Goal: Information Seeking & Learning: Compare options

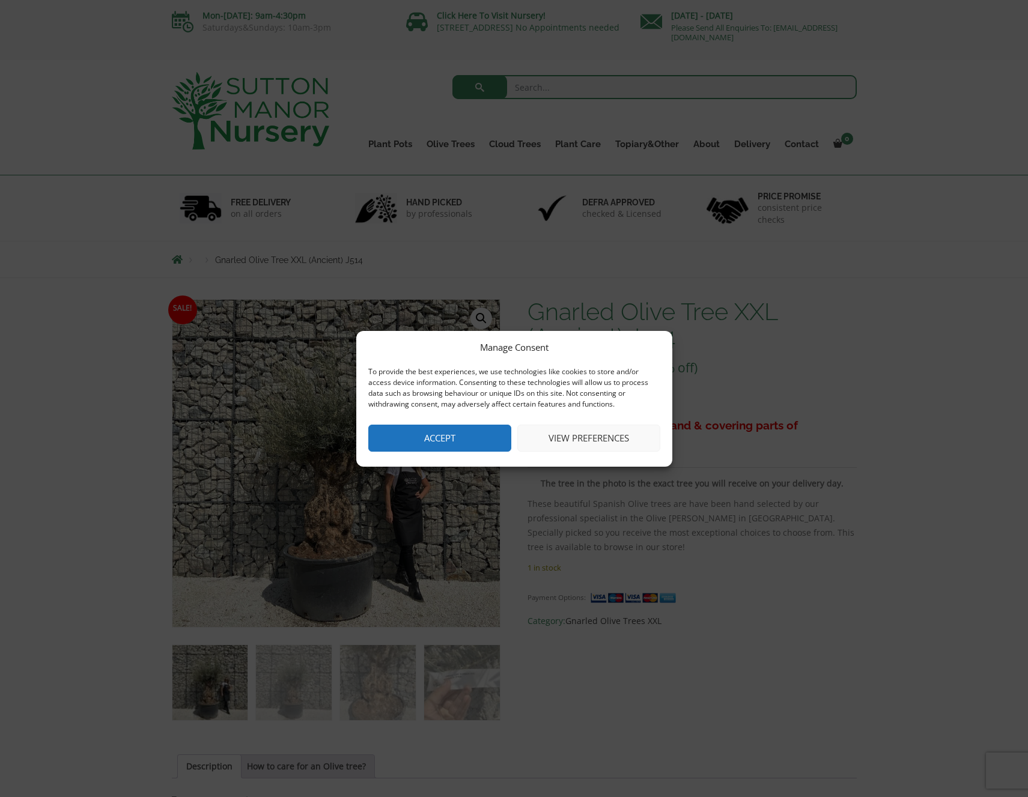
click at [473, 443] on button "Accept" at bounding box center [439, 438] width 143 height 27
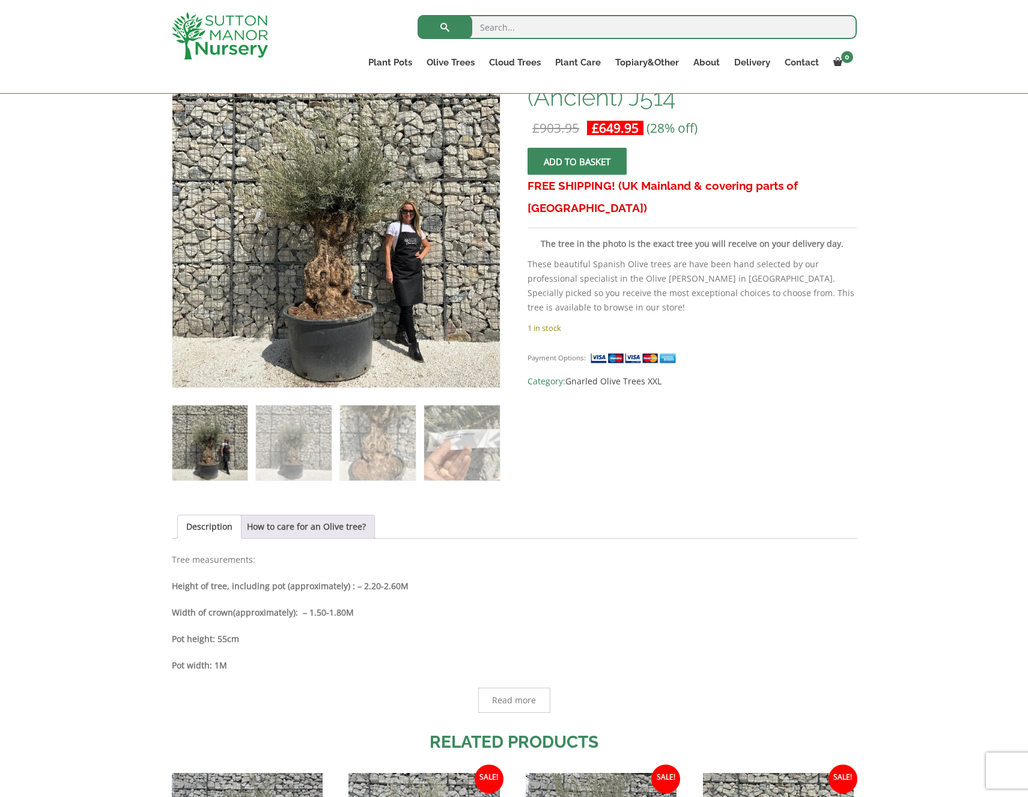
scroll to position [220, 0]
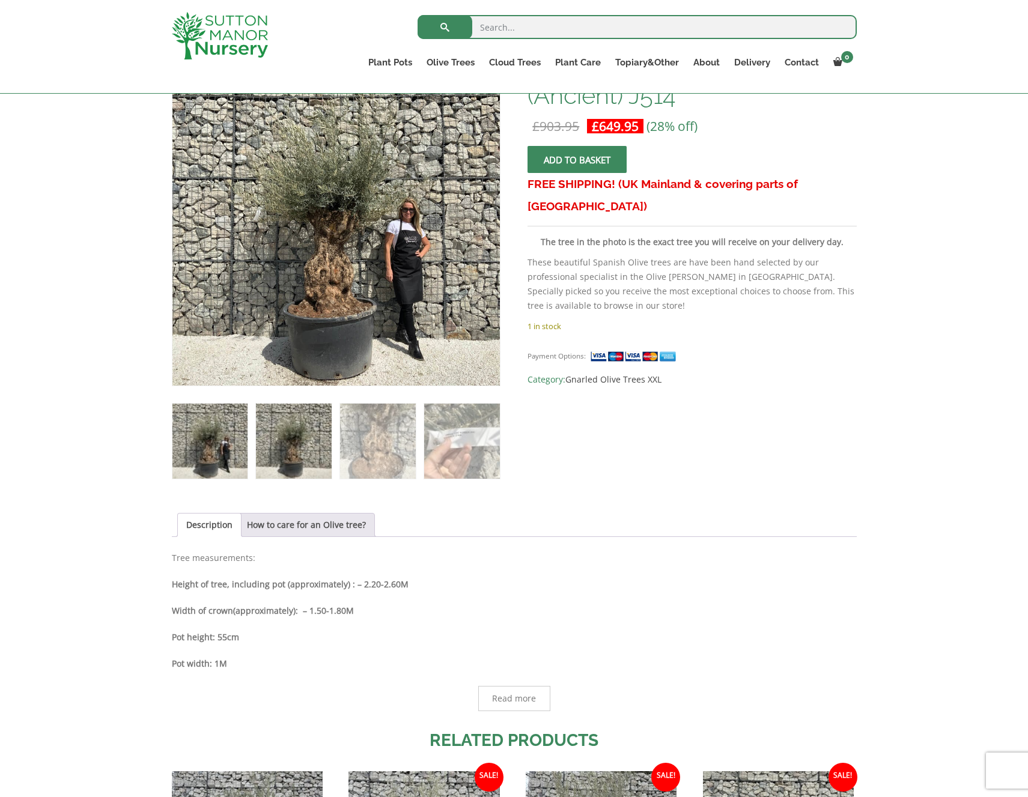
click at [291, 441] on img at bounding box center [293, 441] width 75 height 75
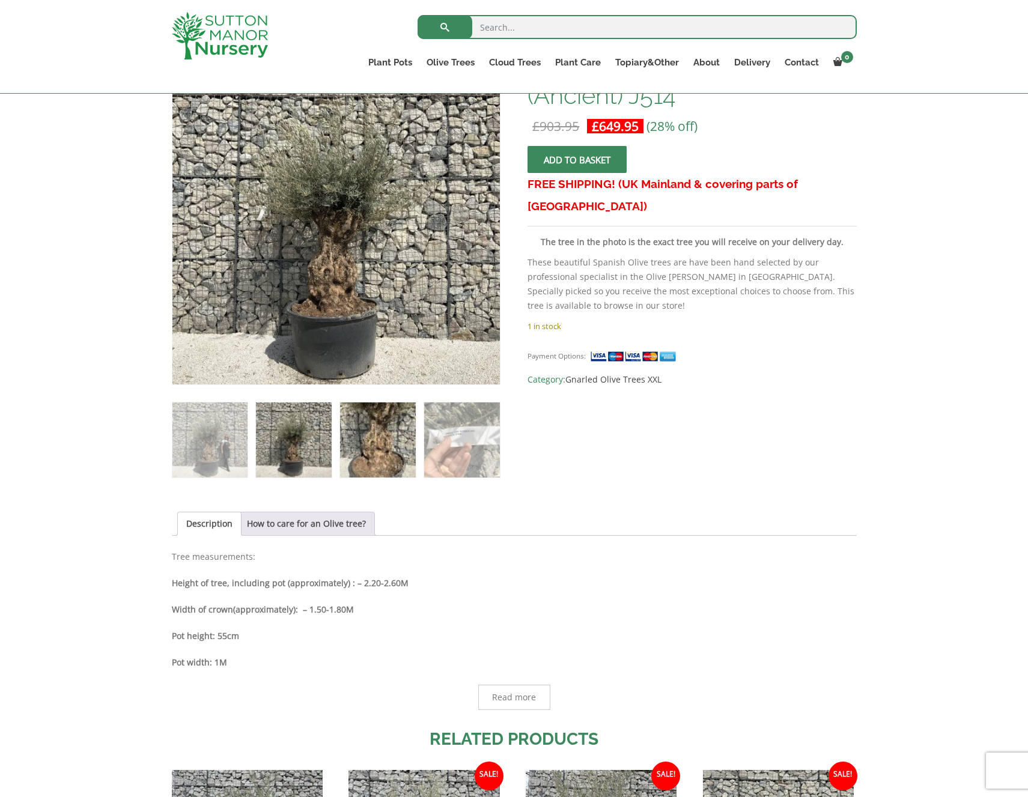
click at [381, 442] on img at bounding box center [377, 440] width 75 height 75
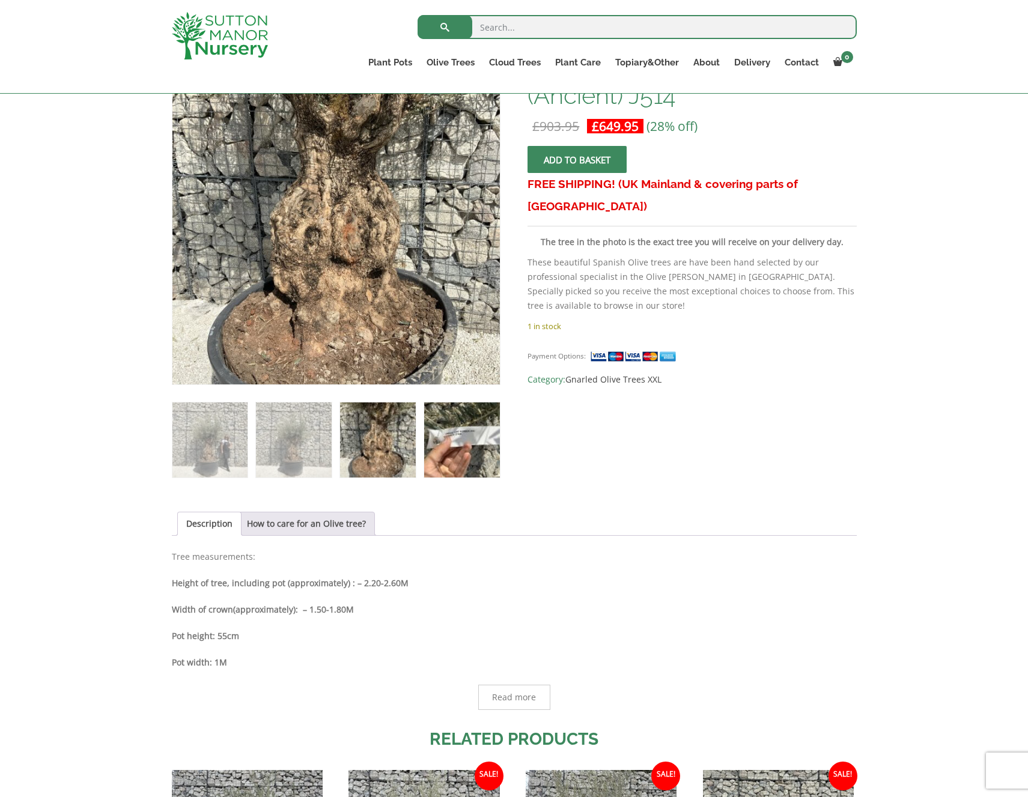
click at [441, 436] on img at bounding box center [461, 440] width 75 height 75
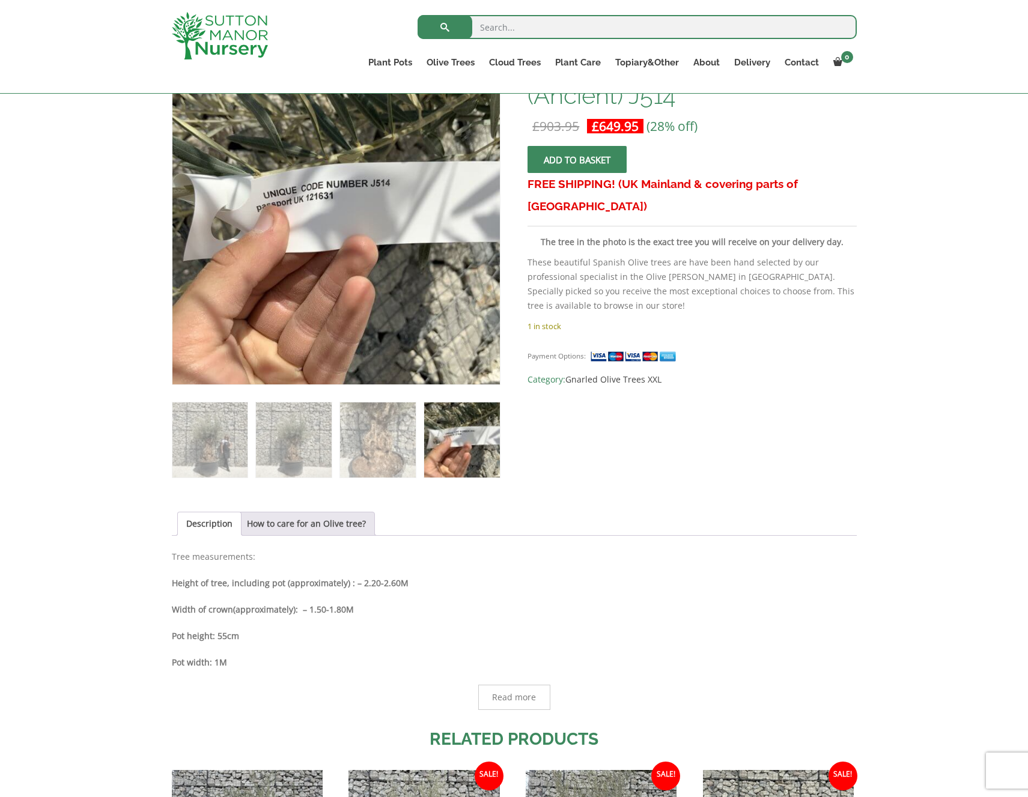
click at [478, 436] on img at bounding box center [461, 440] width 75 height 75
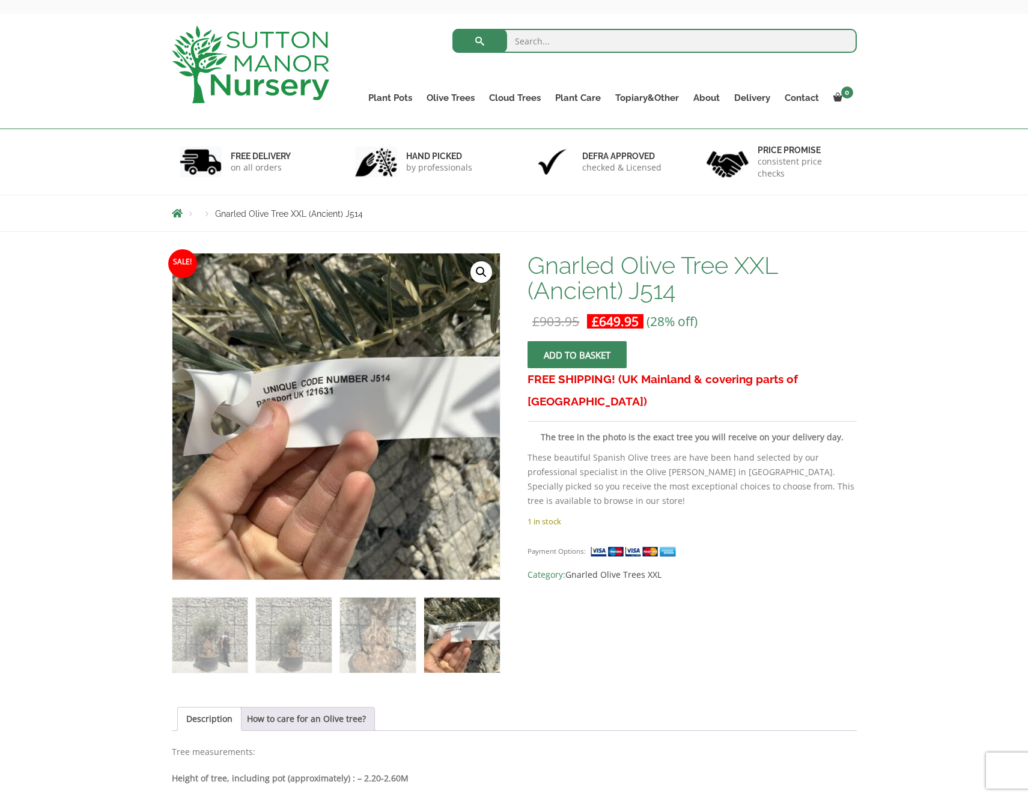
scroll to position [46, 0]
click at [474, 124] on link "Gnarled Olive Trees" at bounding box center [488, 125] width 139 height 18
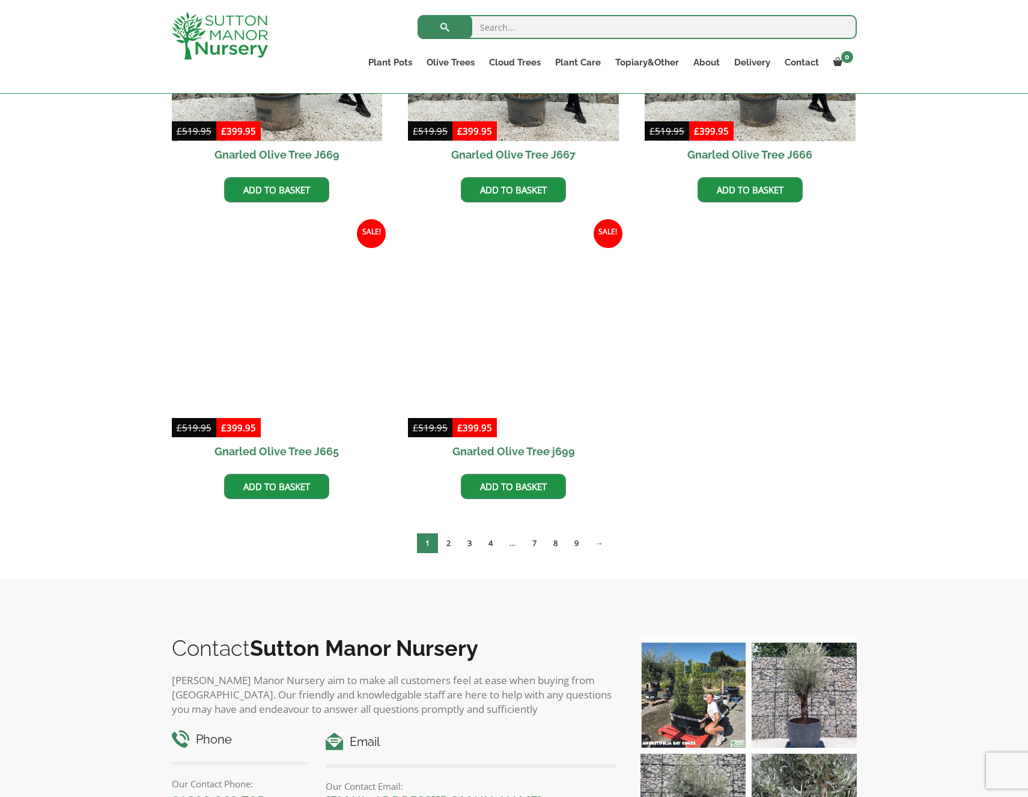
scroll to position [1066, 0]
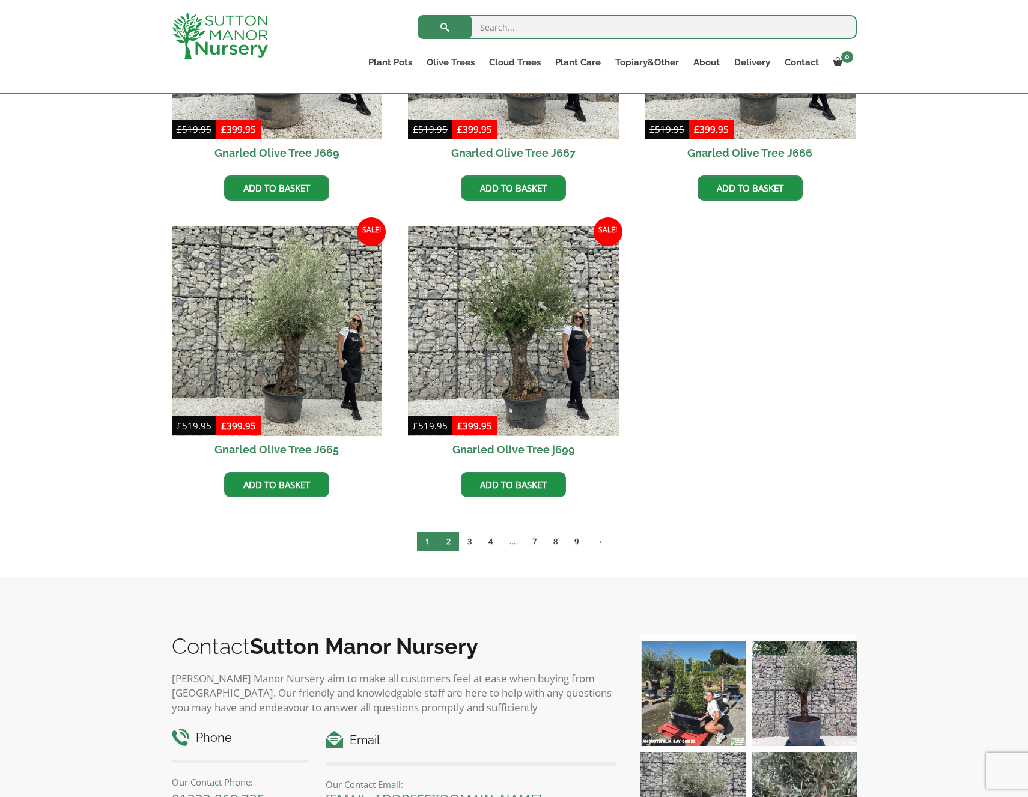
click at [448, 545] on link "2" at bounding box center [448, 542] width 21 height 20
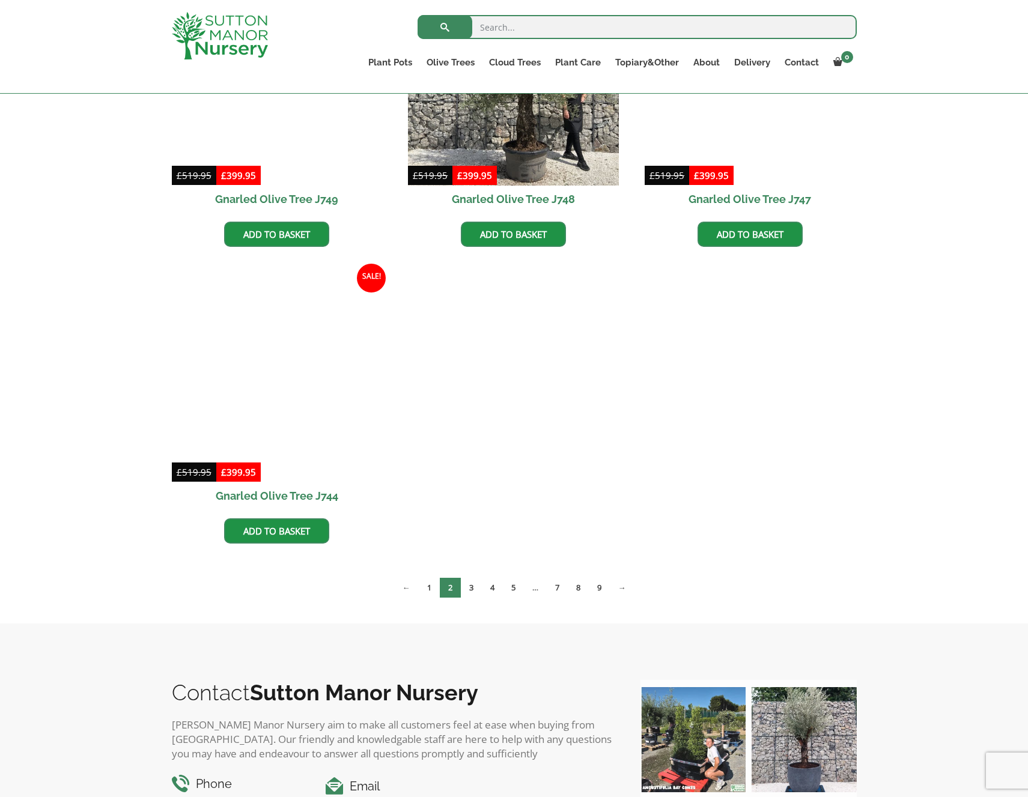
scroll to position [1022, 0]
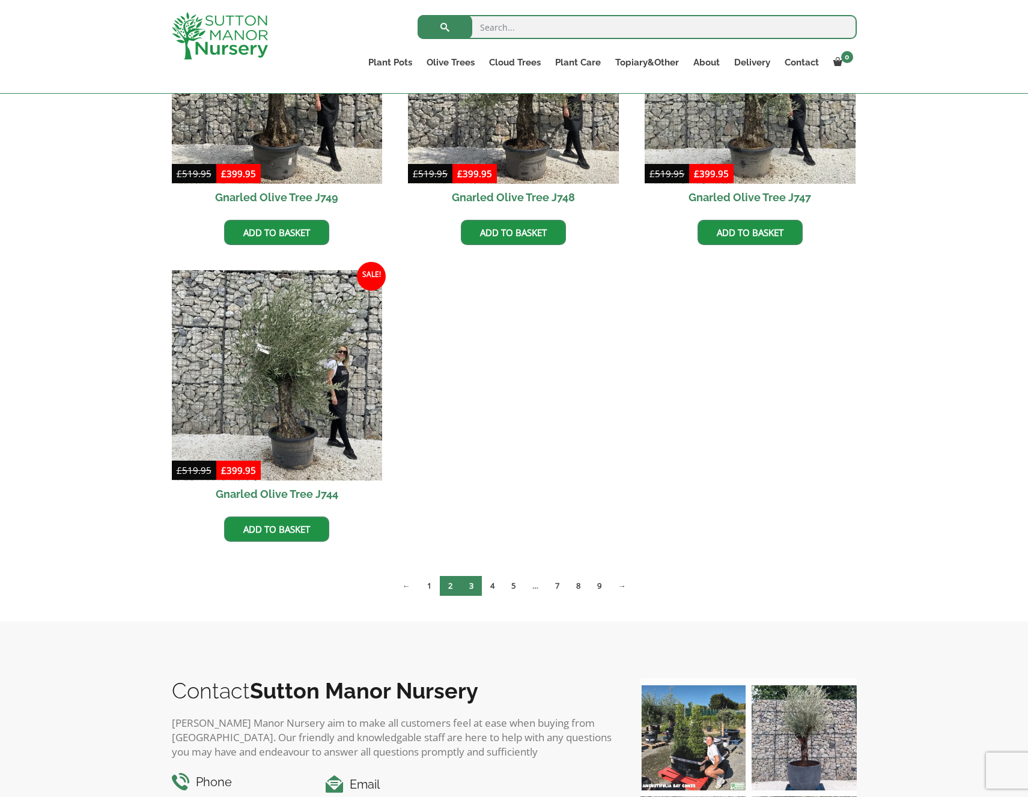
click at [470, 590] on link "3" at bounding box center [471, 586] width 21 height 20
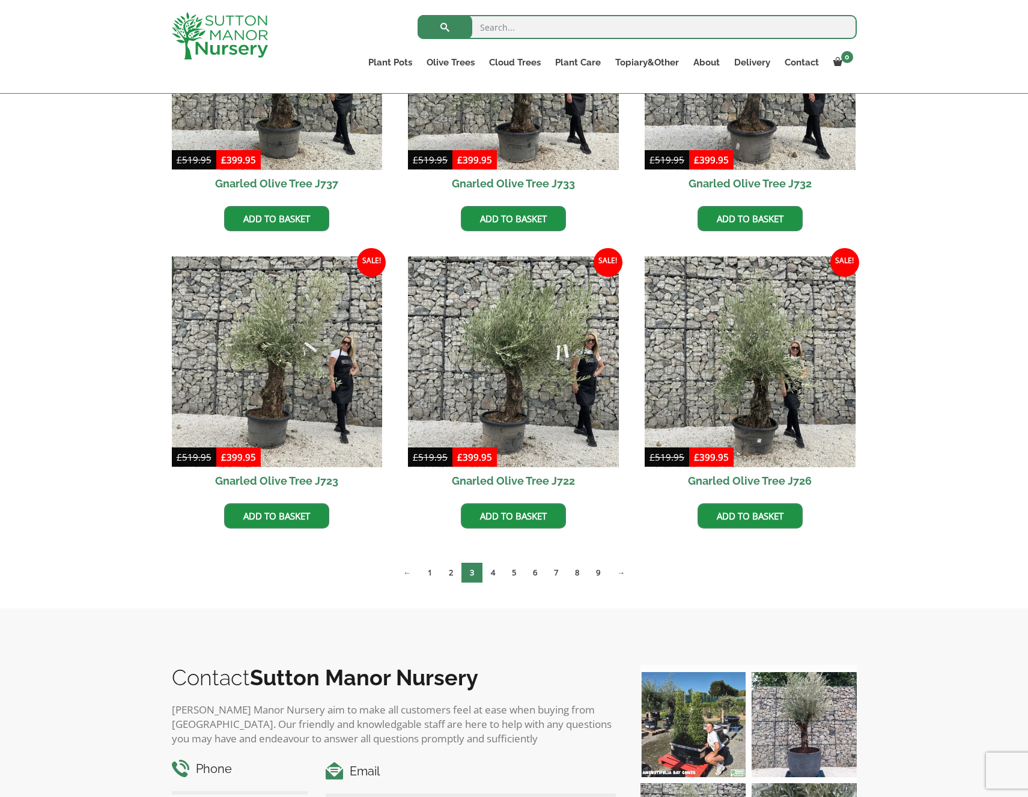
scroll to position [741, 0]
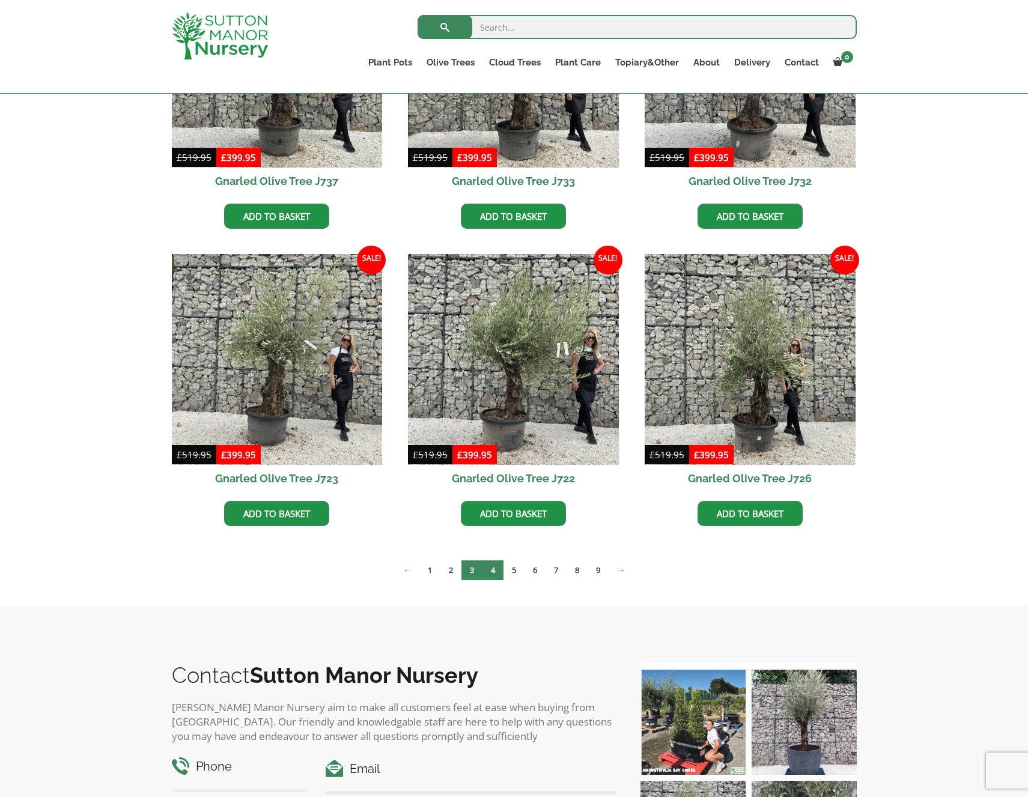
click at [494, 573] on link "4" at bounding box center [492, 571] width 21 height 20
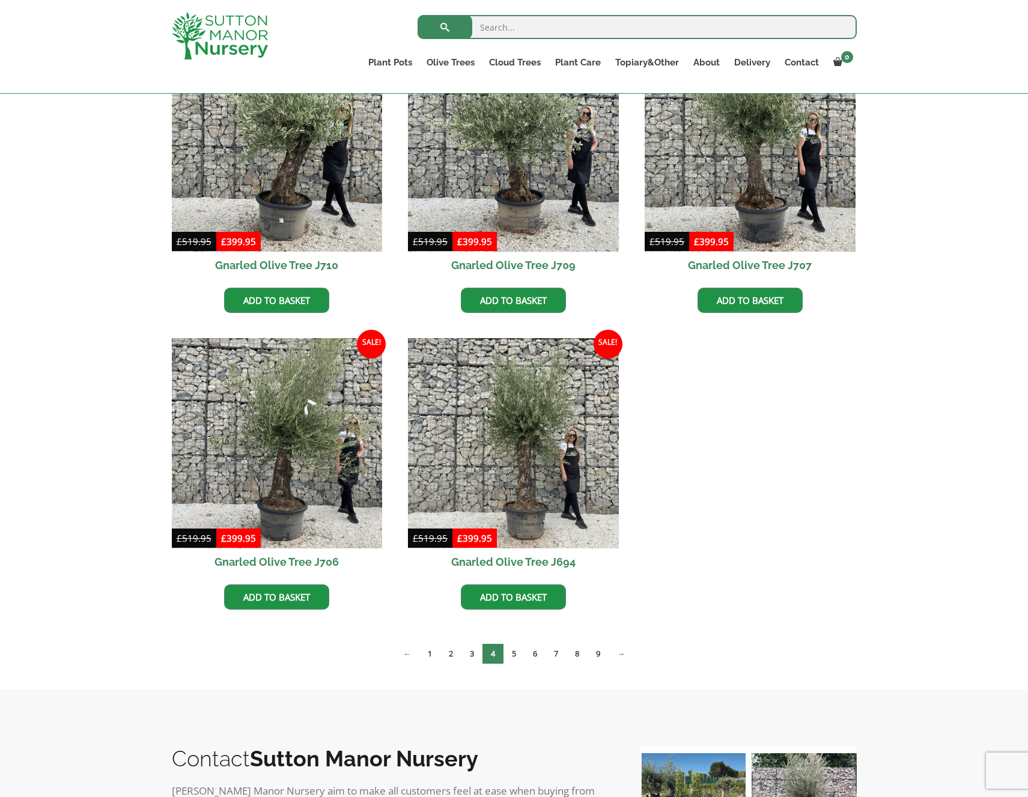
scroll to position [950, 0]
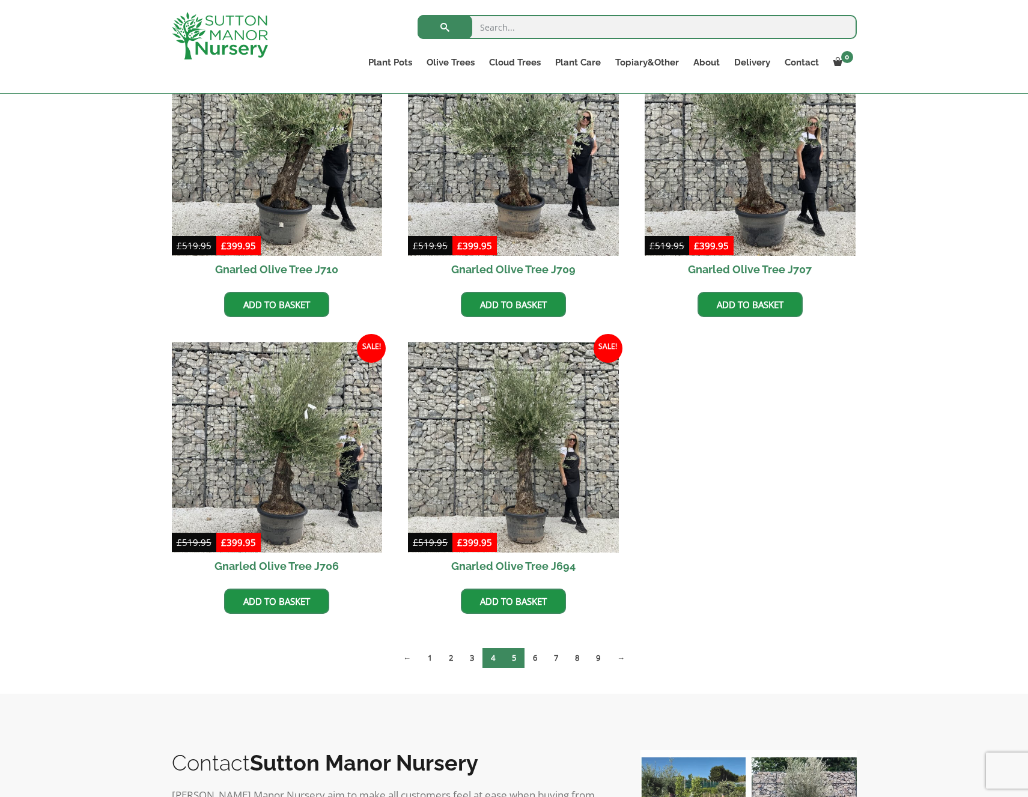
click at [512, 656] on link "5" at bounding box center [513, 658] width 21 height 20
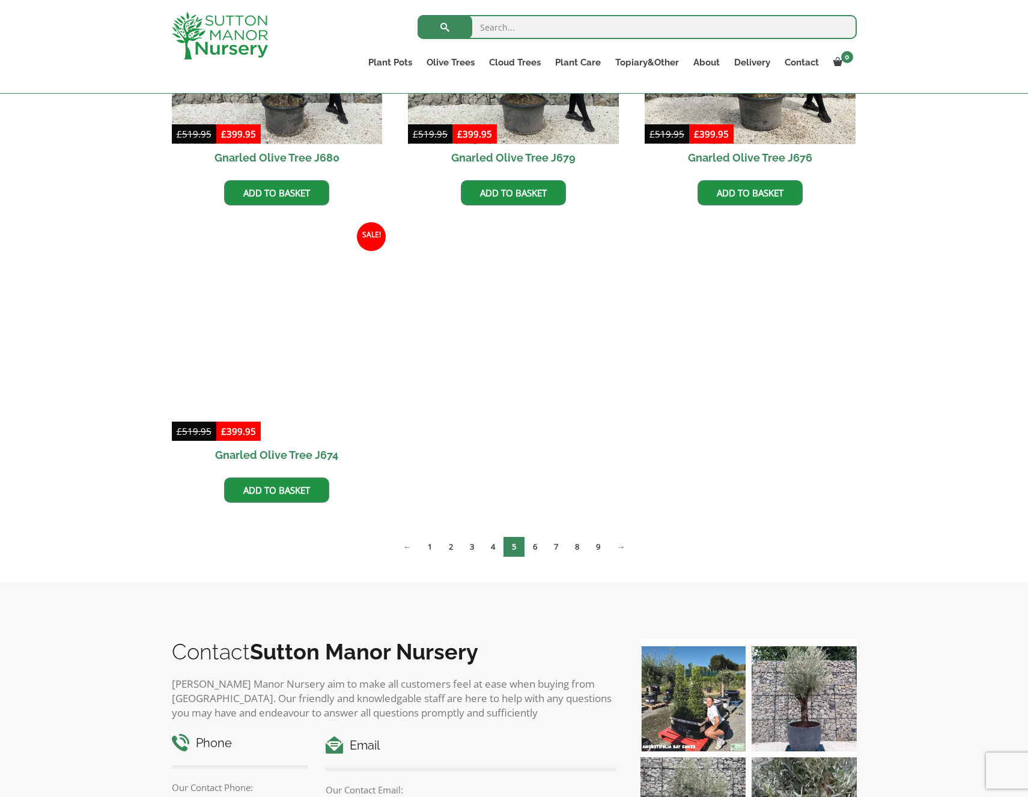
scroll to position [1663, 0]
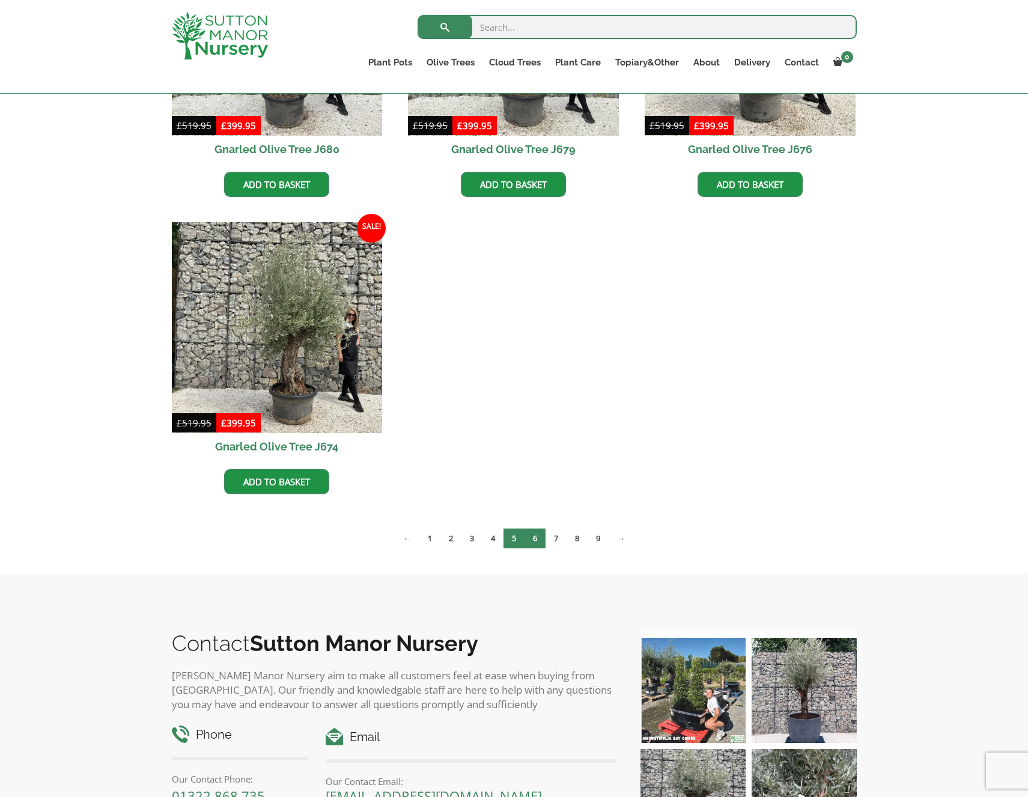
click at [539, 537] on link "6" at bounding box center [534, 539] width 21 height 20
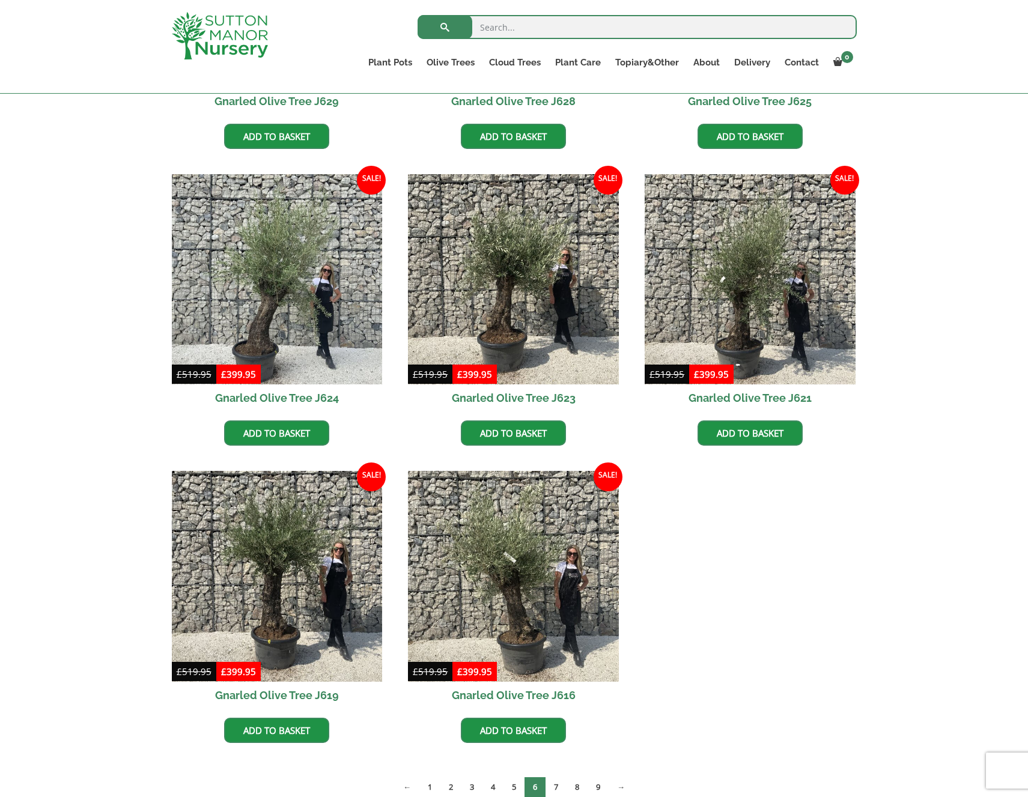
scroll to position [1446, 0]
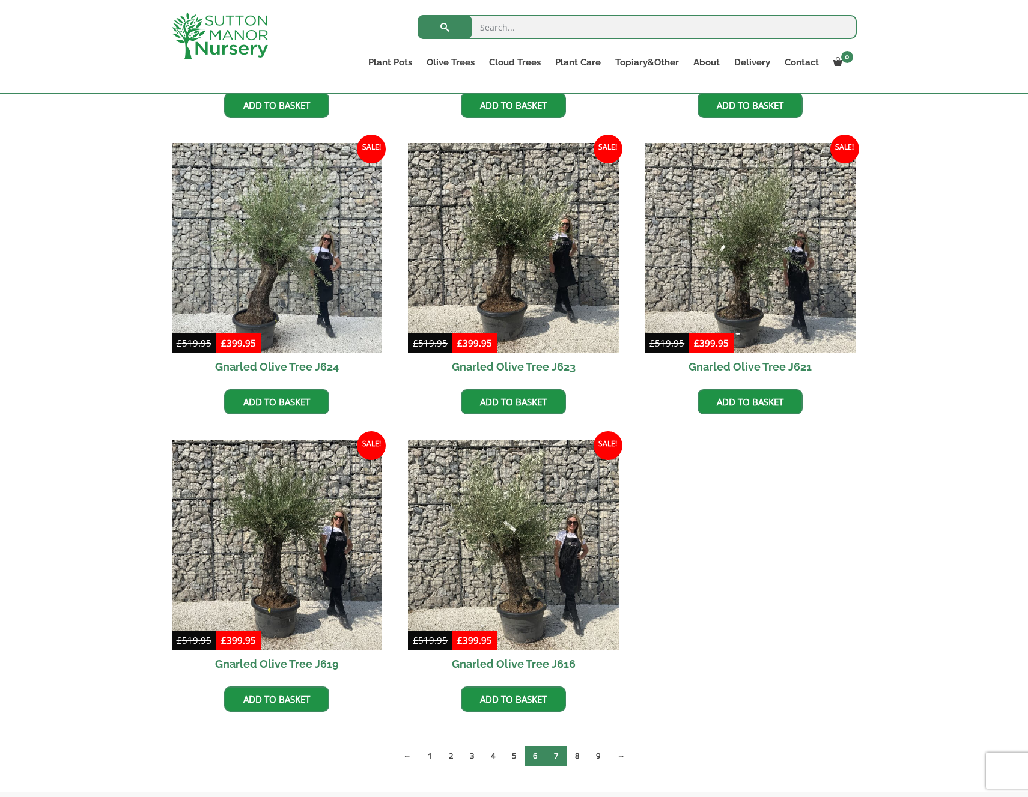
click at [554, 758] on link "7" at bounding box center [555, 756] width 21 height 20
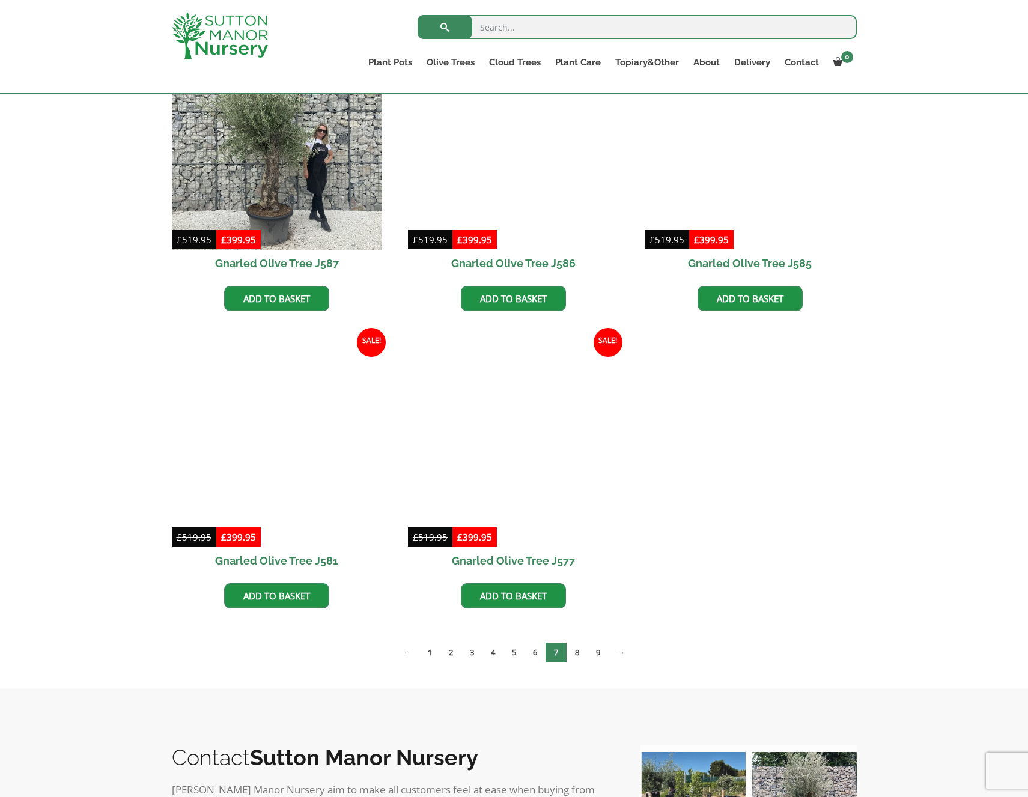
scroll to position [1552, 0]
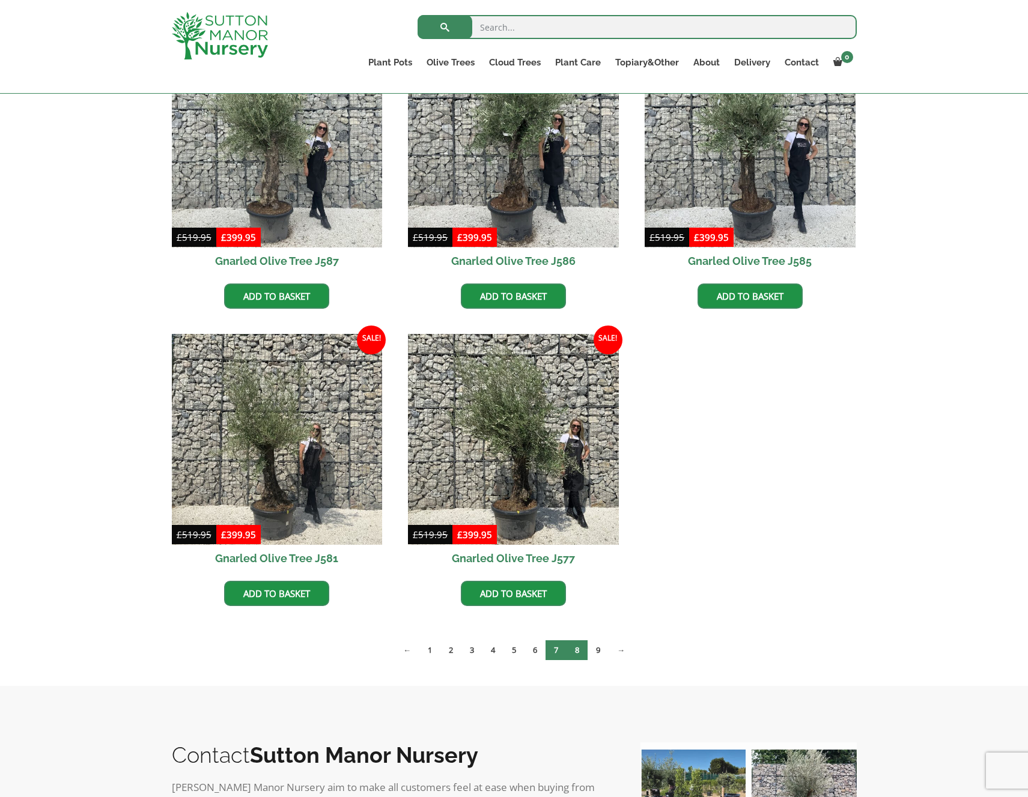
click at [578, 654] on link "8" at bounding box center [577, 650] width 21 height 20
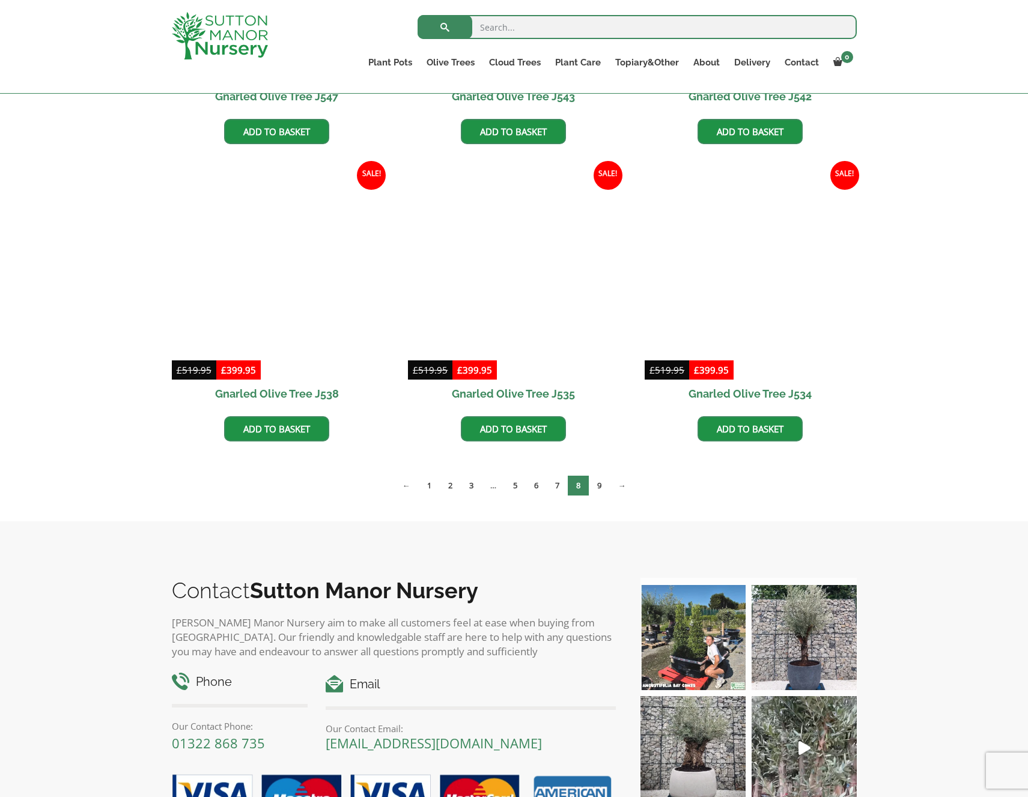
scroll to position [1735, 0]
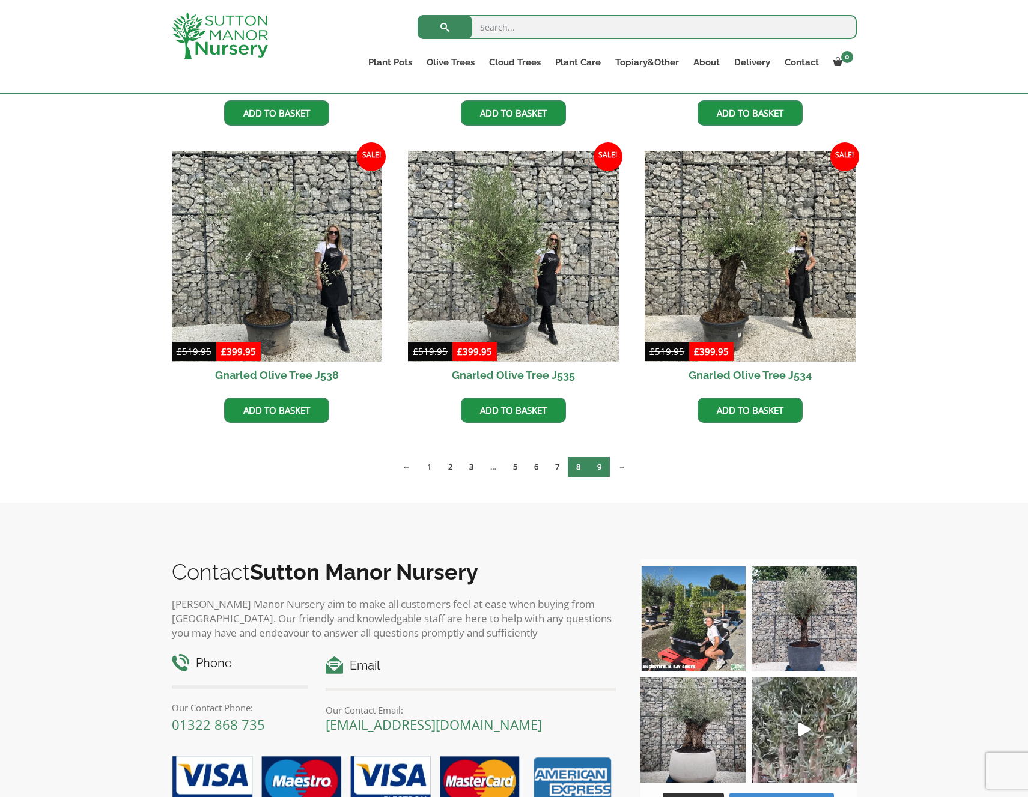
click at [600, 464] on link "9" at bounding box center [599, 467] width 21 height 20
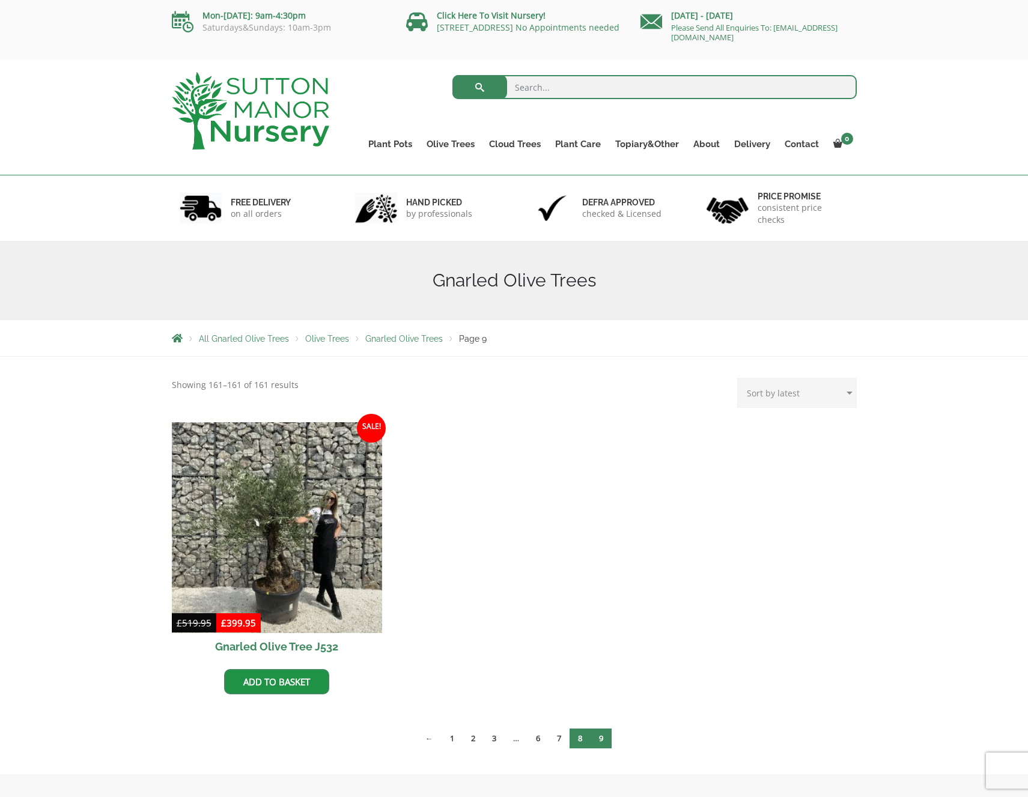
click at [580, 737] on link "8" at bounding box center [580, 739] width 21 height 20
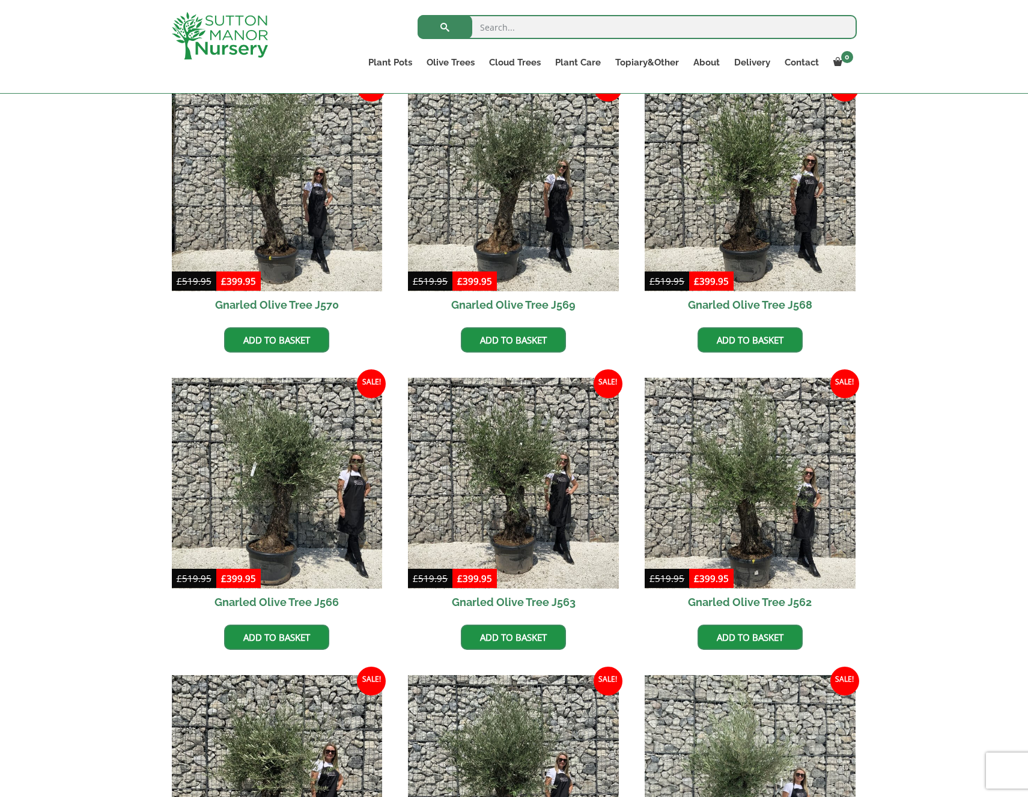
scroll to position [619, 0]
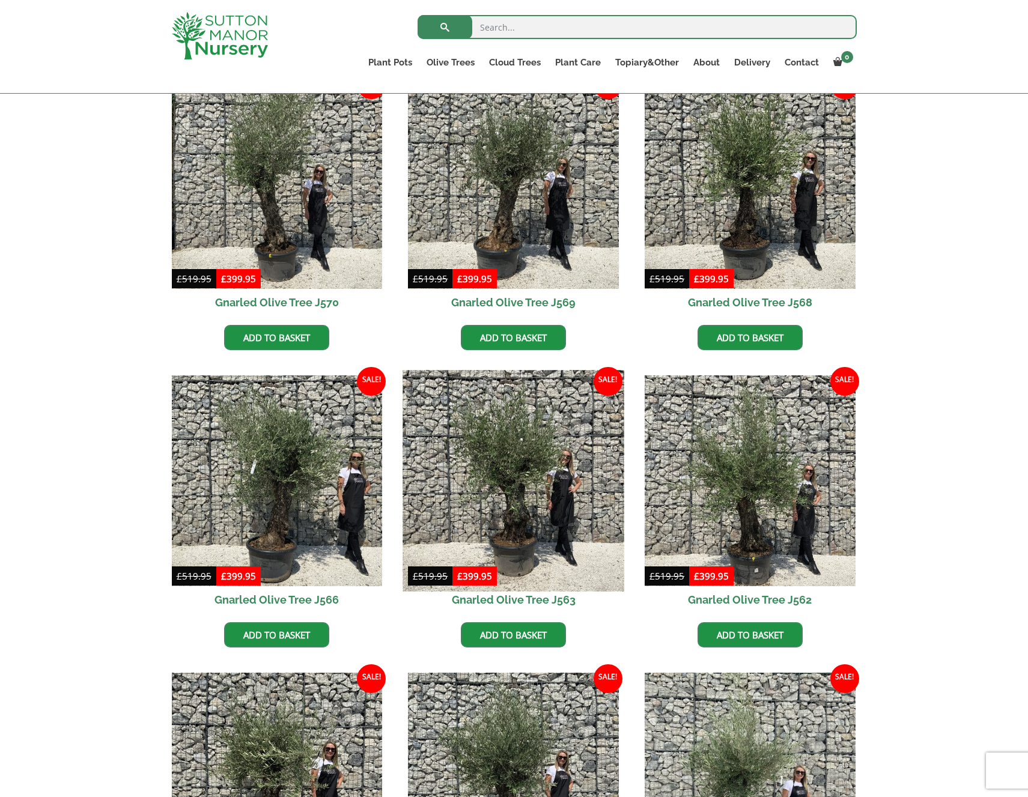
click at [526, 476] on img at bounding box center [513, 480] width 221 height 221
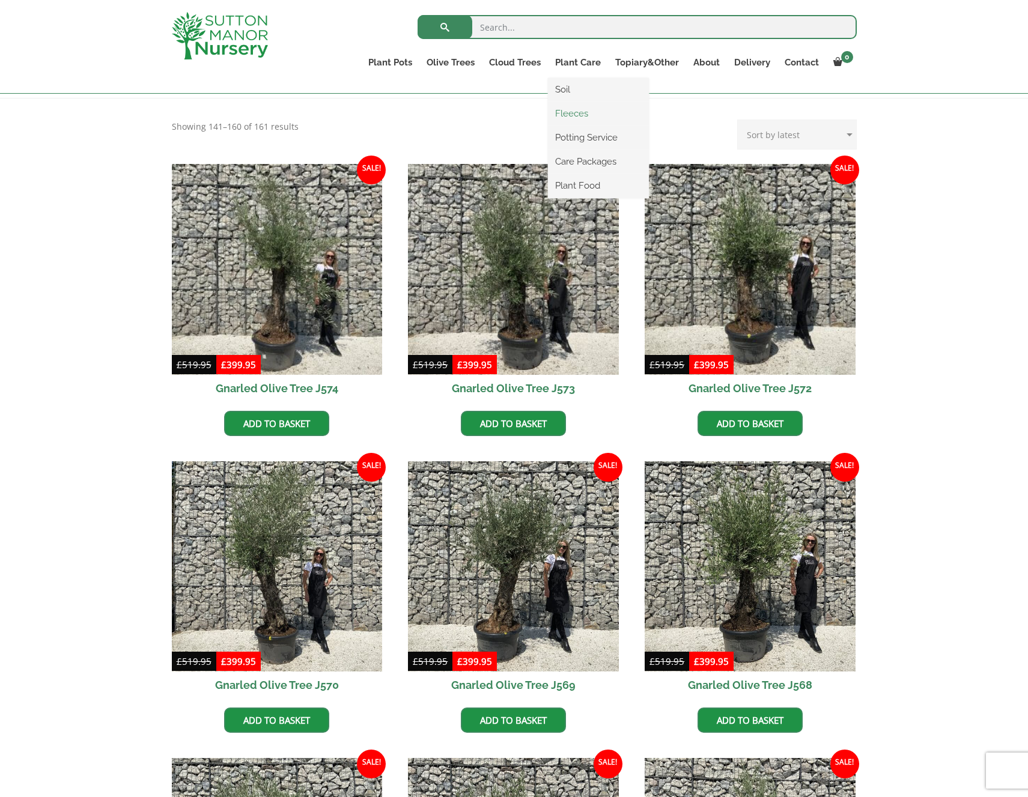
scroll to position [236, 0]
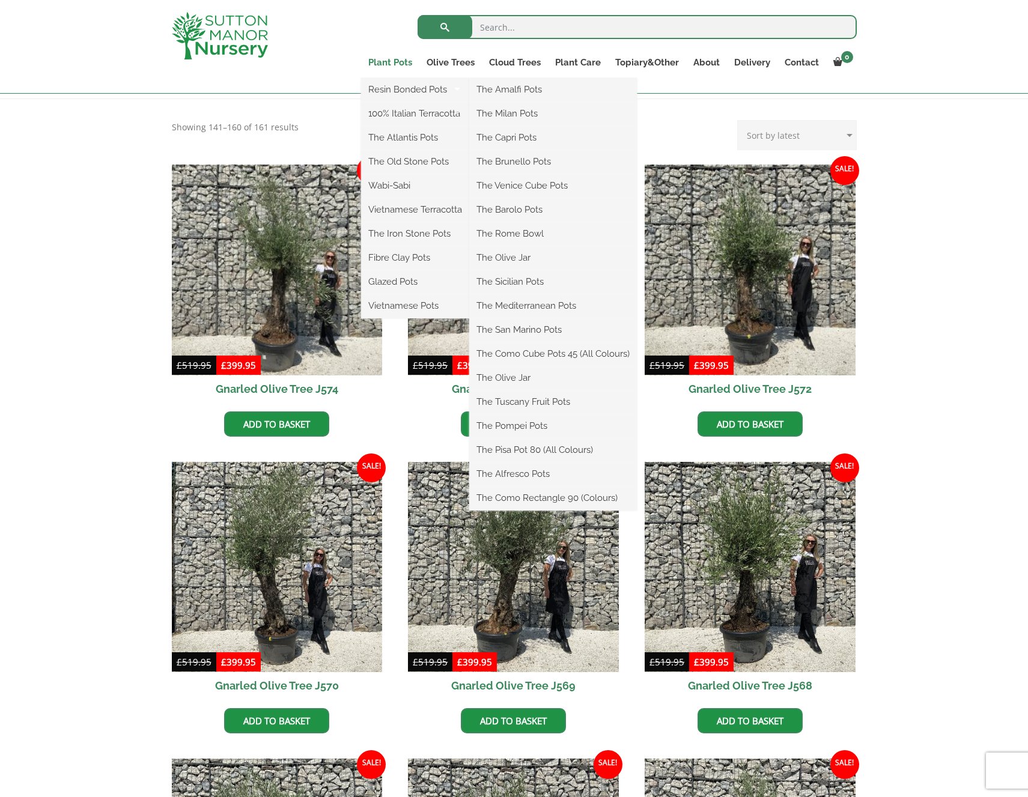
click at [396, 65] on link "Plant Pots" at bounding box center [390, 62] width 58 height 17
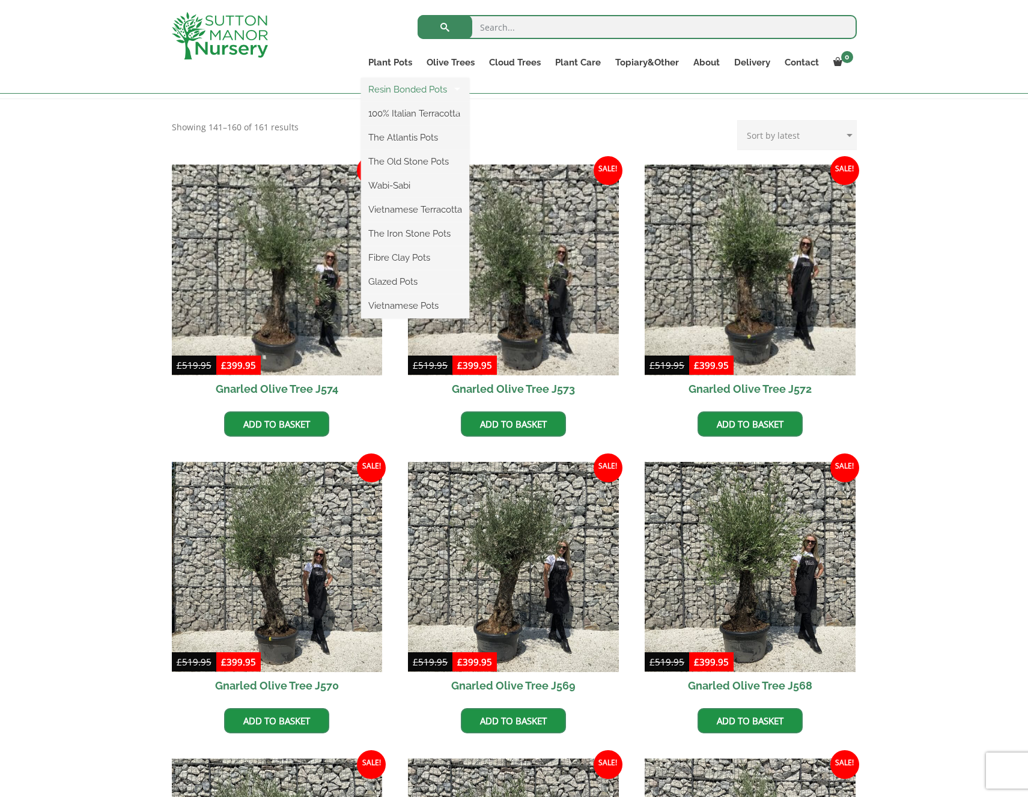
scroll to position [235, 0]
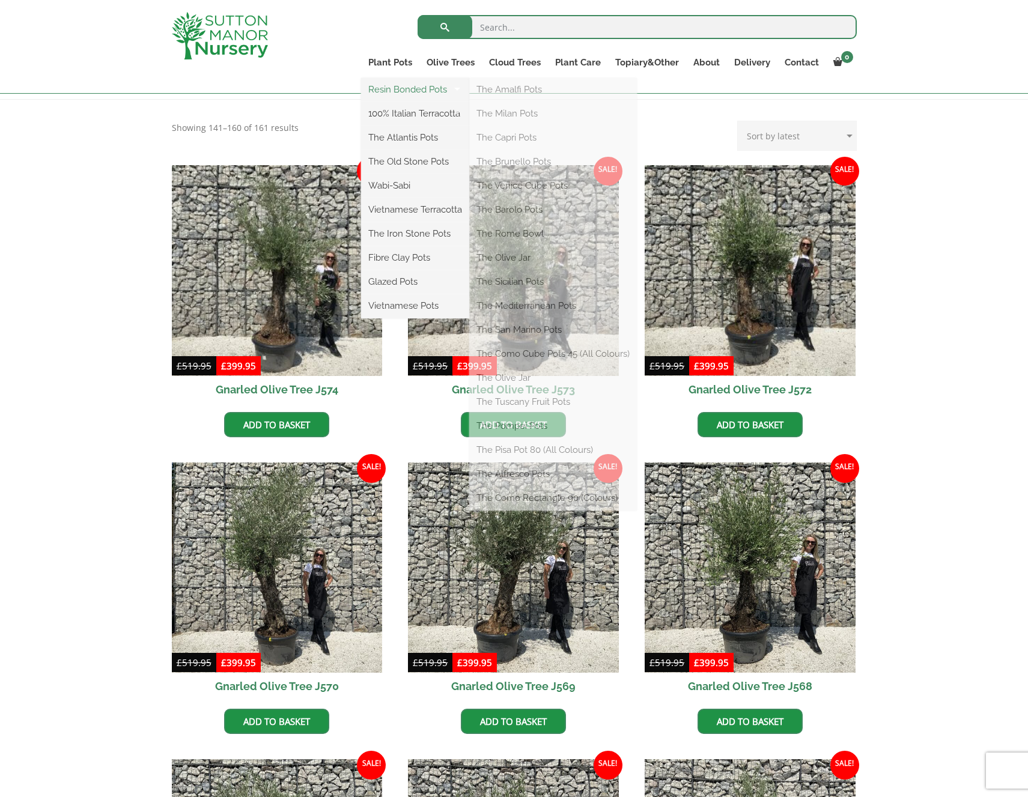
click at [394, 90] on link "Resin Bonded Pots" at bounding box center [415, 90] width 108 height 18
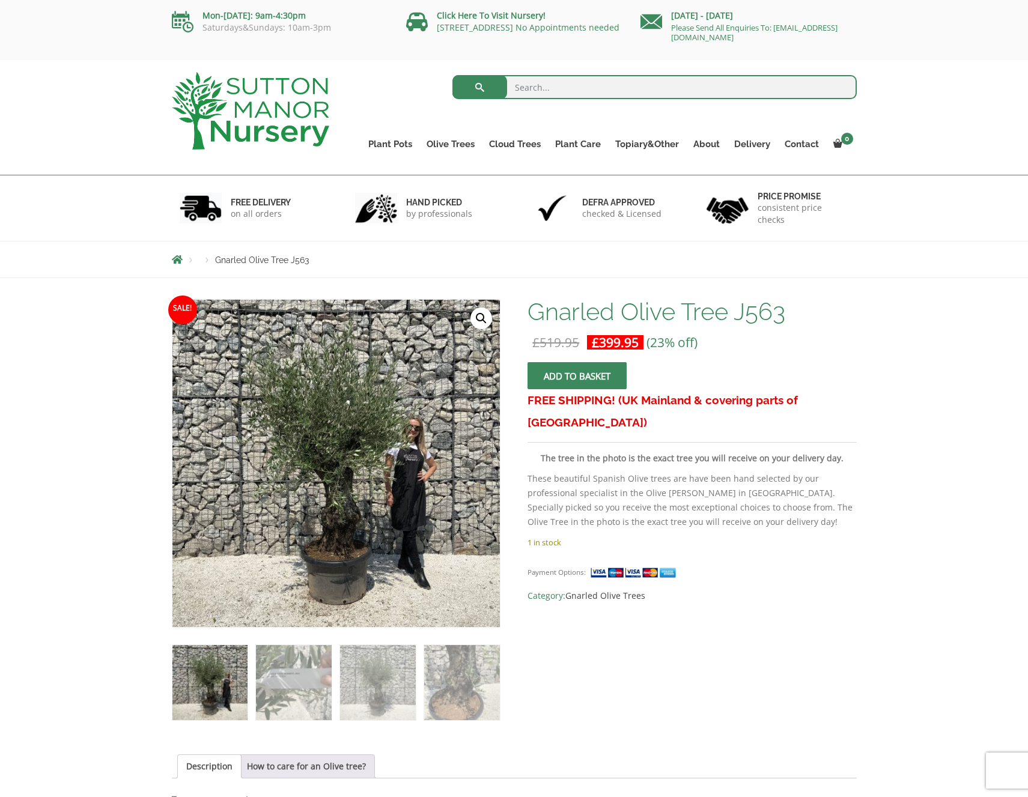
click at [479, 323] on link "🔍" at bounding box center [481, 319] width 22 height 22
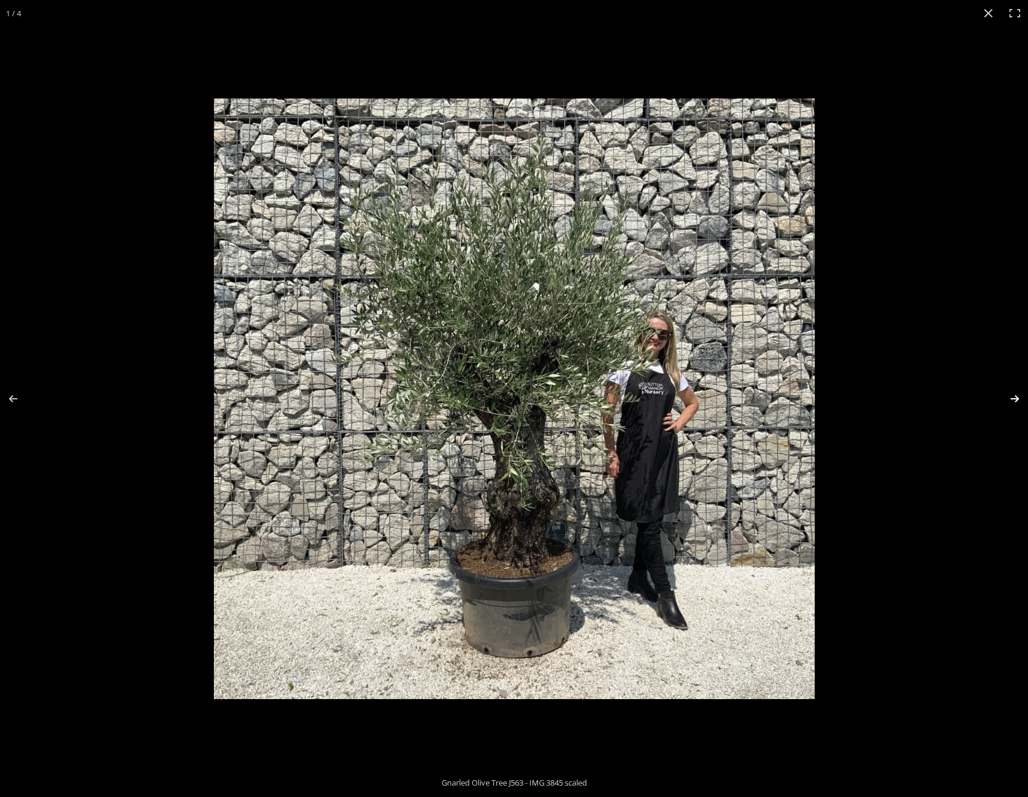
click at [1018, 401] on button "Next (arrow right)" at bounding box center [1007, 399] width 42 height 60
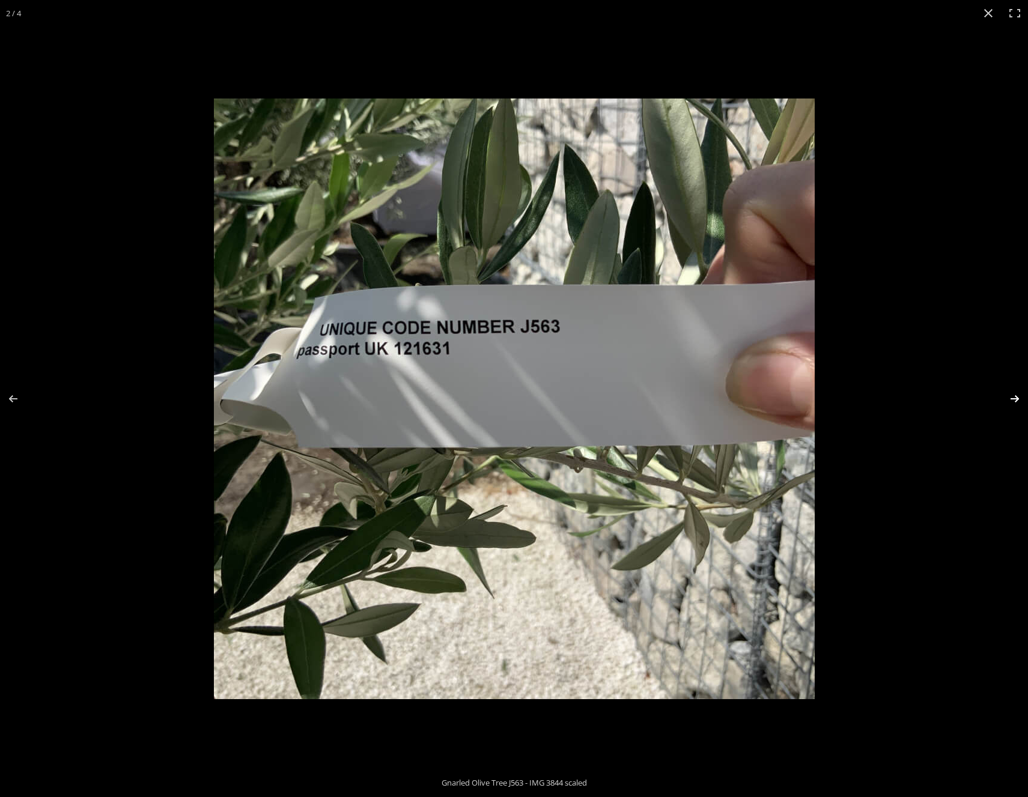
click at [1018, 401] on button "Next (arrow right)" at bounding box center [1007, 399] width 42 height 60
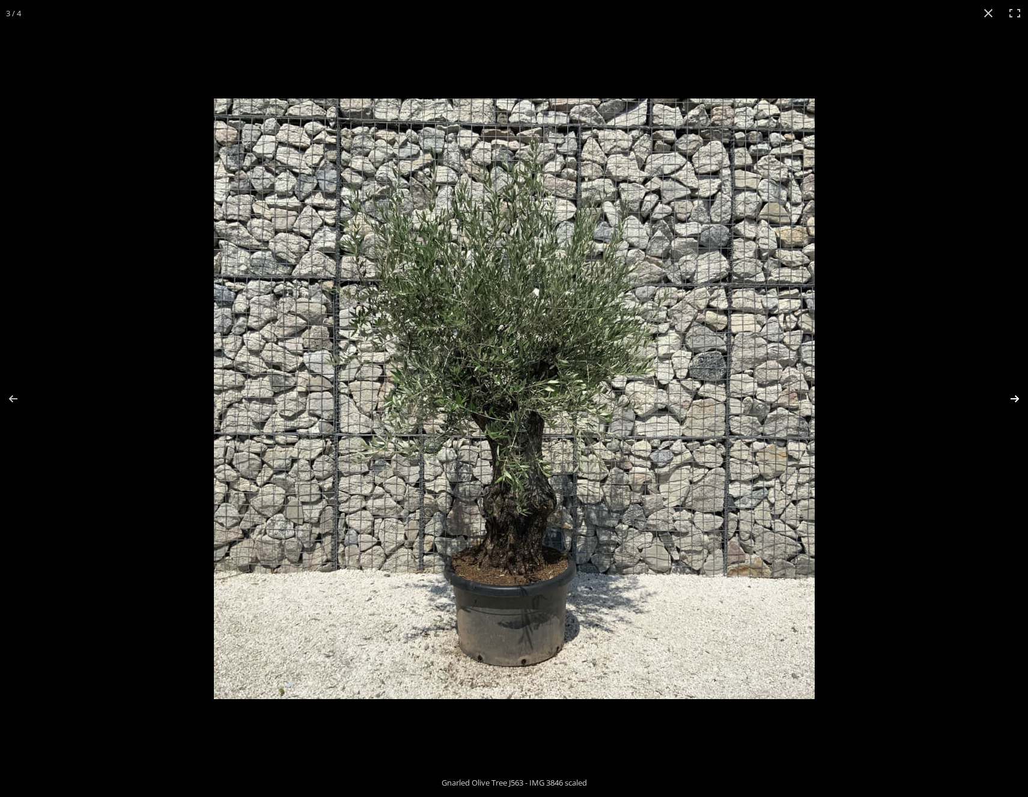
click at [1018, 401] on button "Next (arrow right)" at bounding box center [1007, 399] width 42 height 60
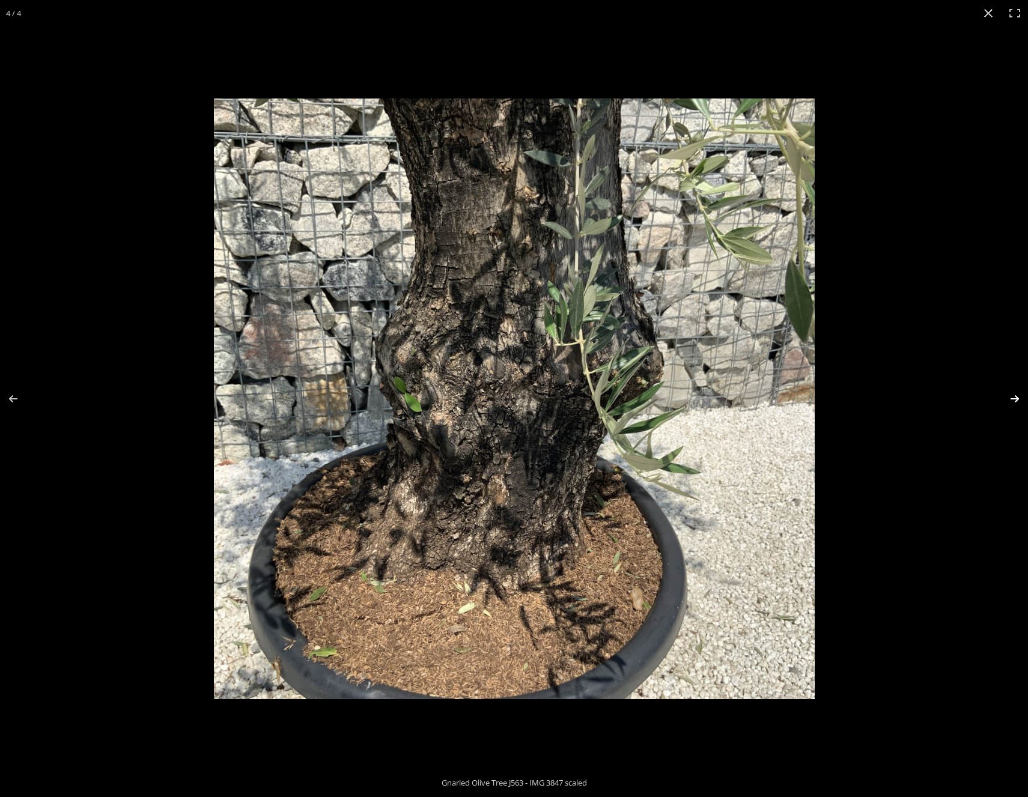
click at [1018, 401] on button "Next (arrow right)" at bounding box center [1007, 399] width 42 height 60
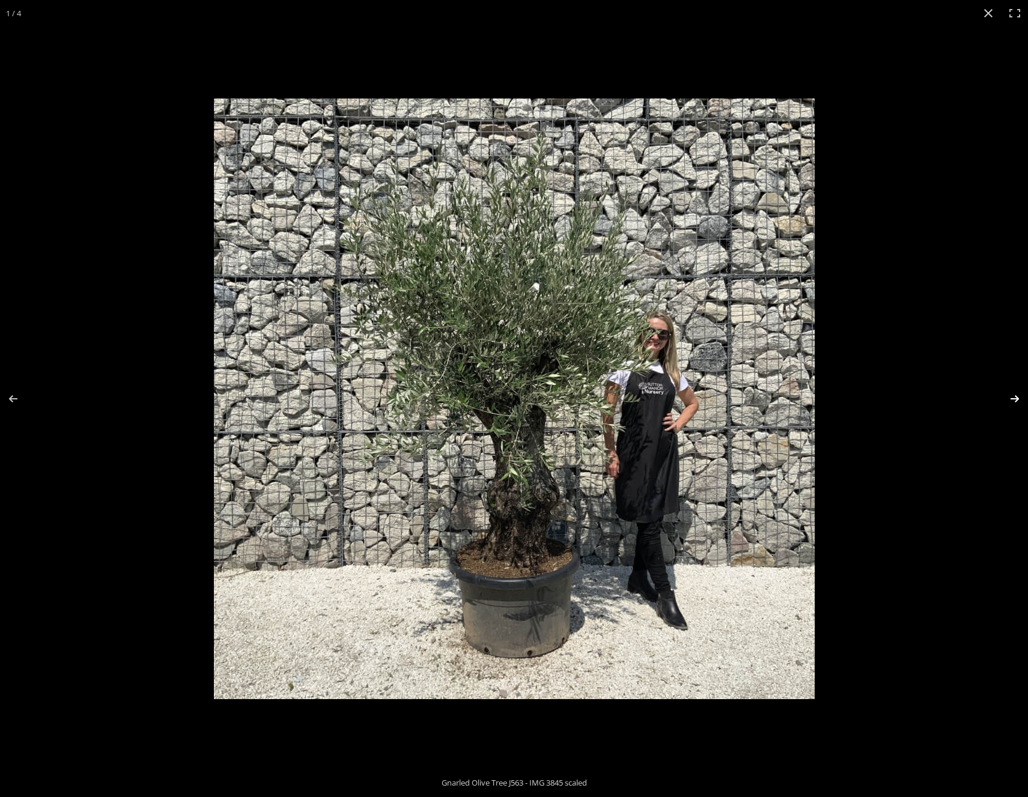
click at [1018, 401] on button "Next (arrow right)" at bounding box center [1007, 399] width 42 height 60
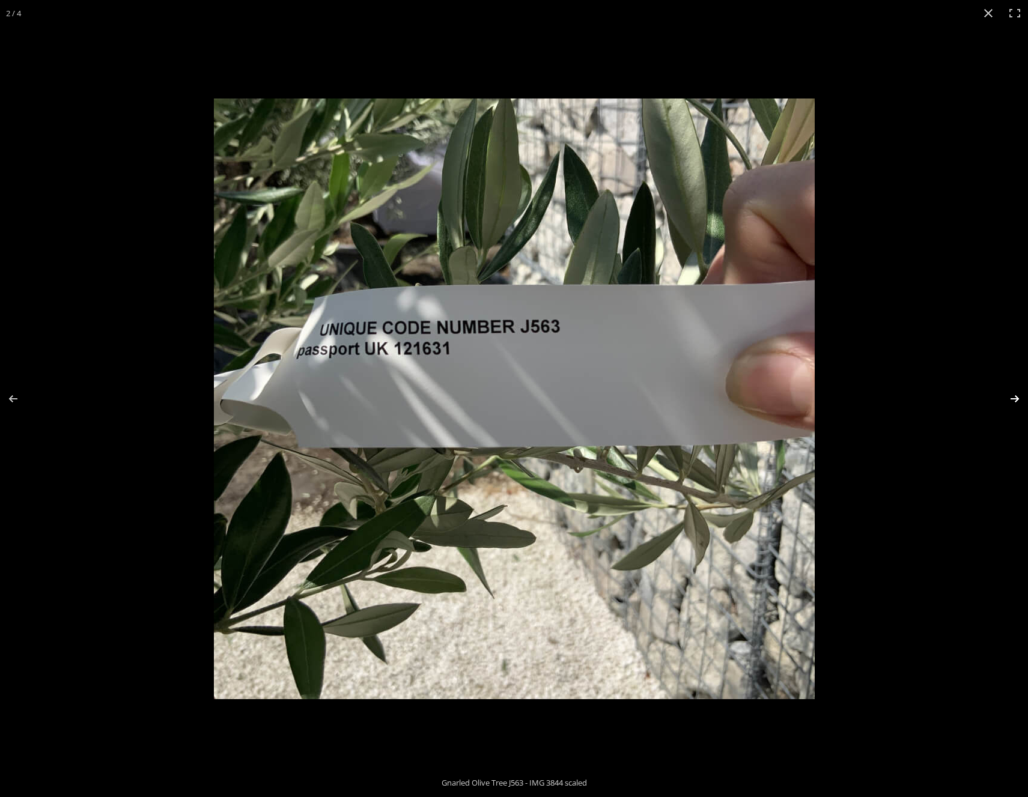
click at [1018, 401] on button "Next (arrow right)" at bounding box center [1007, 399] width 42 height 60
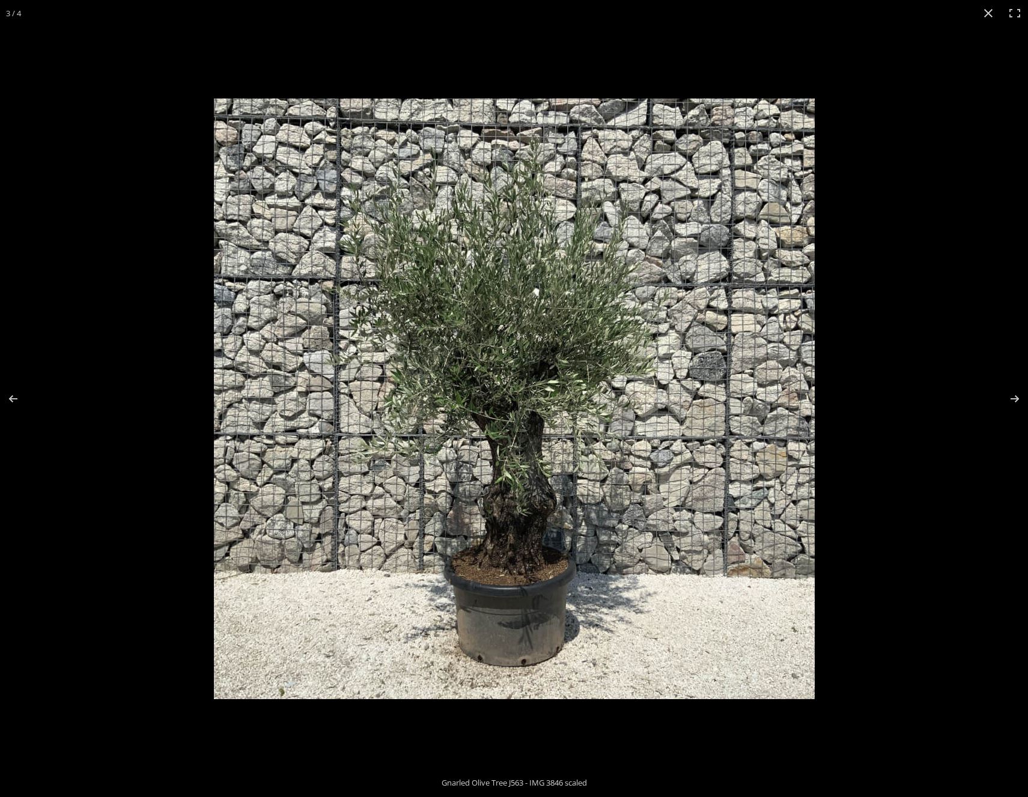
click at [687, 622] on img at bounding box center [514, 399] width 601 height 601
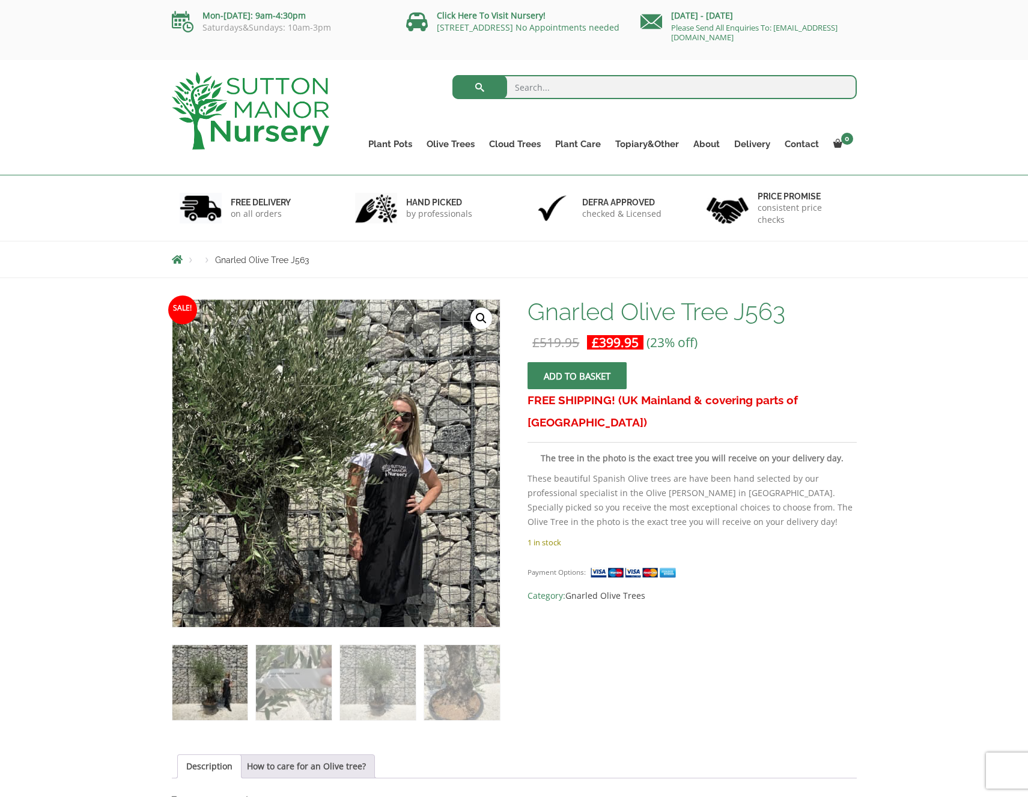
click at [430, 443] on img at bounding box center [257, 481] width 601 height 601
click at [430, 443] on img at bounding box center [257, 480] width 601 height 601
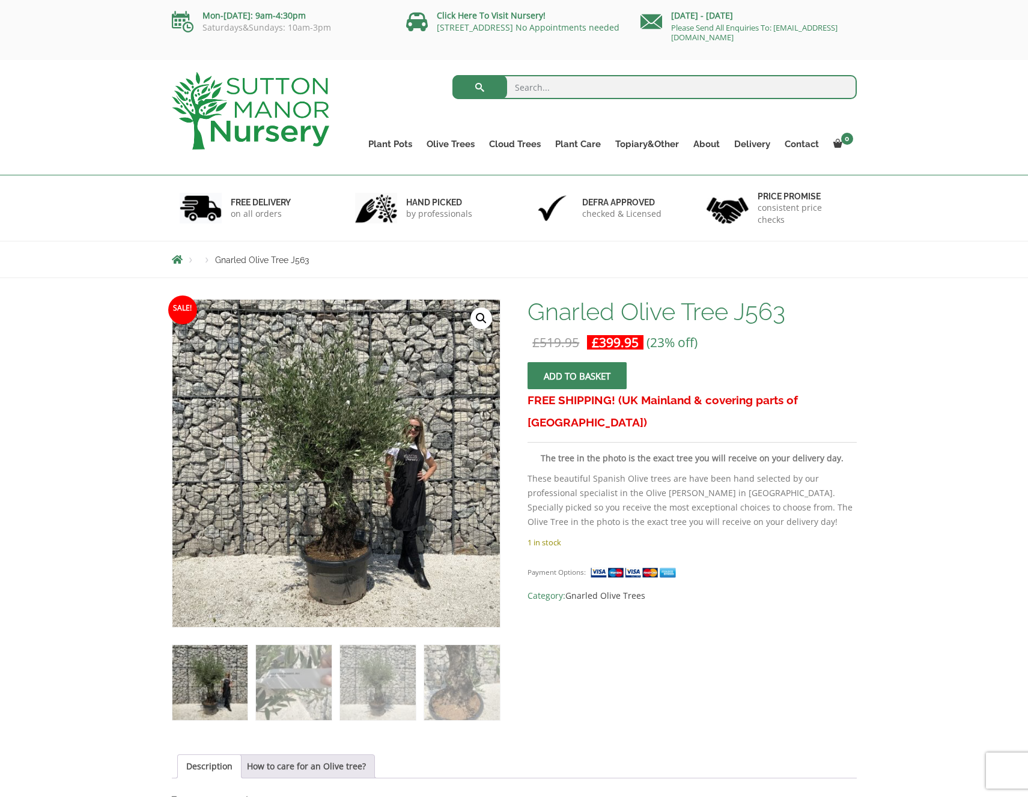
click at [477, 324] on link "🔍" at bounding box center [481, 319] width 22 height 22
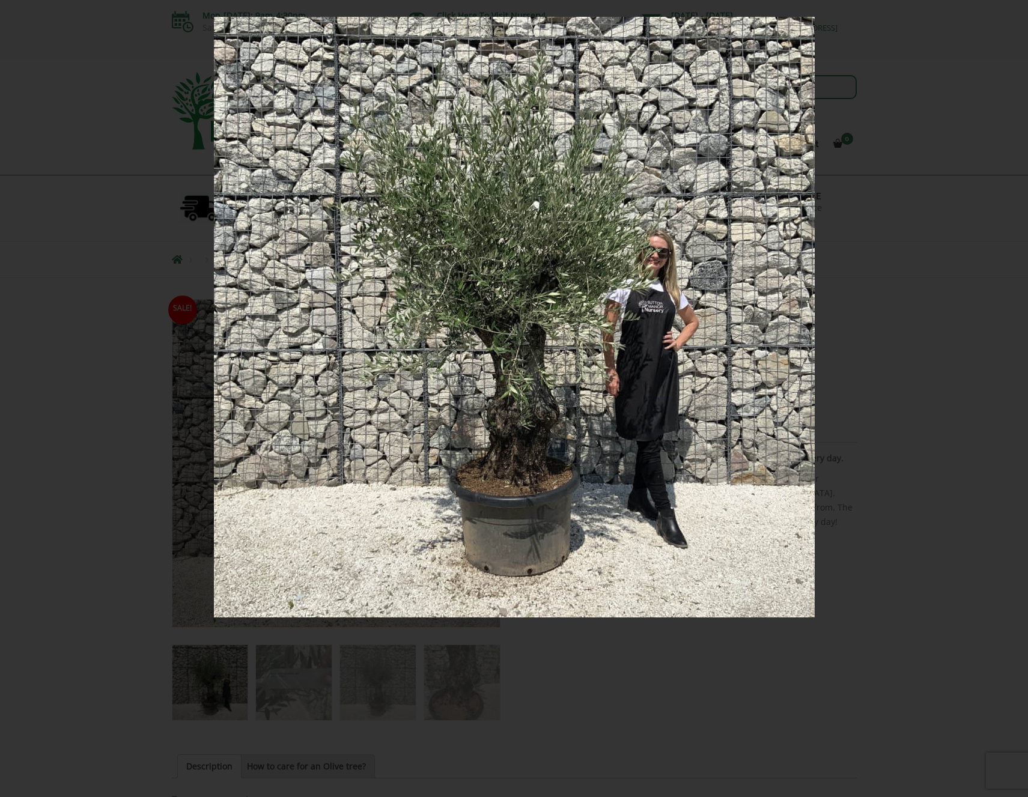
click at [759, 368] on img at bounding box center [514, 317] width 601 height 601
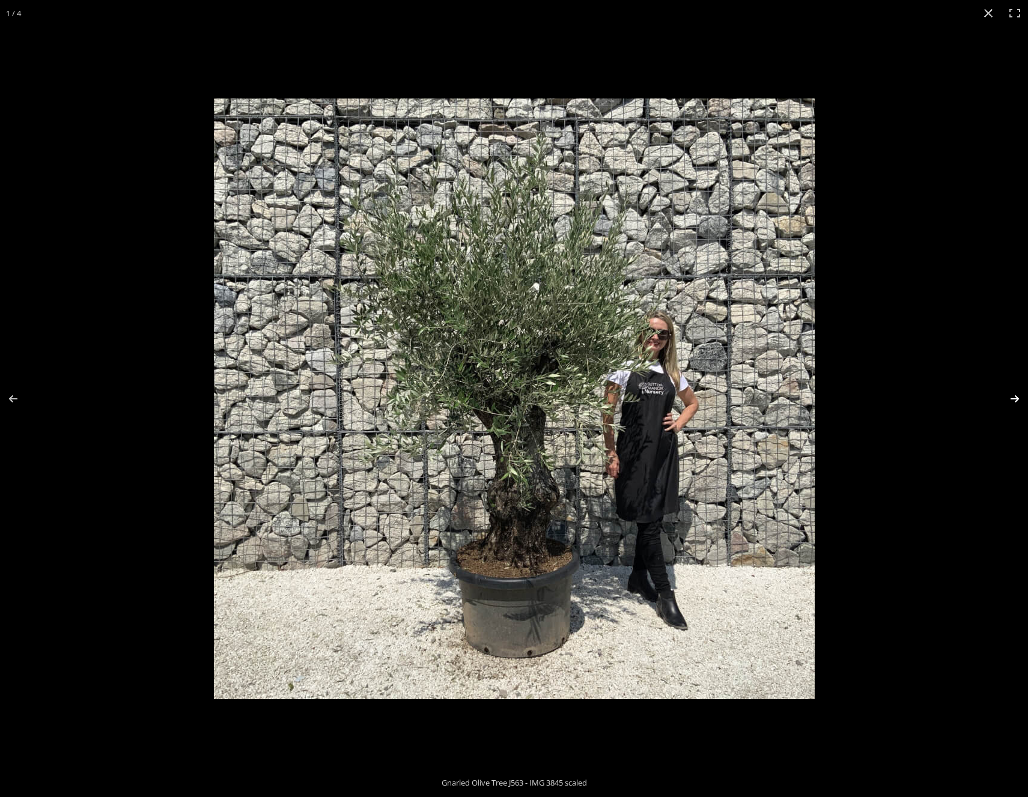
click at [1015, 398] on button "Next (arrow right)" at bounding box center [1007, 399] width 42 height 60
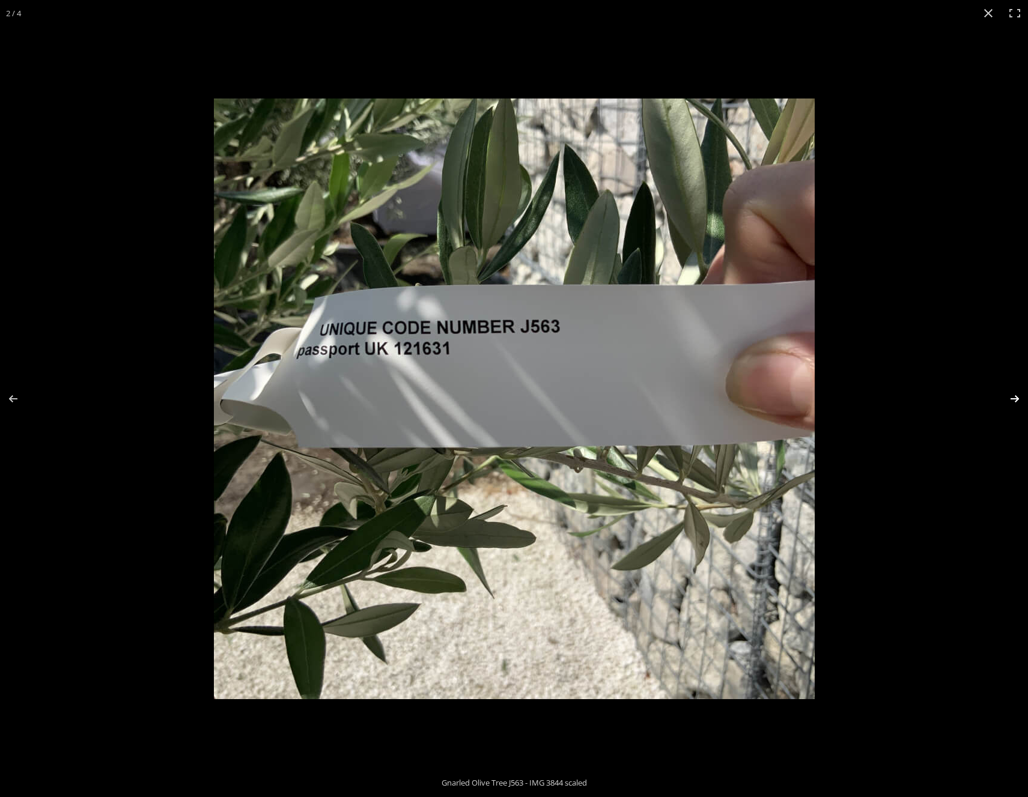
click at [1015, 399] on button "Next (arrow right)" at bounding box center [1007, 399] width 42 height 60
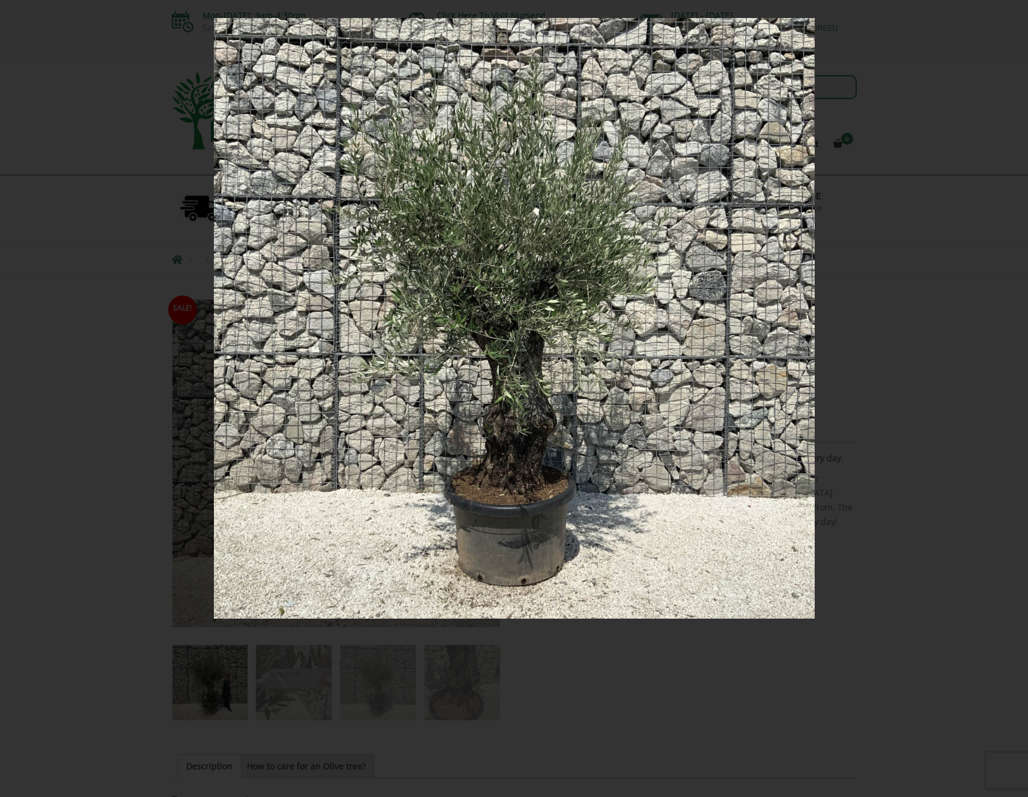
click at [1014, 398] on button "Next (arrow right)" at bounding box center [1007, 399] width 42 height 60
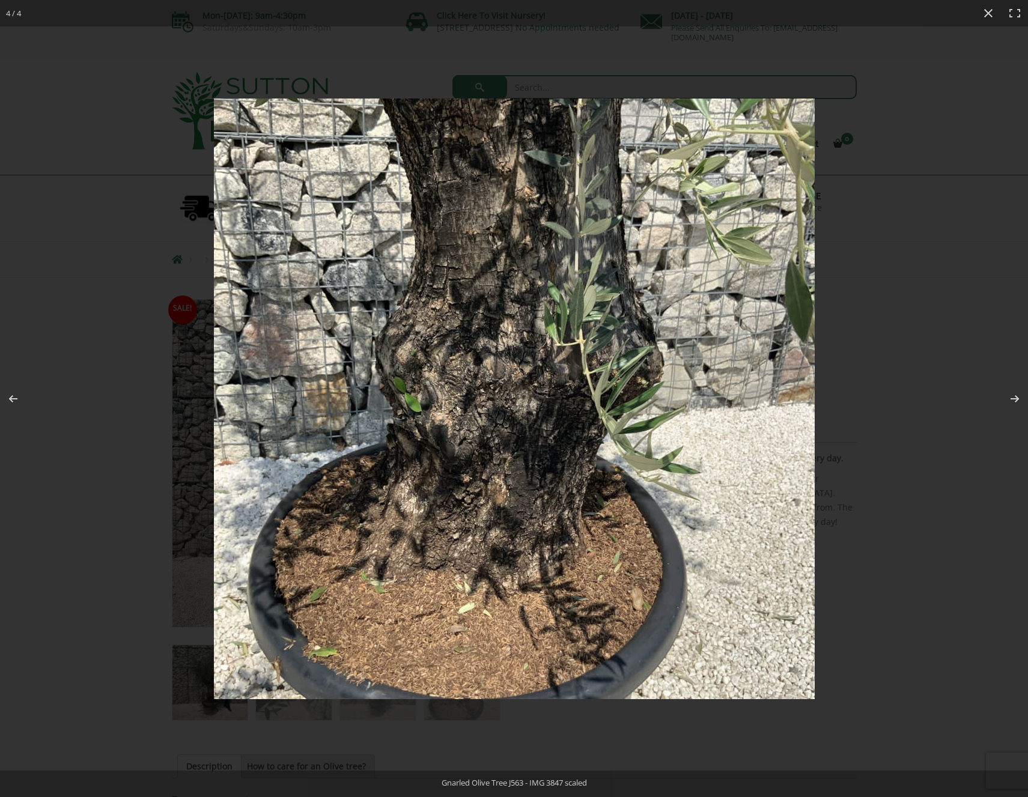
click at [1014, 398] on button "Next (arrow right)" at bounding box center [1007, 399] width 42 height 60
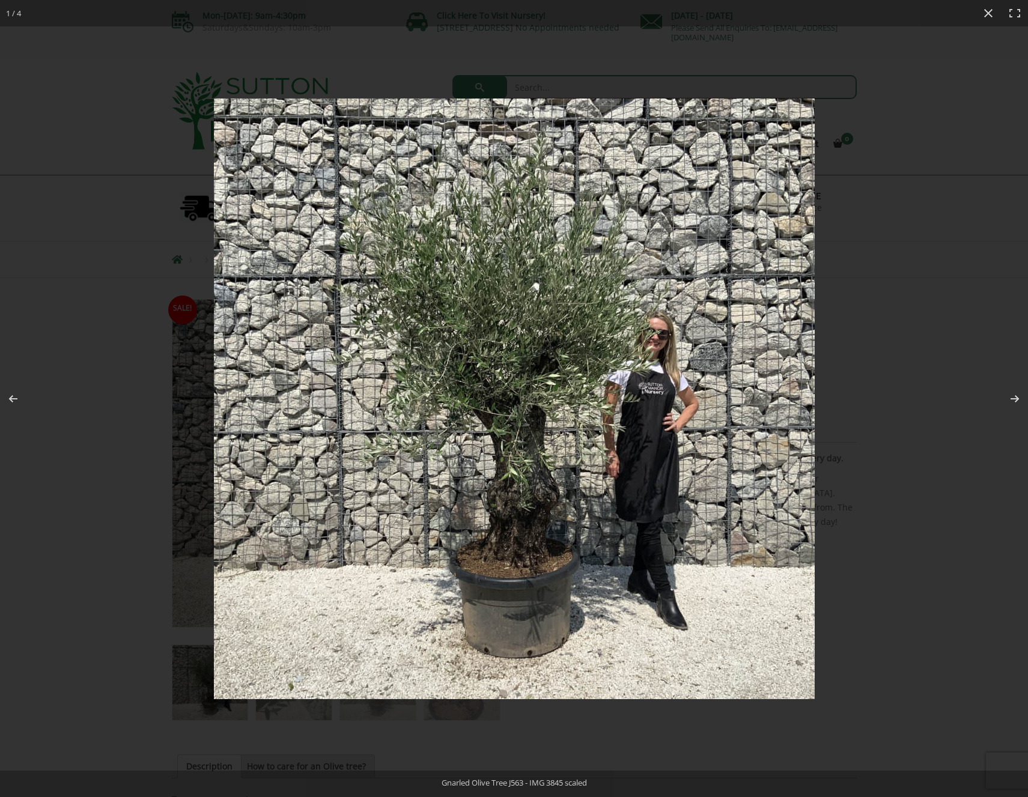
click at [1014, 398] on button "Next (arrow right)" at bounding box center [1007, 399] width 42 height 60
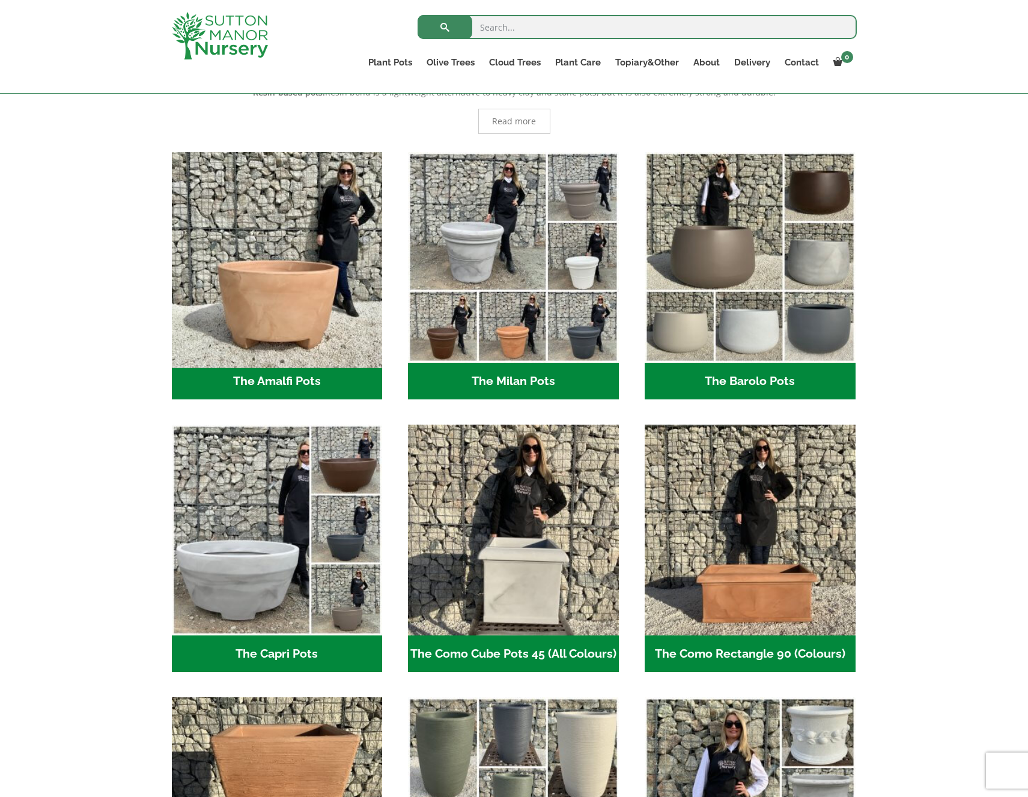
scroll to position [277, 1]
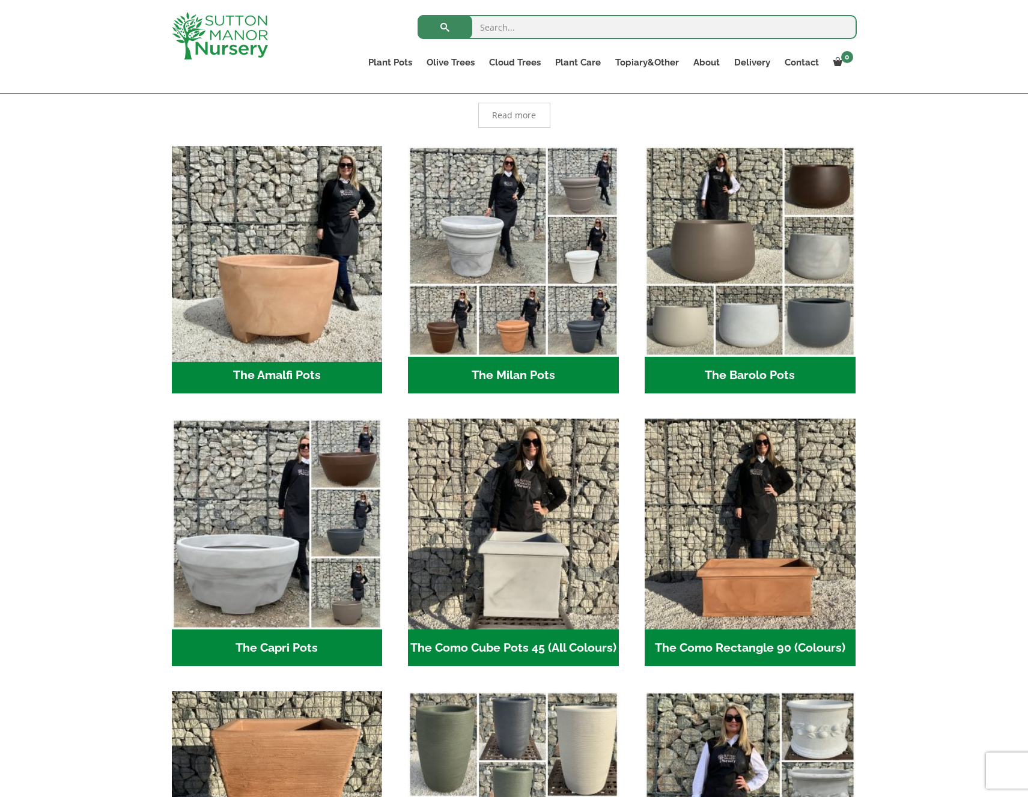
click at [326, 298] on img "Visit product category The Amalfi Pots" at bounding box center [276, 251] width 221 height 221
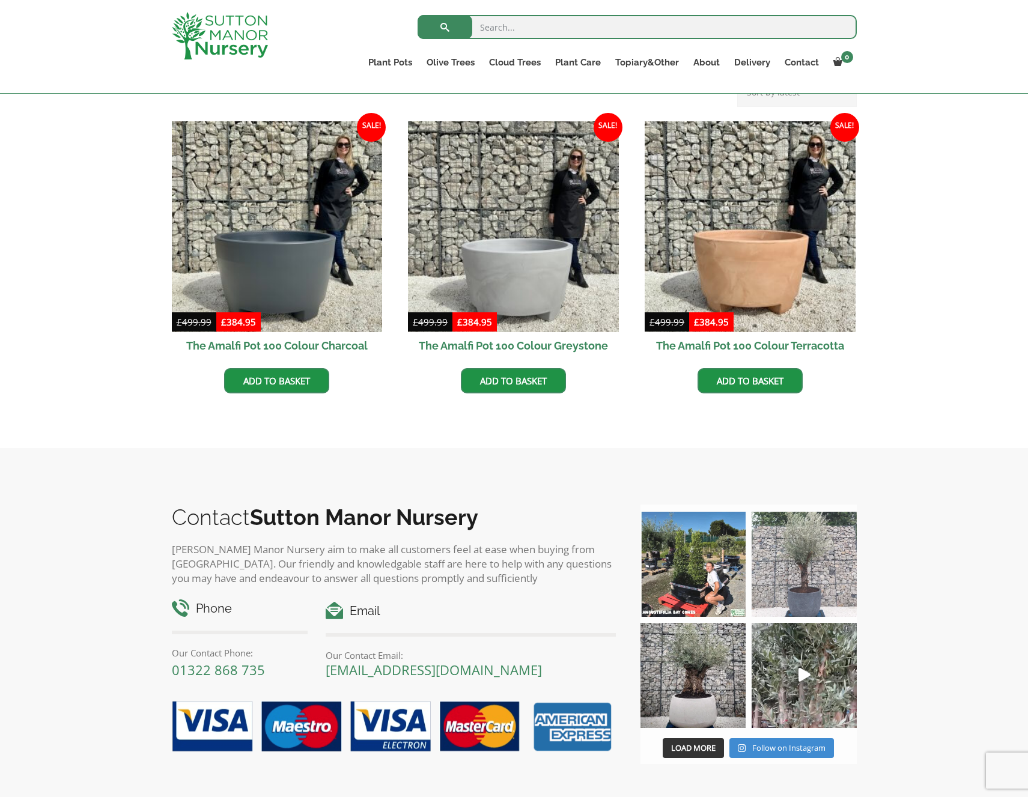
scroll to position [332, 0]
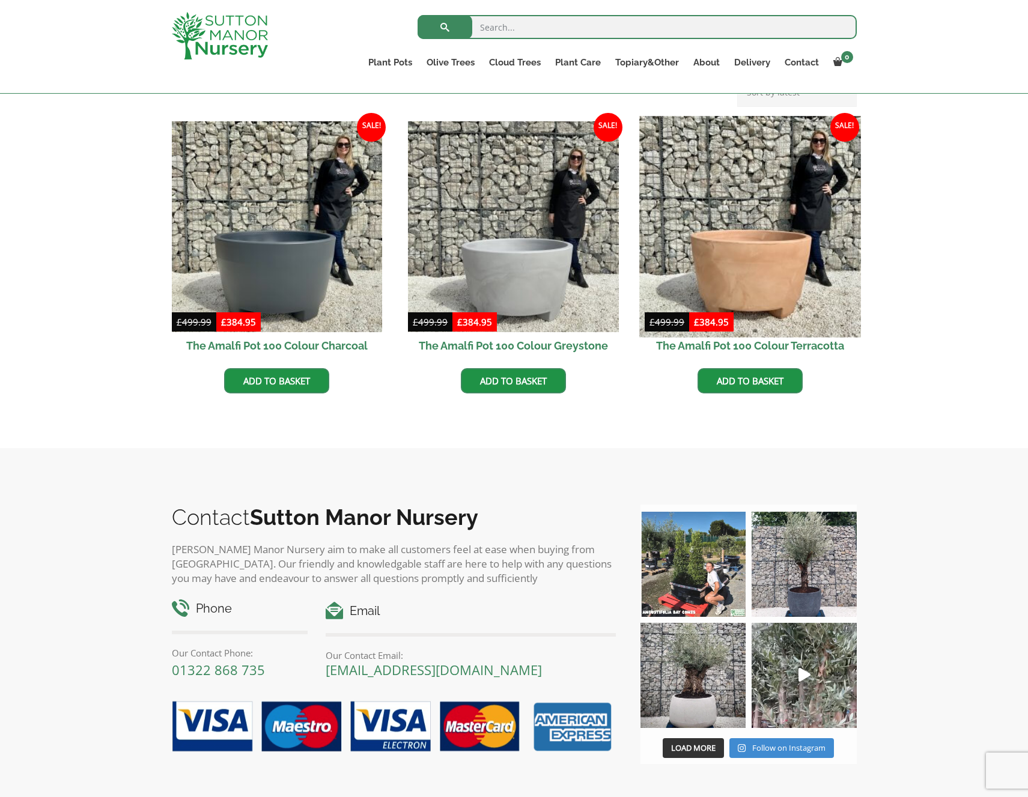
click at [768, 244] on img at bounding box center [749, 226] width 221 height 221
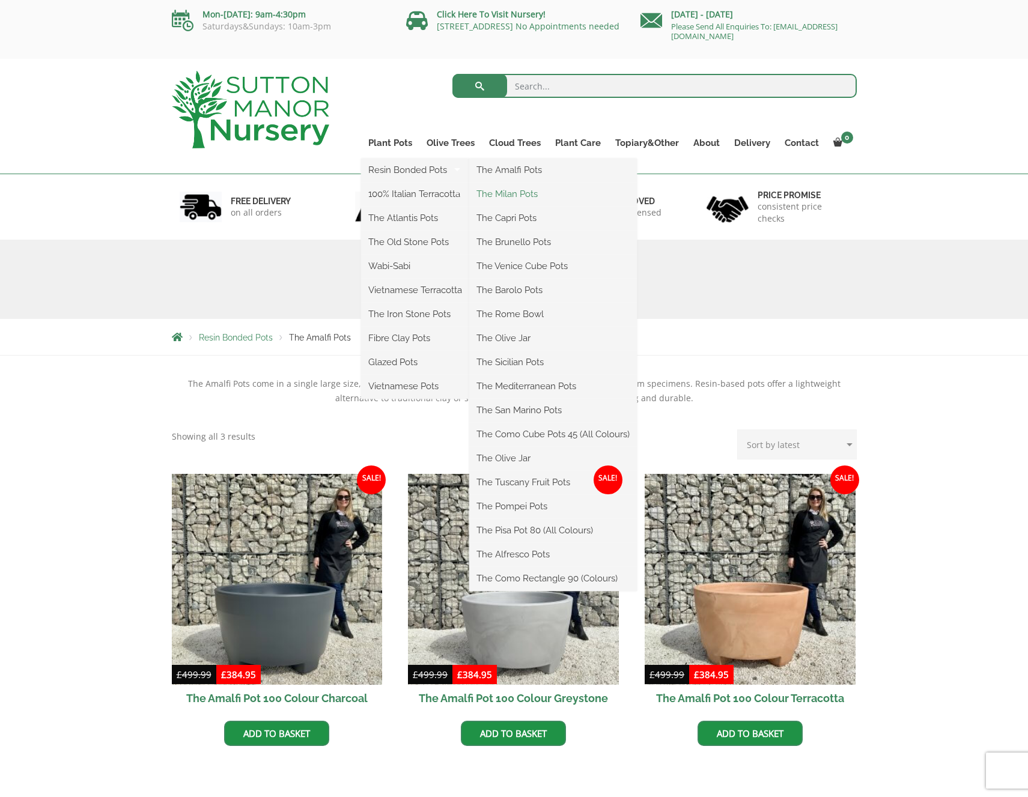
scroll to position [2, 0]
click at [514, 194] on link "The Milan Pots" at bounding box center [553, 193] width 168 height 18
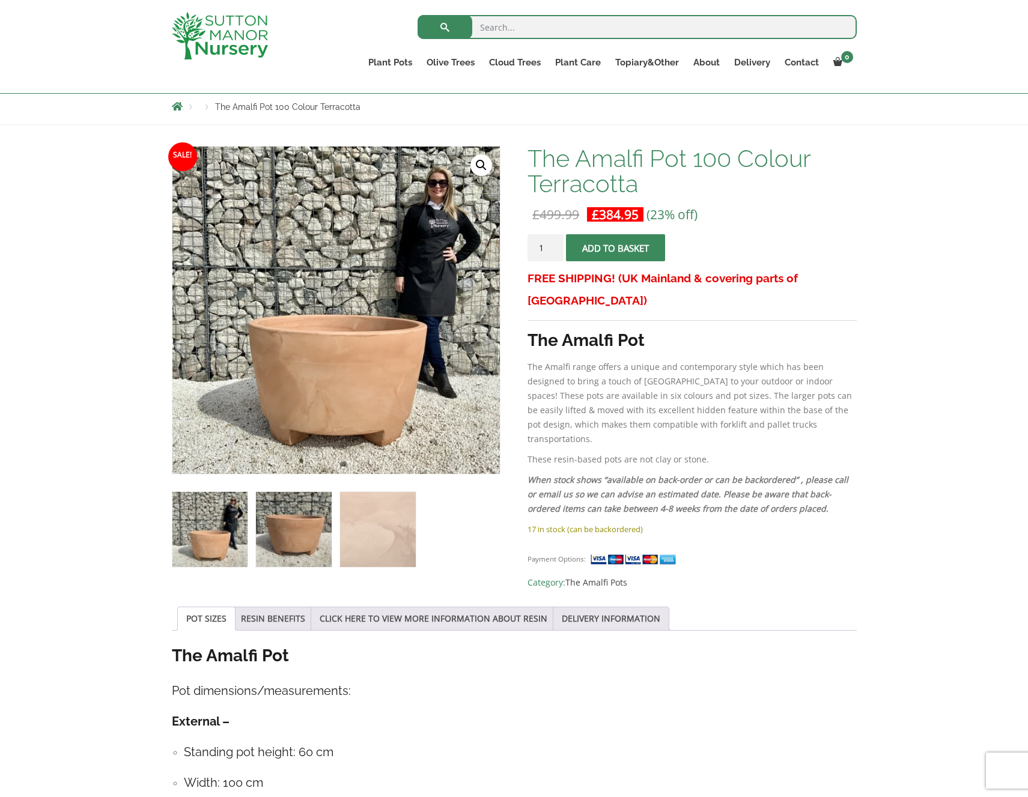
scroll to position [130, 0]
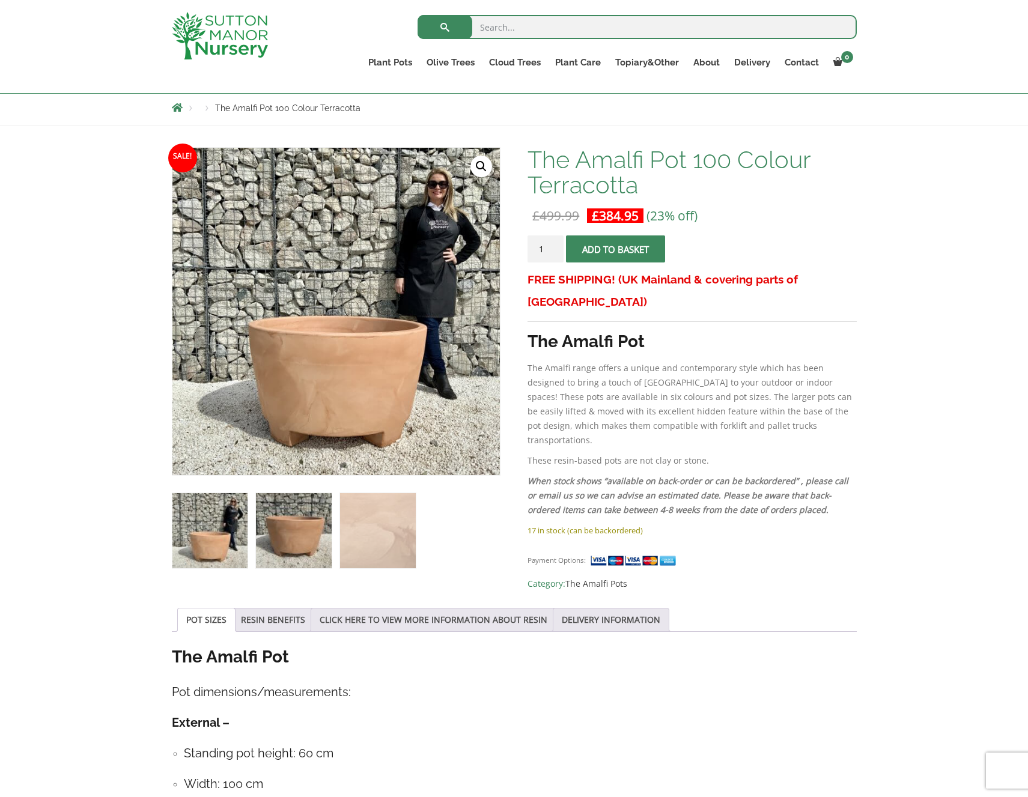
drag, startPoint x: 312, startPoint y: 525, endPoint x: 318, endPoint y: 524, distance: 6.0
click at [312, 525] on img at bounding box center [293, 530] width 75 height 75
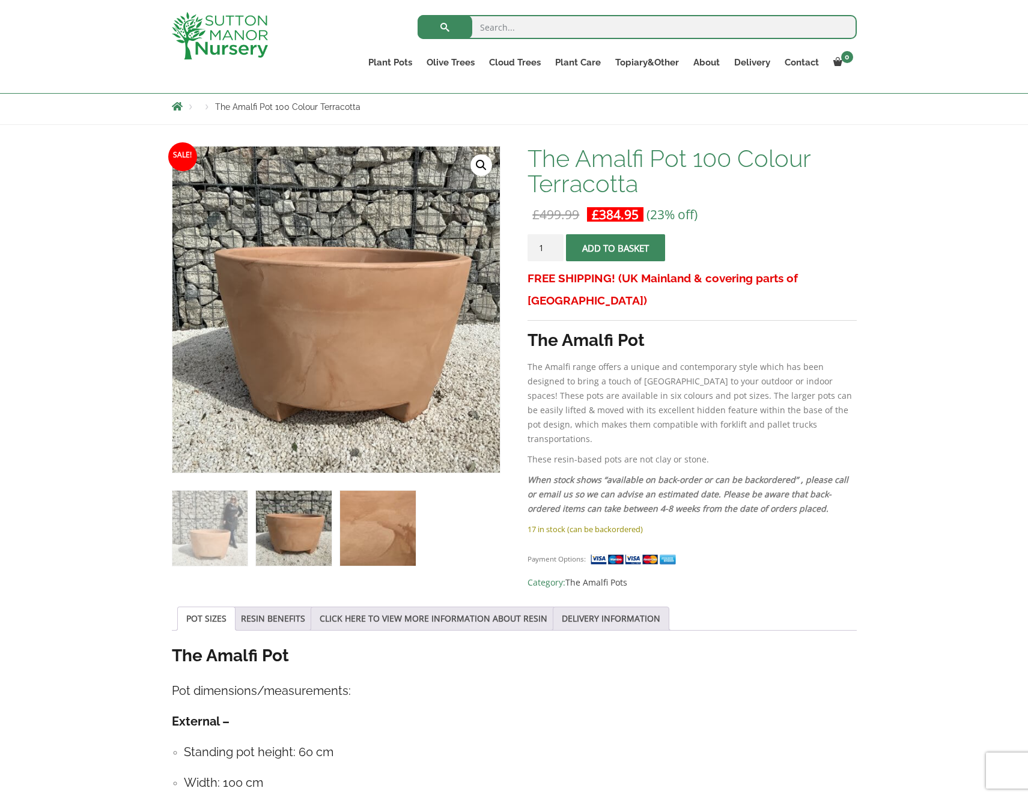
click at [366, 522] on img at bounding box center [377, 528] width 75 height 75
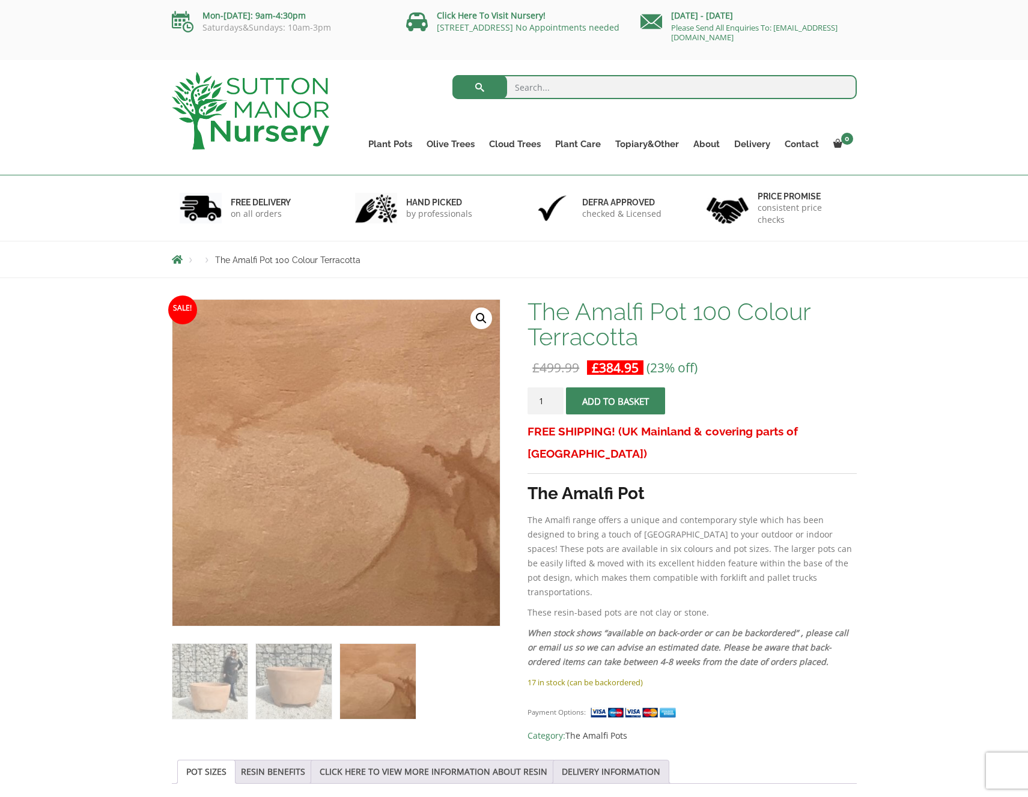
scroll to position [0, 0]
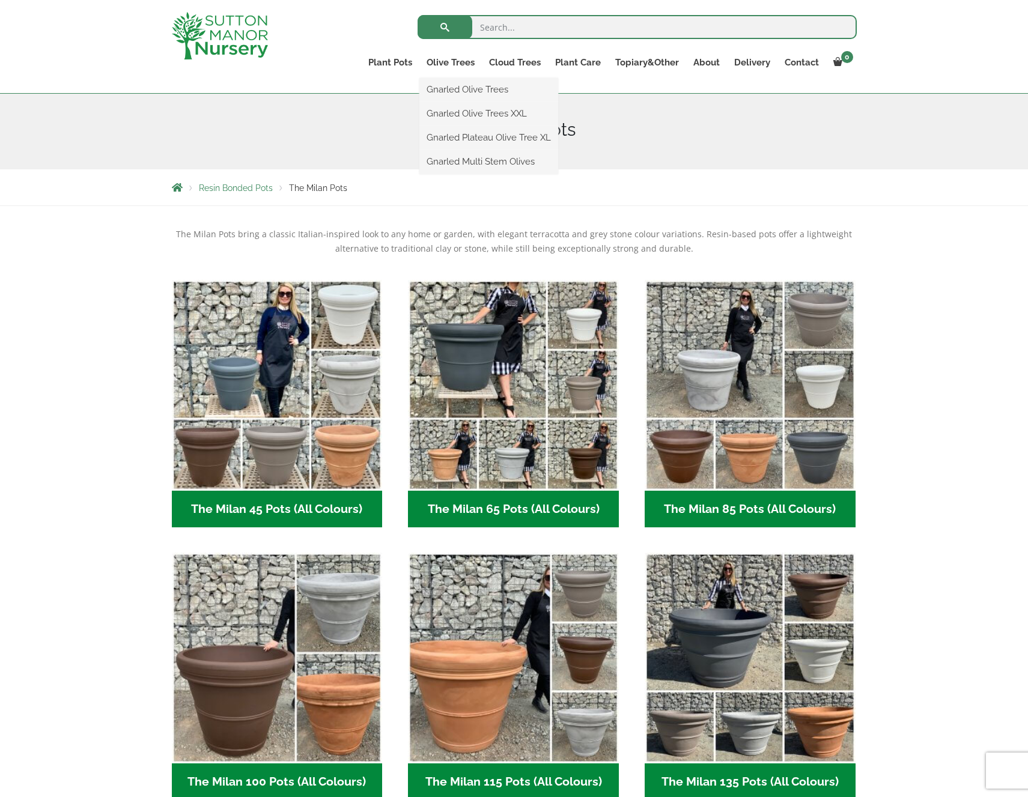
scroll to position [127, 0]
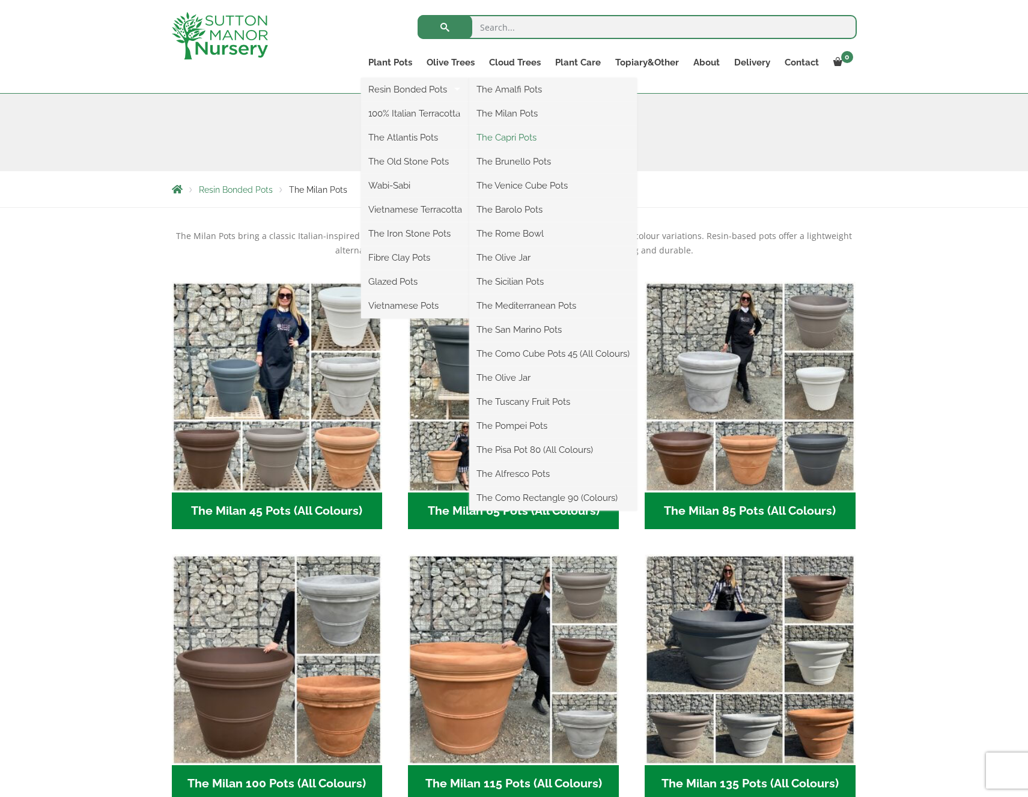
click at [508, 141] on link "The Capri Pots" at bounding box center [553, 138] width 168 height 18
click at [510, 164] on link "The Brunello Pots" at bounding box center [553, 162] width 168 height 18
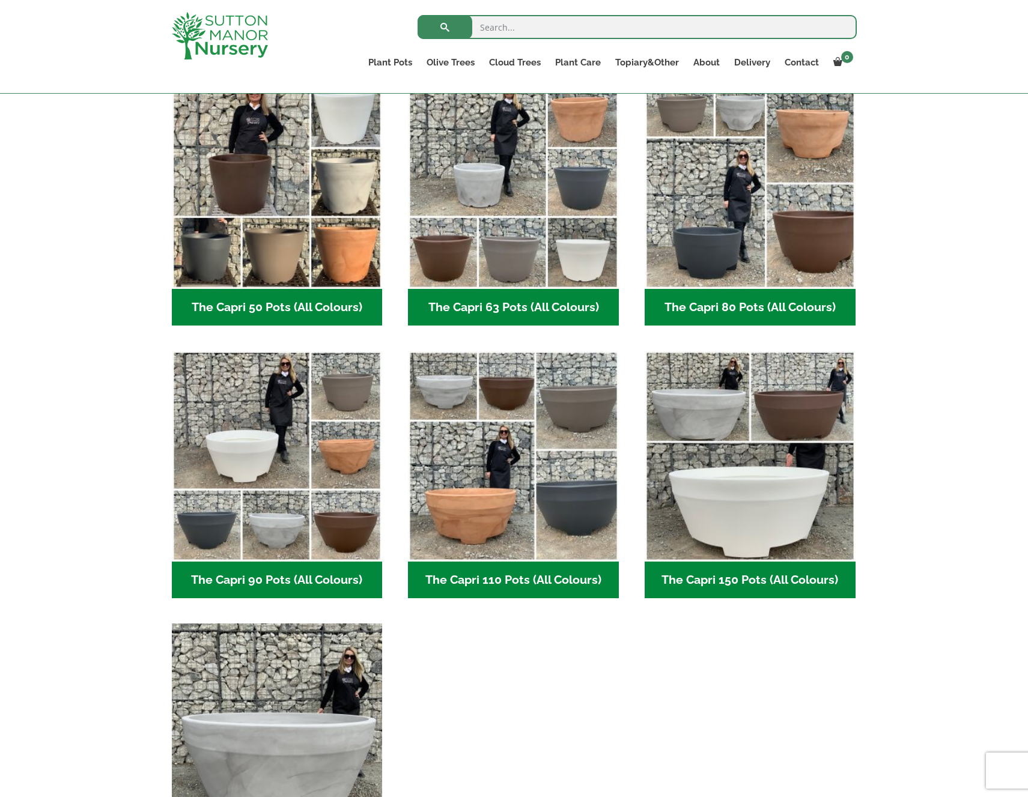
scroll to position [332, 0]
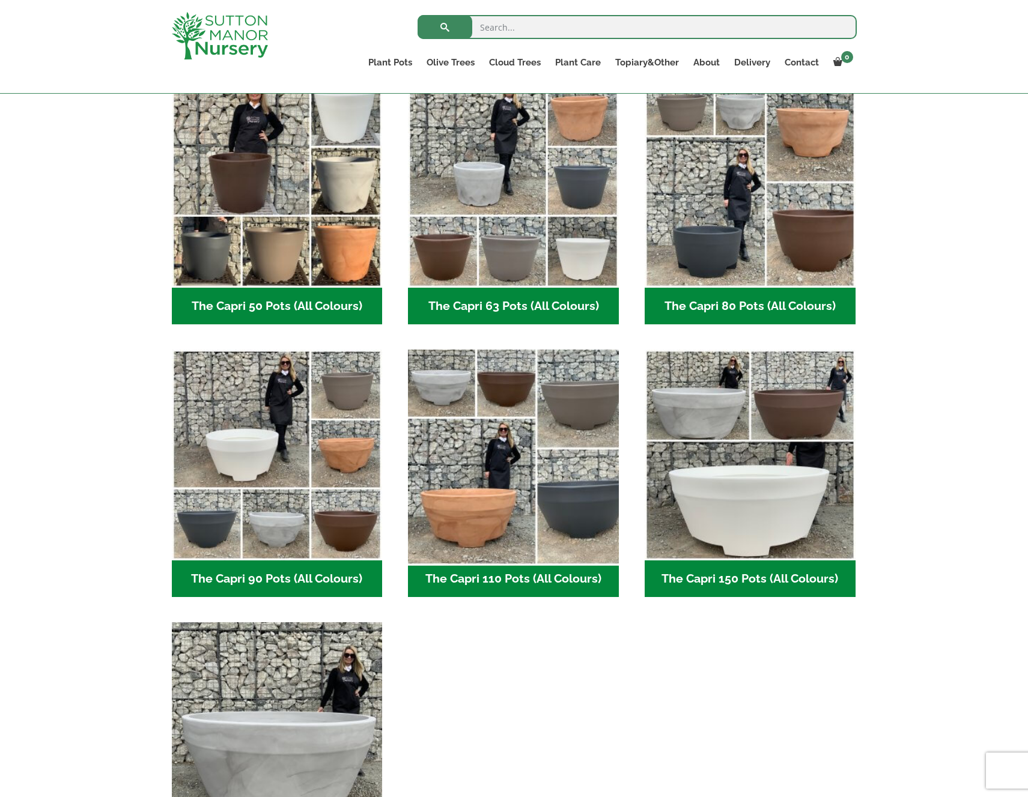
click at [518, 391] on img "Visit product category The Capri 110 Pots (All Colours)" at bounding box center [513, 455] width 221 height 221
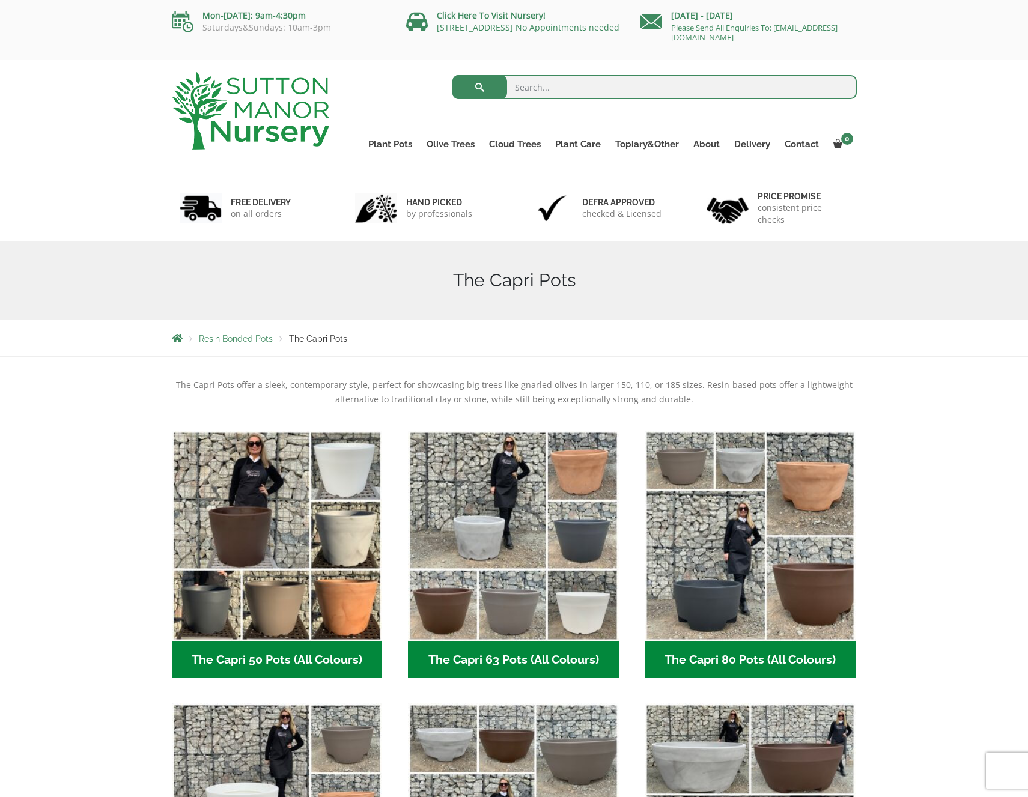
scroll to position [0, 0]
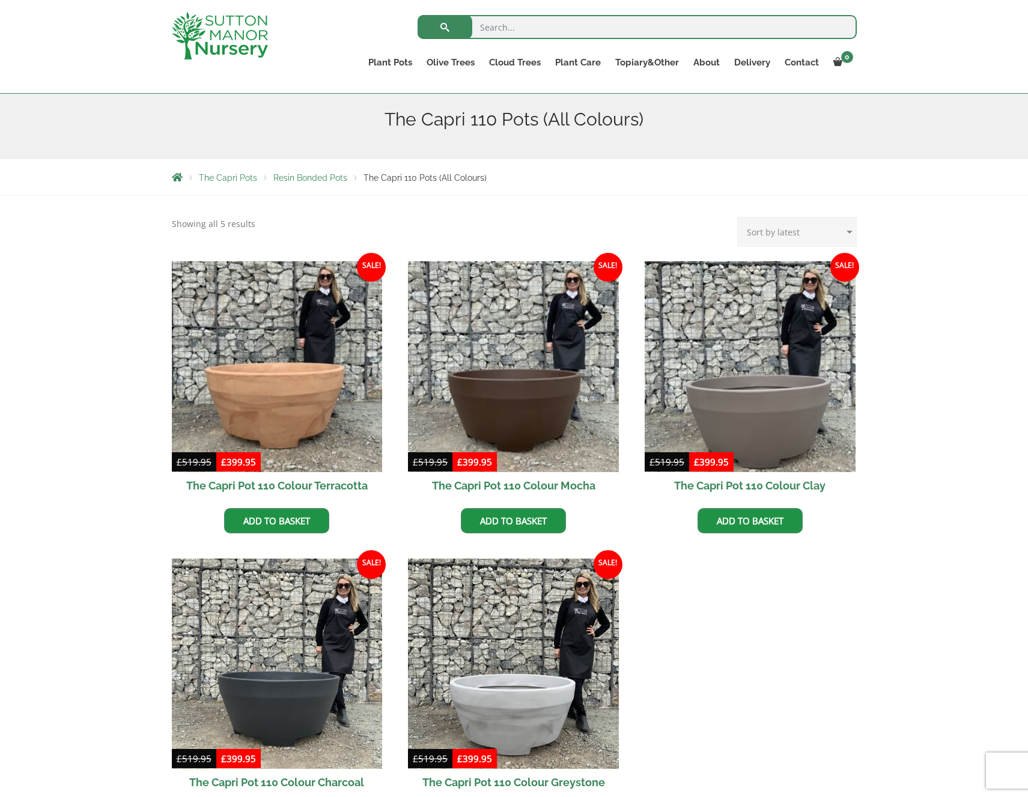
scroll to position [113, 0]
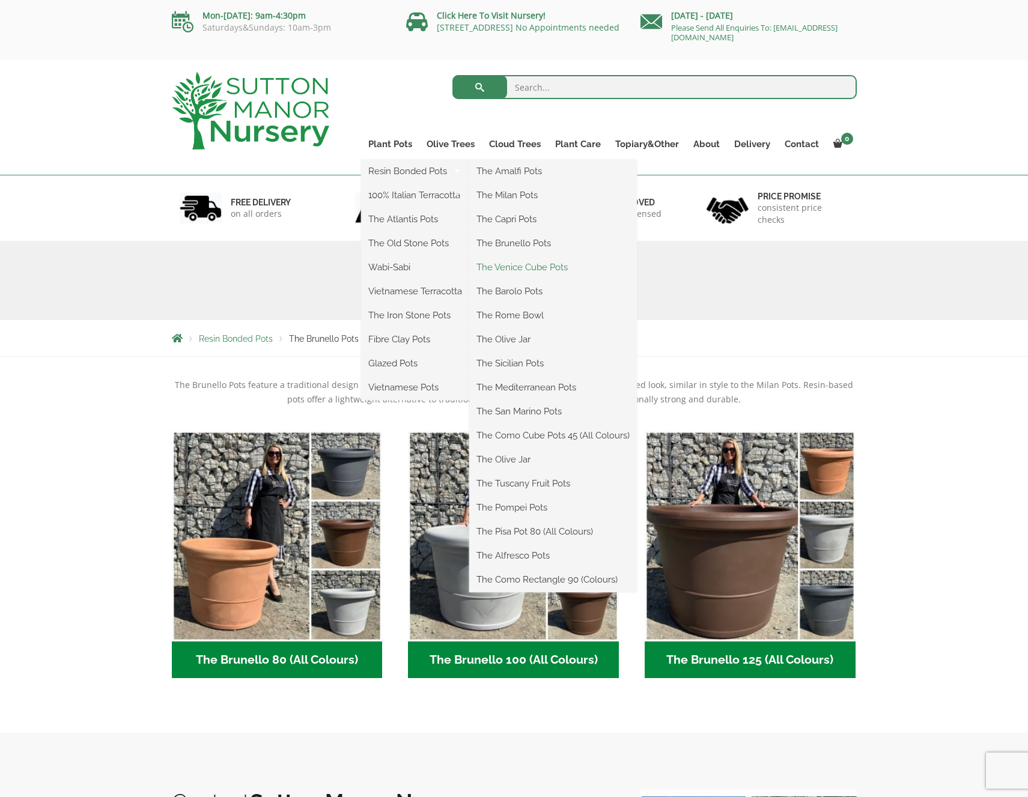
click at [523, 272] on link "The Venice Cube Pots" at bounding box center [553, 267] width 168 height 18
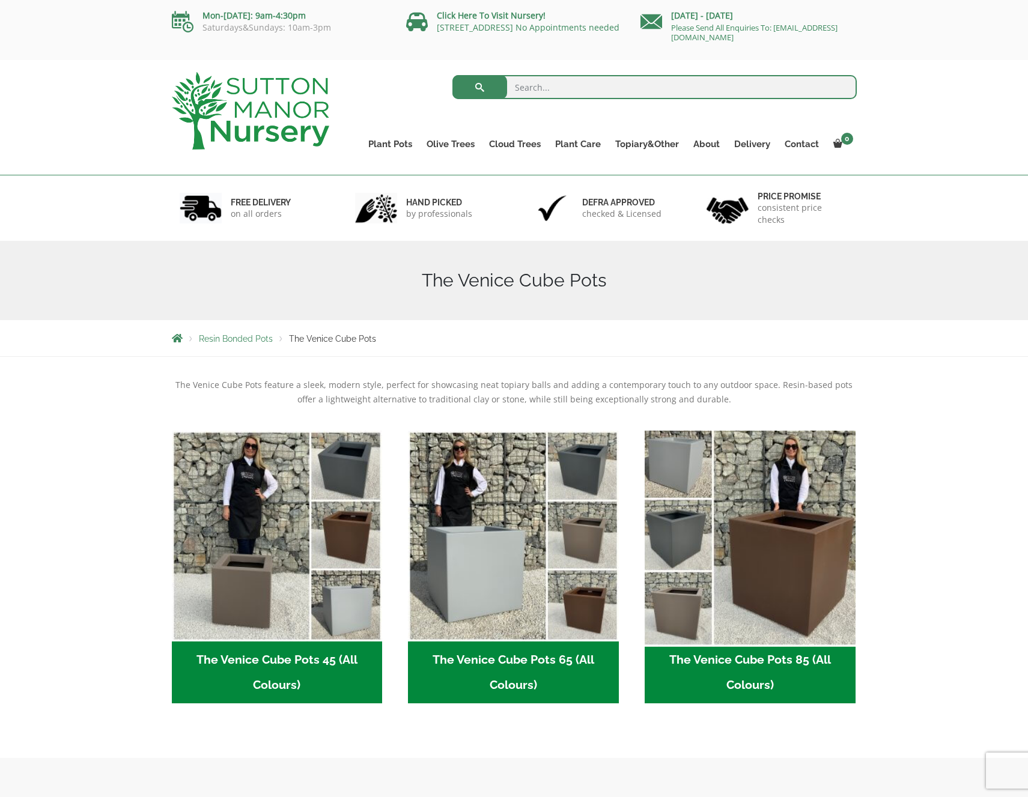
click at [777, 531] on img "Visit product category The Venice Cube Pots 85 (All Colours)" at bounding box center [749, 535] width 221 height 221
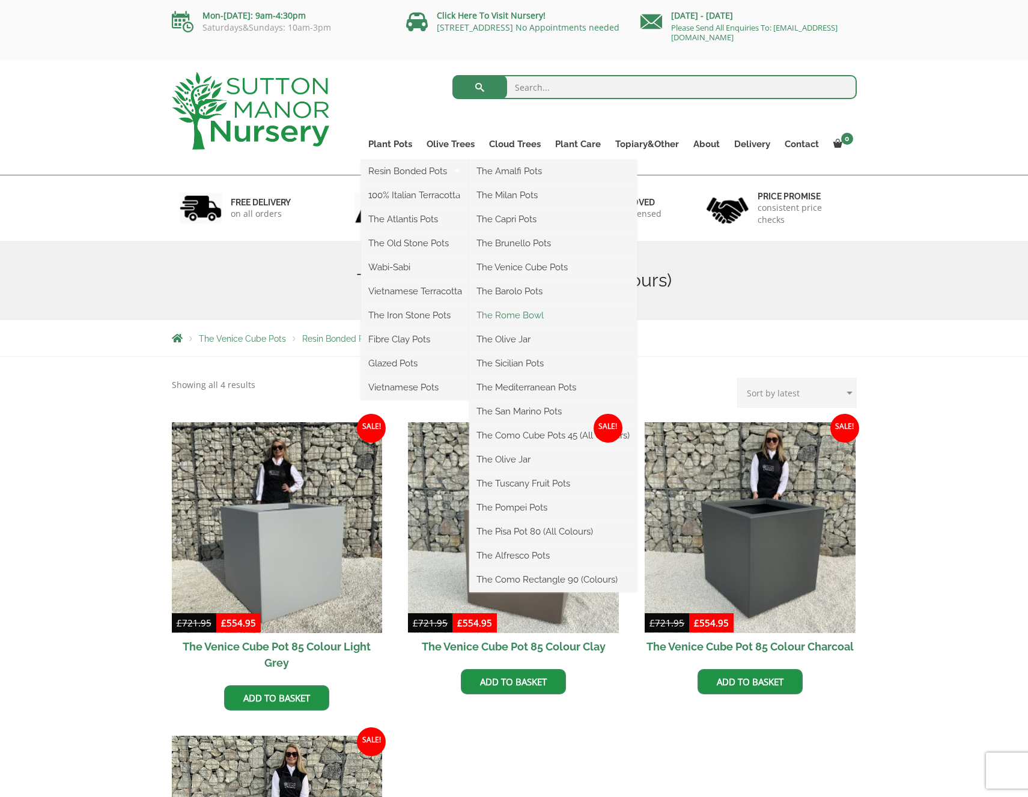
click at [542, 318] on link "The Rome Bowl" at bounding box center [553, 315] width 168 height 18
click at [526, 341] on link "The Olive Jar" at bounding box center [553, 339] width 168 height 18
click at [532, 366] on link "The Sicilian Pots" at bounding box center [553, 363] width 168 height 18
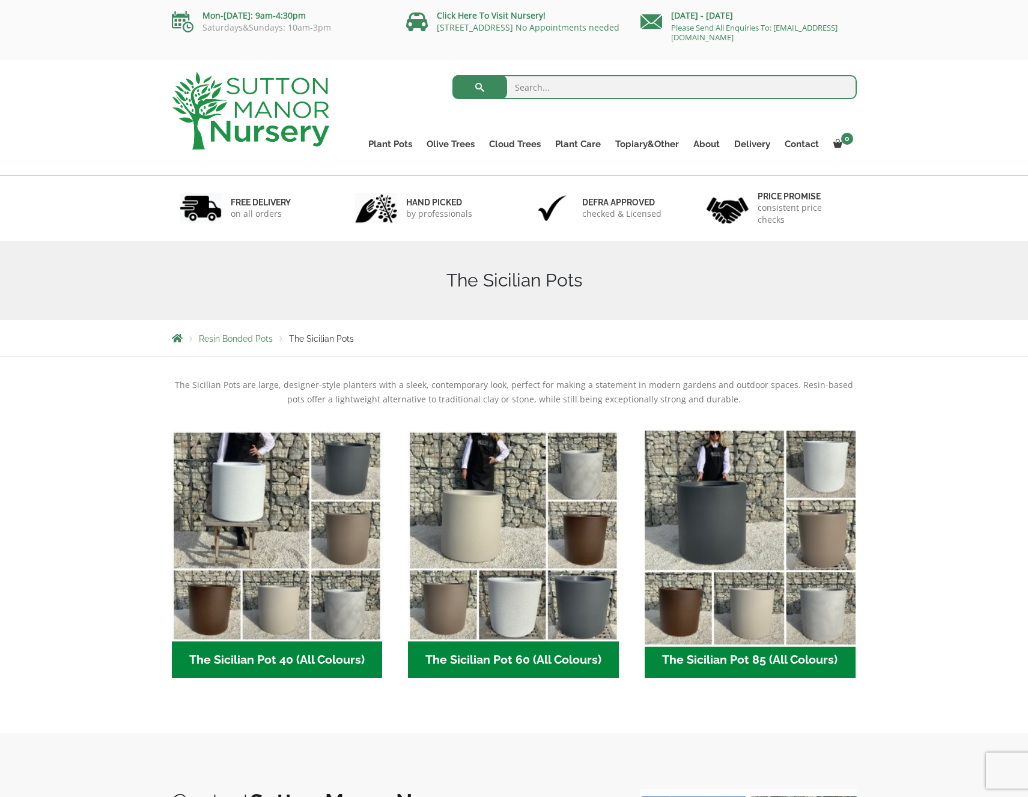
scroll to position [1, 0]
click at [687, 624] on img "Visit product category The Sicilian Pot 85 (All Colours)" at bounding box center [749, 535] width 221 height 221
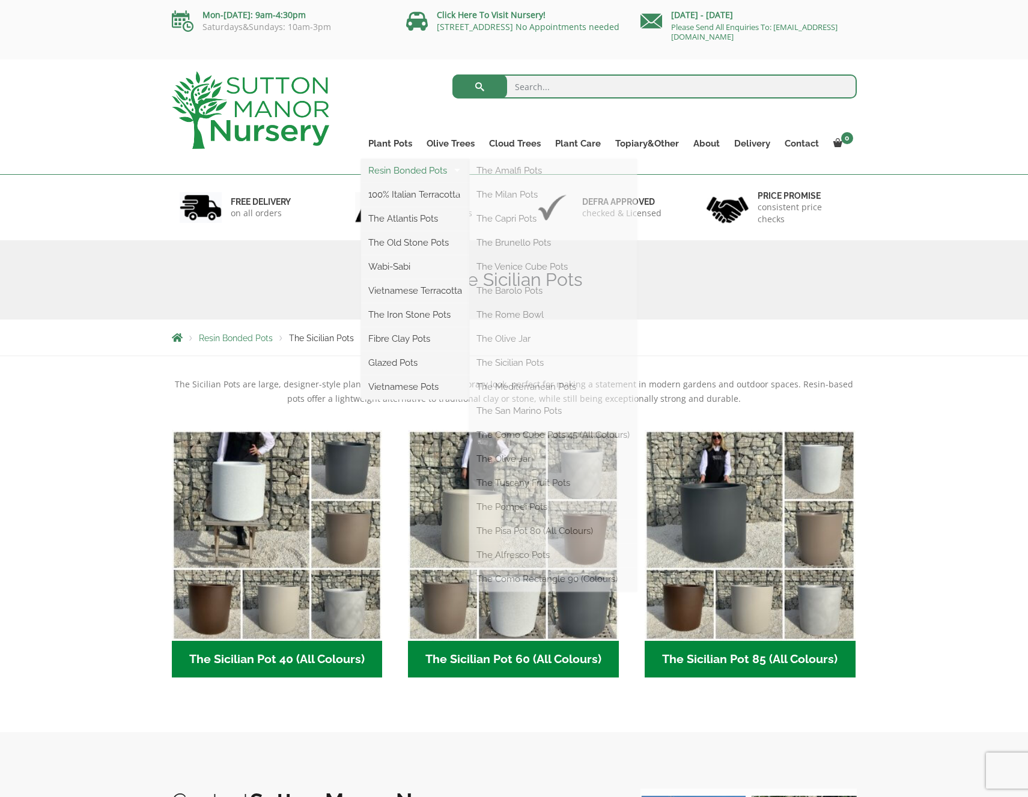
scroll to position [2, 0]
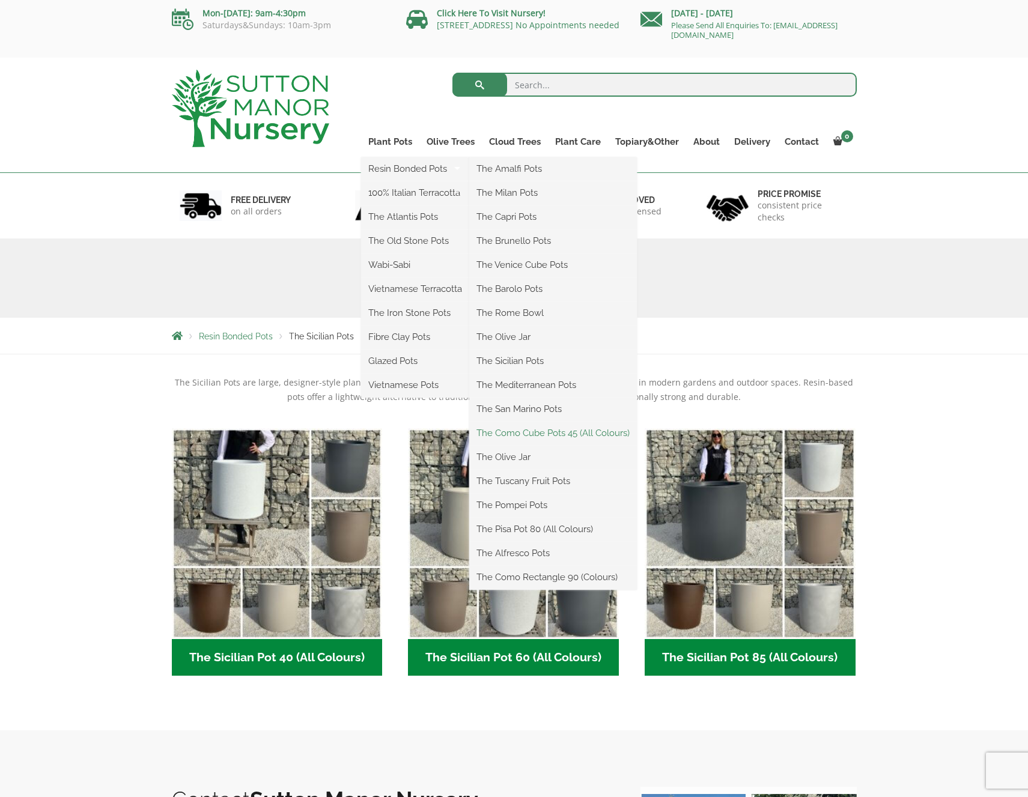
click at [566, 433] on link "The Como Cube Pots 45 (All Colours)" at bounding box center [553, 433] width 168 height 18
click at [537, 554] on link "The Alfresco Pots" at bounding box center [553, 553] width 168 height 18
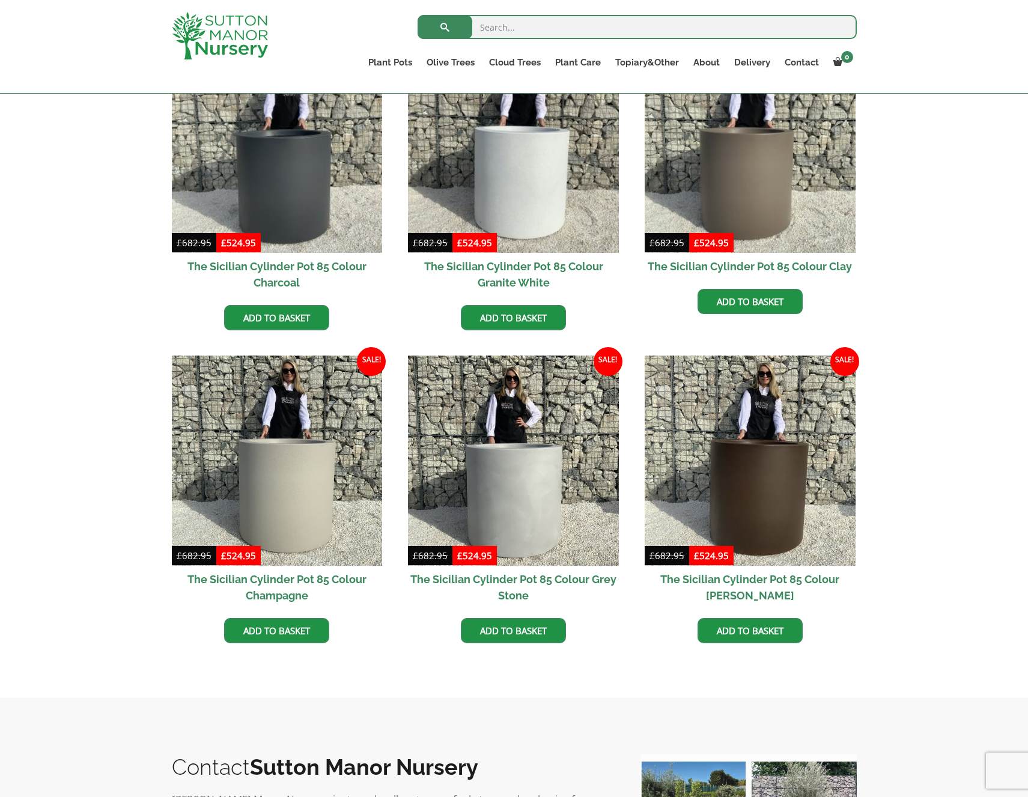
scroll to position [377, 0]
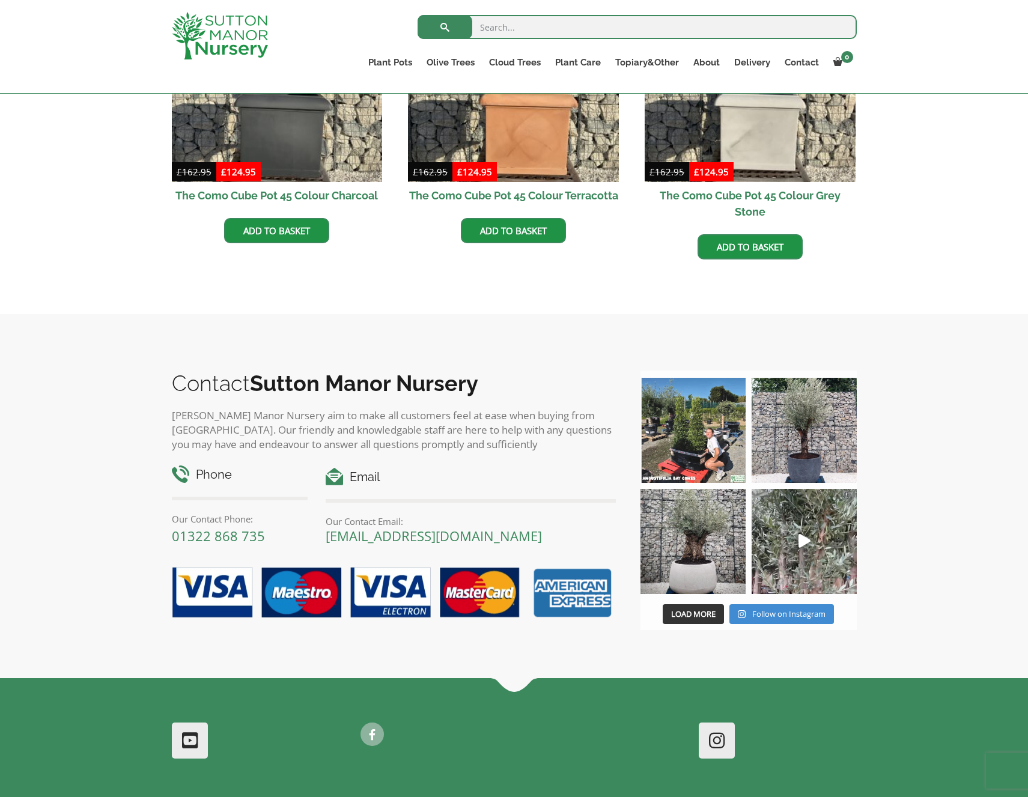
scroll to position [510, 0]
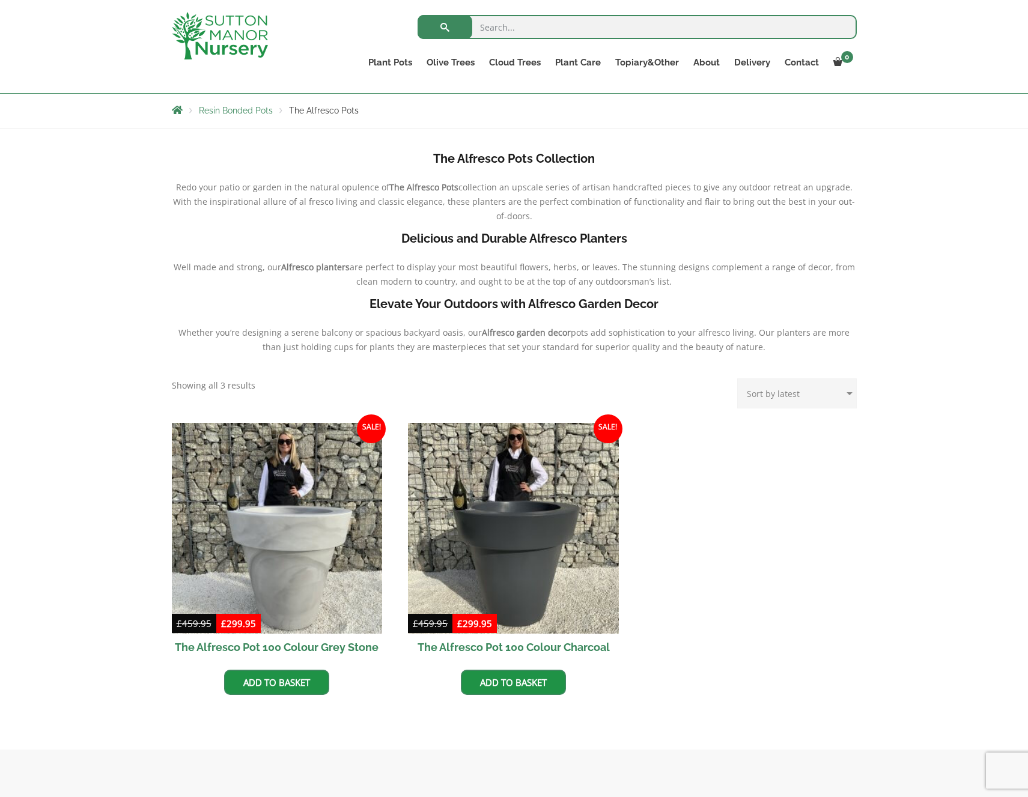
scroll to position [205, 0]
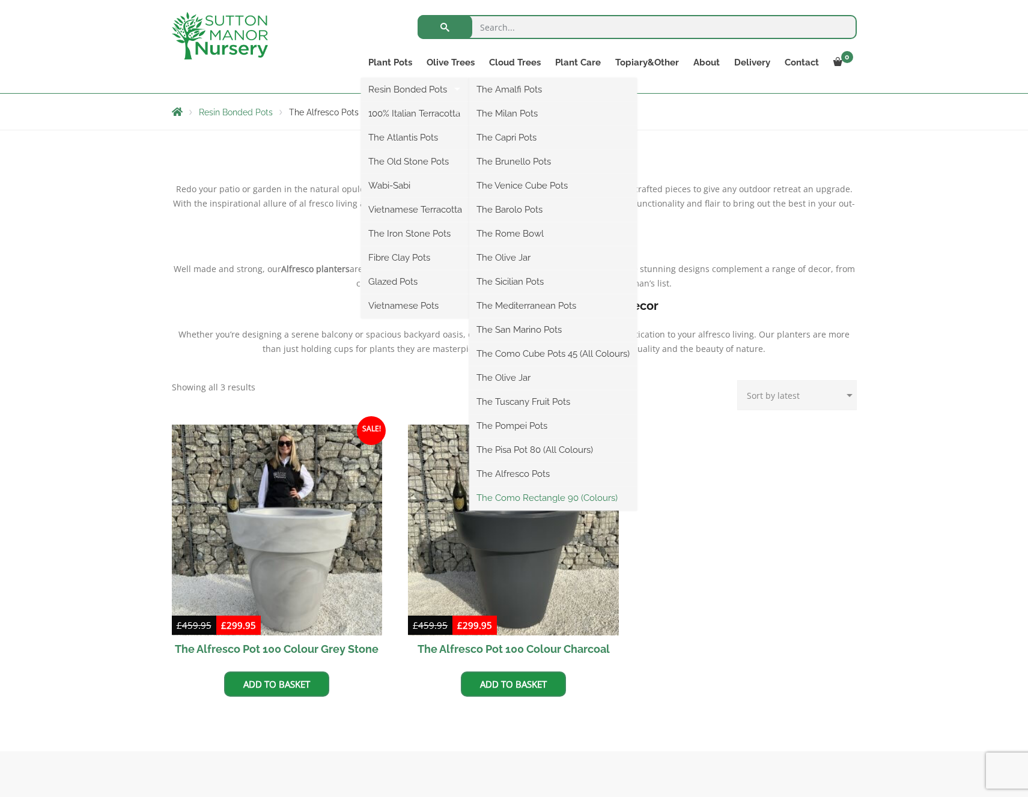
click at [559, 499] on link "The Como Rectangle 90 (Colours)" at bounding box center [553, 498] width 168 height 18
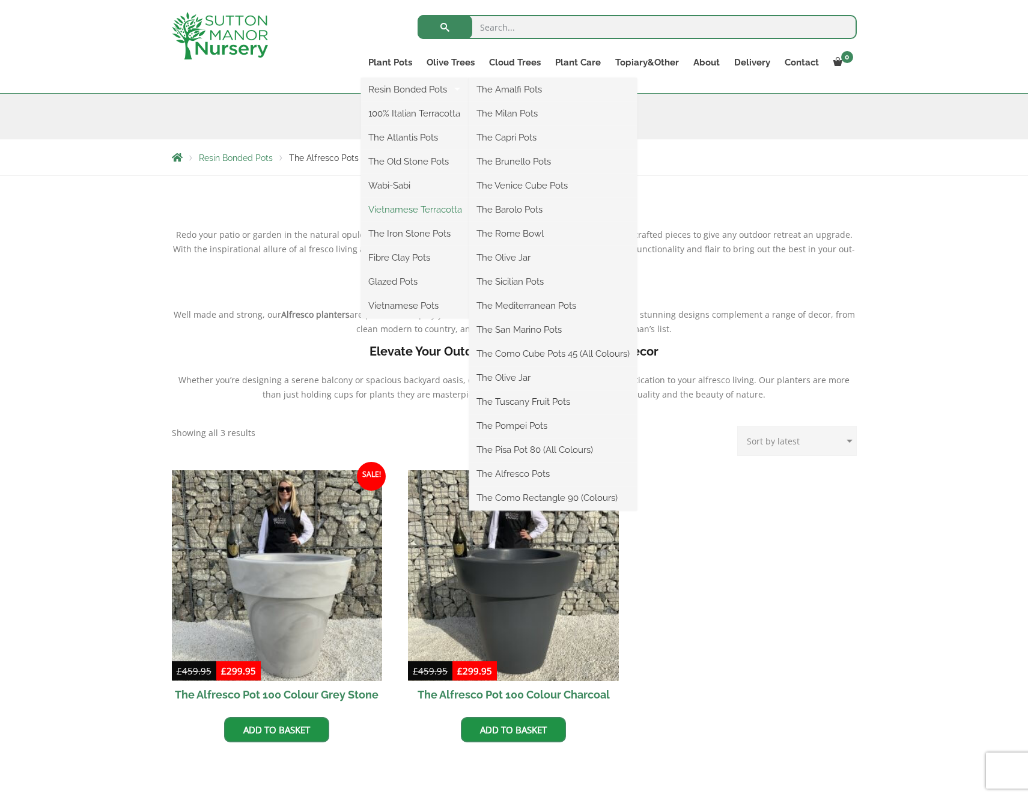
scroll to position [156, 0]
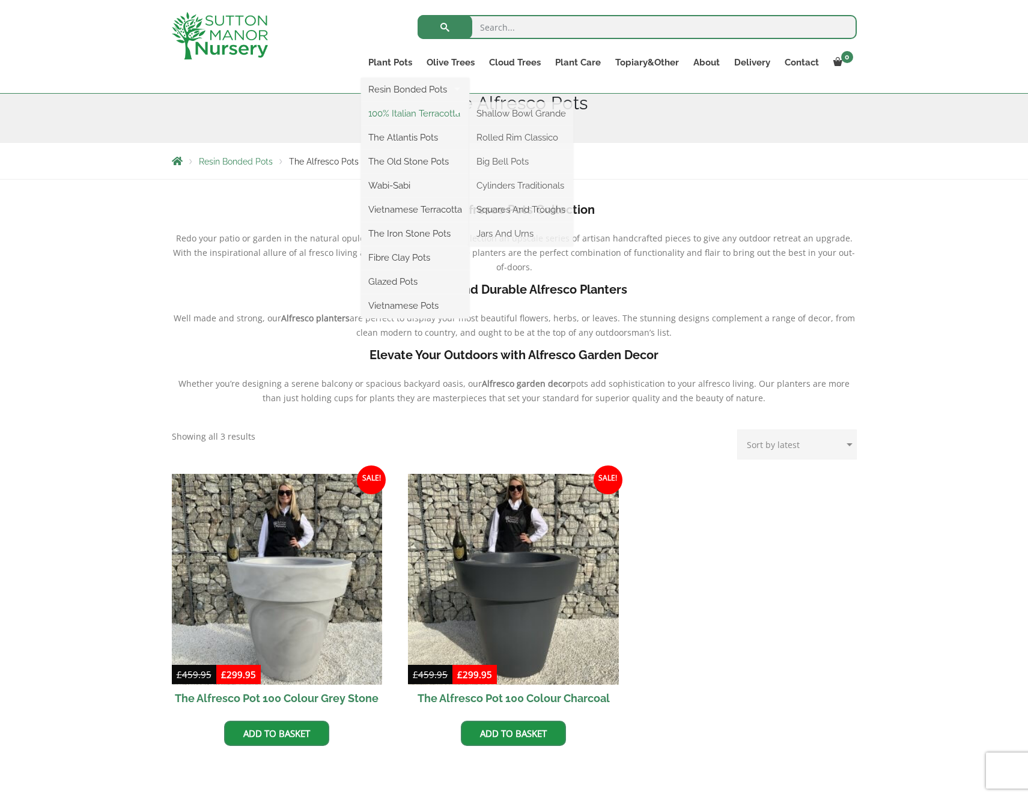
click at [422, 119] on link "100% Italian Terracotta" at bounding box center [415, 114] width 108 height 18
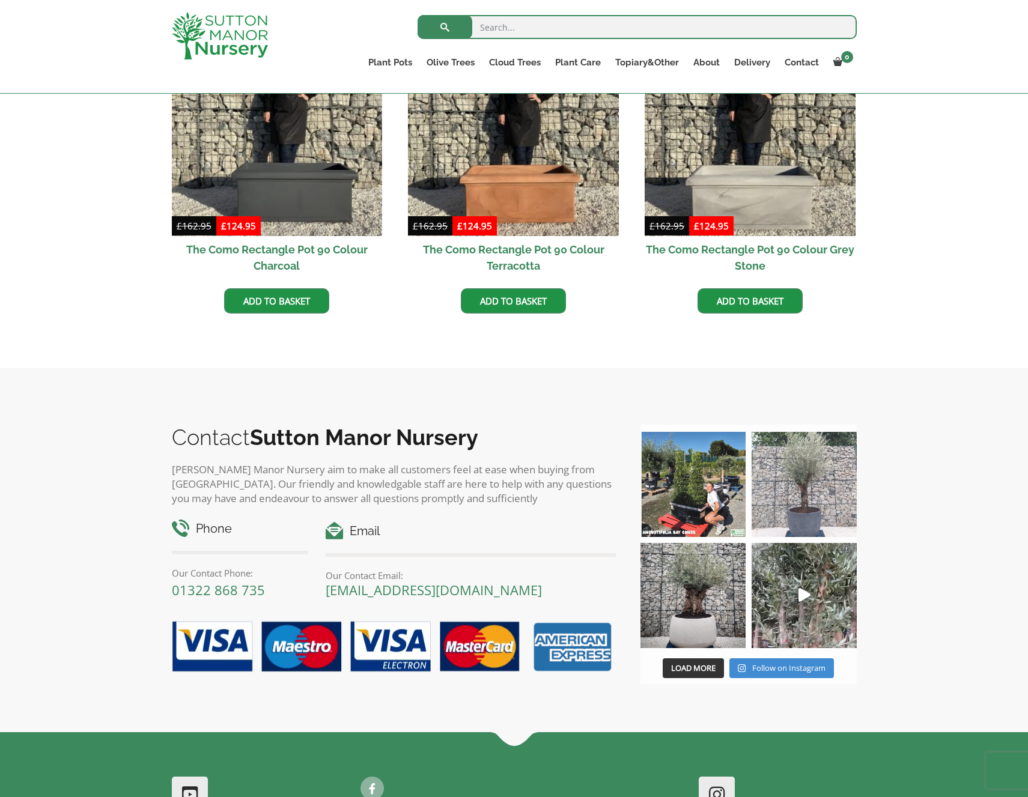
scroll to position [430, 0]
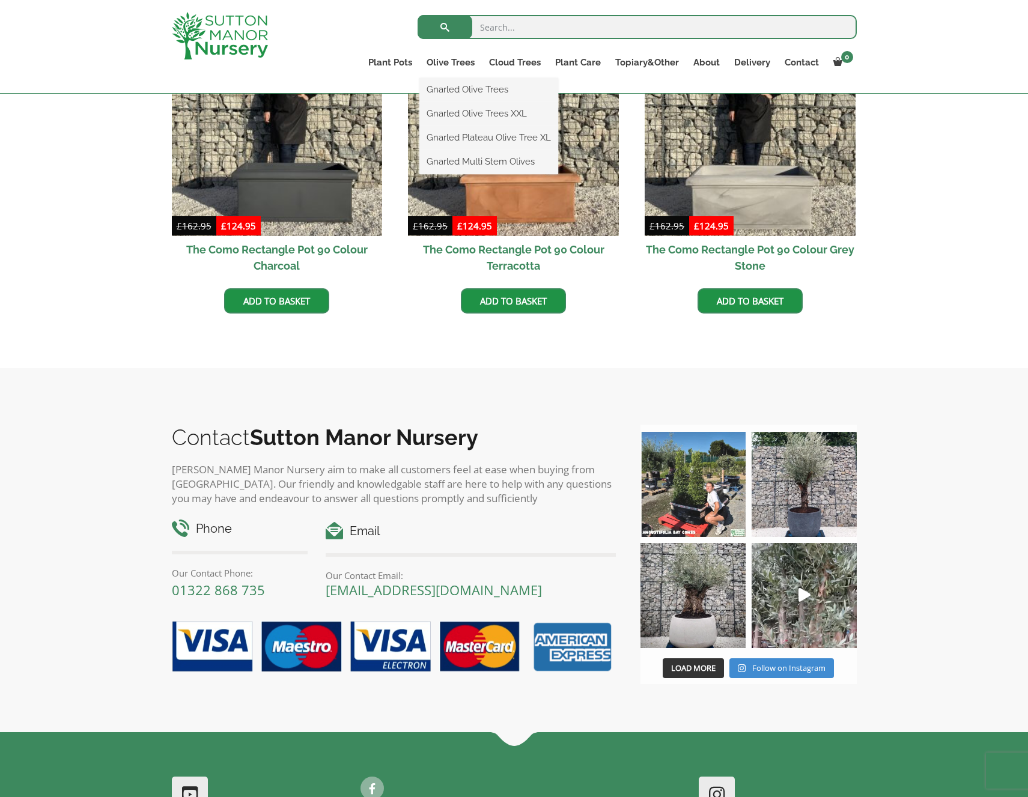
click at [454, 78] on ul "Gnarled Olive Trees Gnarled Olive Trees XXL Gnarled Plateau Olive Tree XL Gnarl…" at bounding box center [488, 126] width 139 height 96
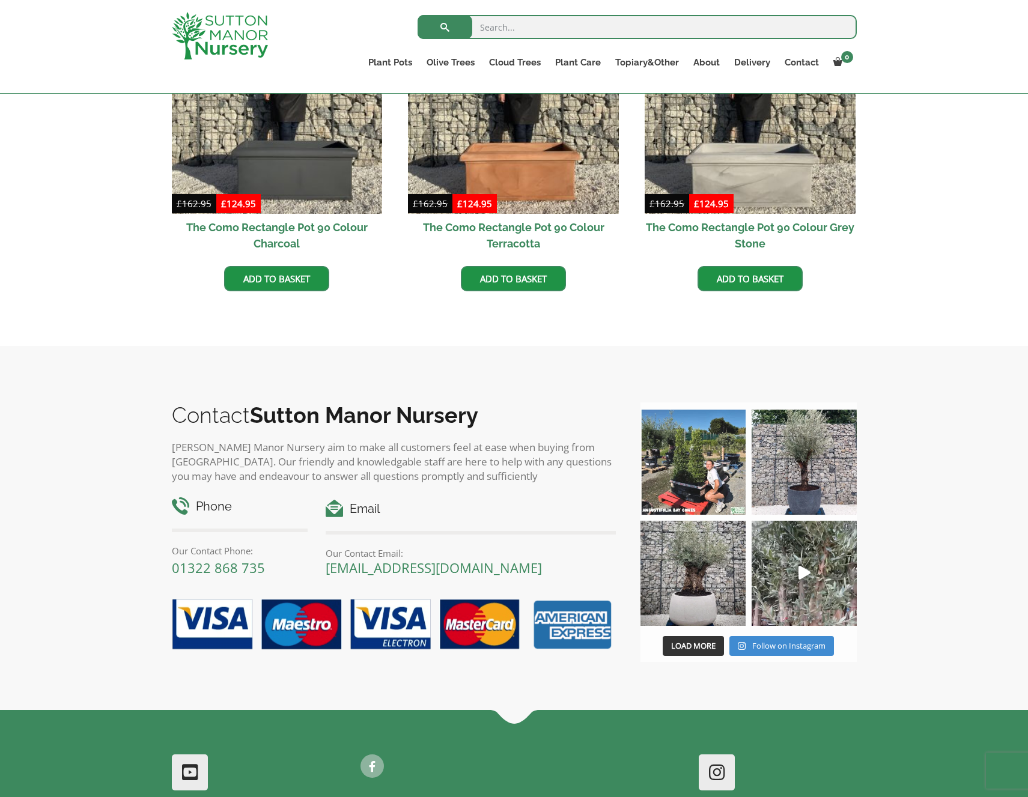
scroll to position [450, 0]
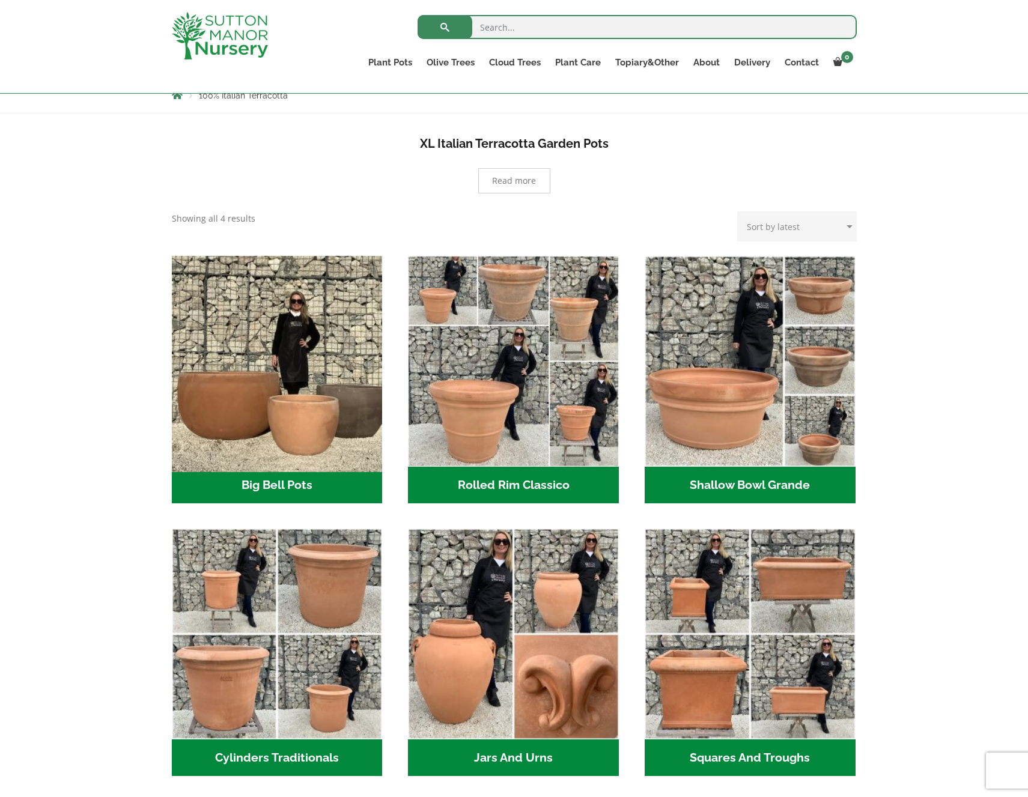
scroll to position [231, 0]
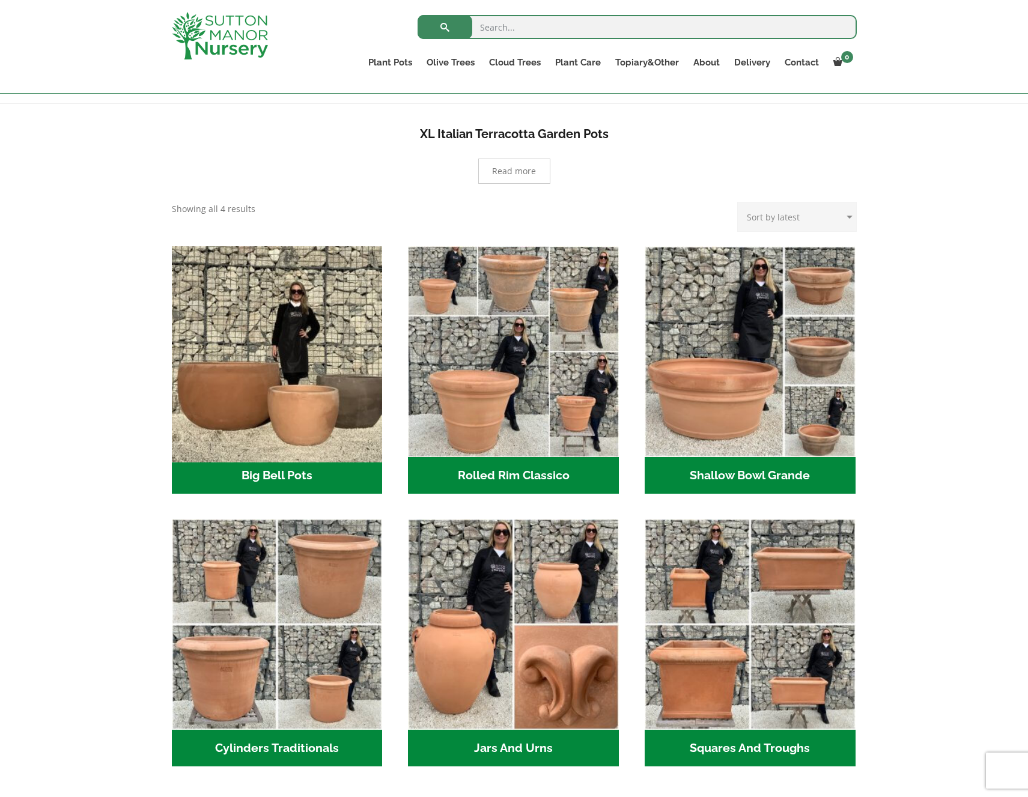
click at [309, 386] on img "Visit product category Big Bell Pots" at bounding box center [276, 351] width 221 height 221
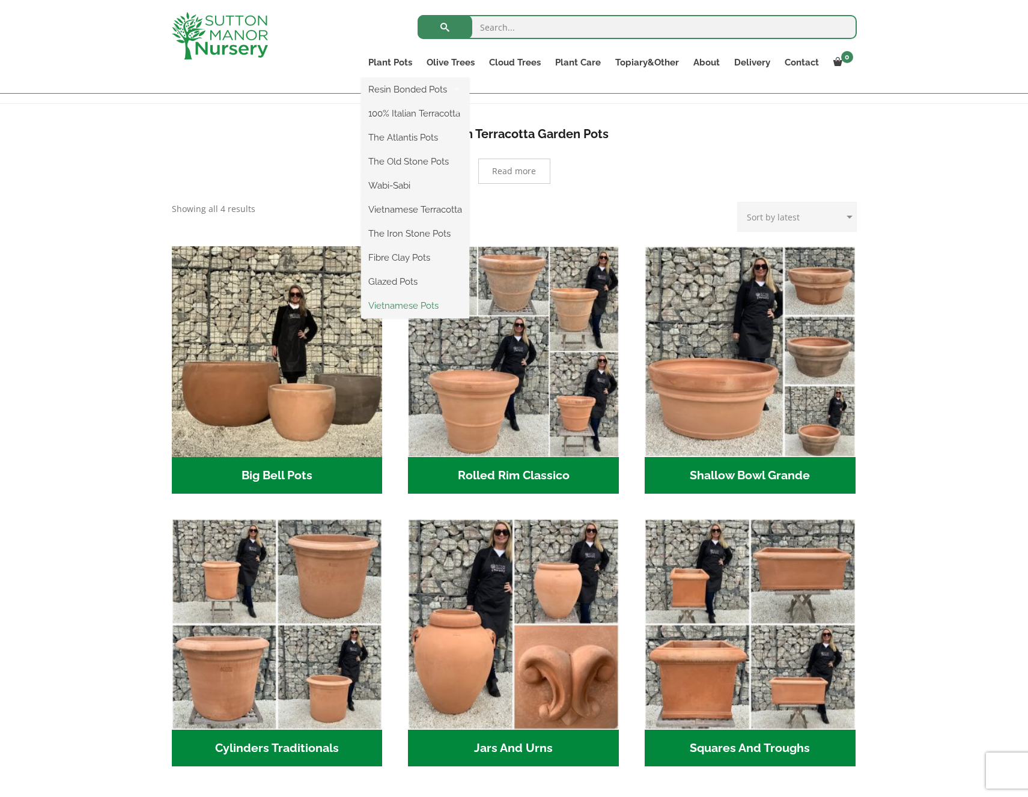
click at [393, 305] on link "Vietnamese Pots" at bounding box center [415, 306] width 108 height 18
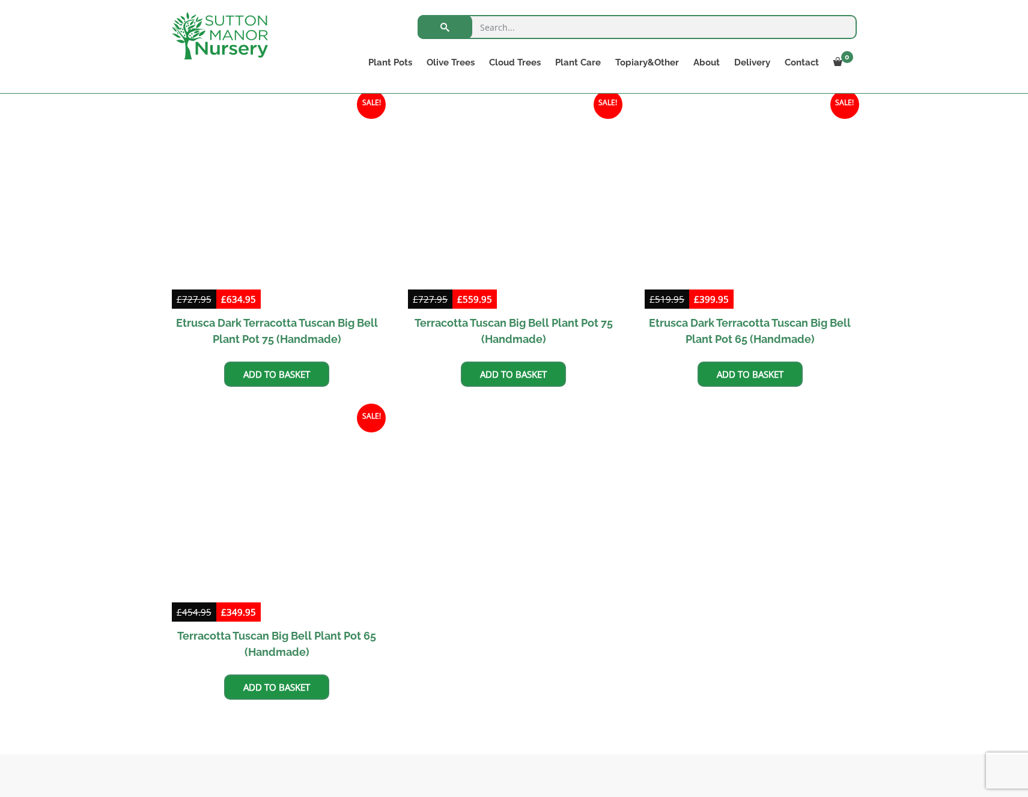
scroll to position [926, 0]
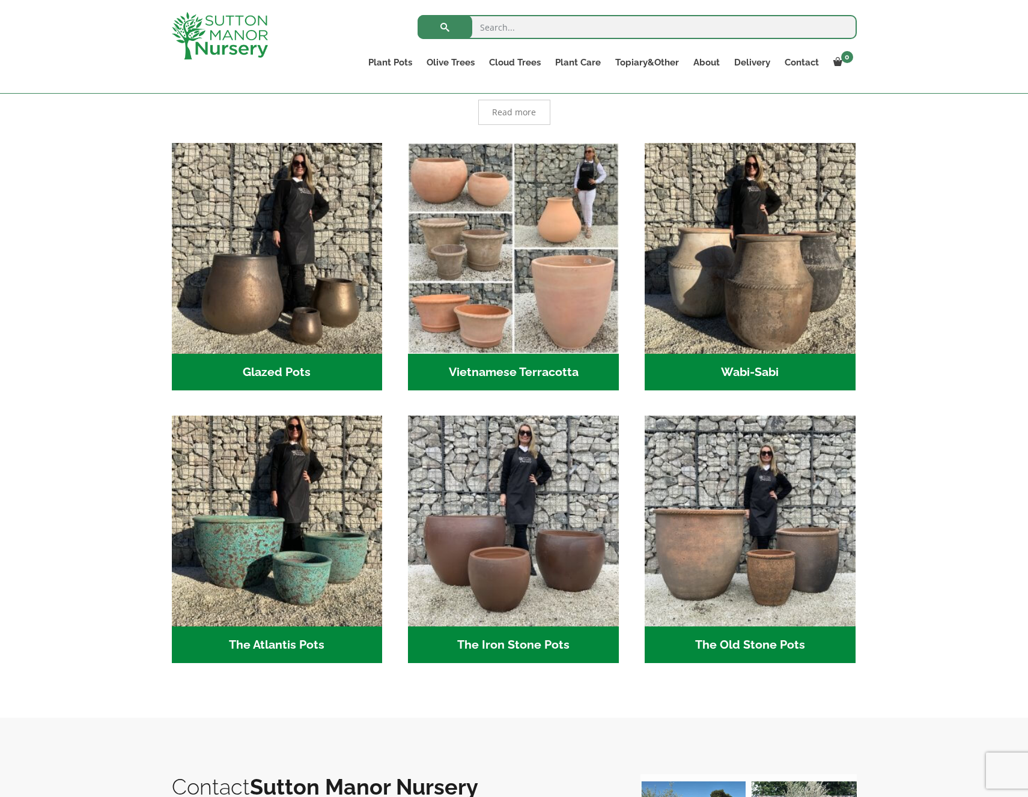
scroll to position [315, 0]
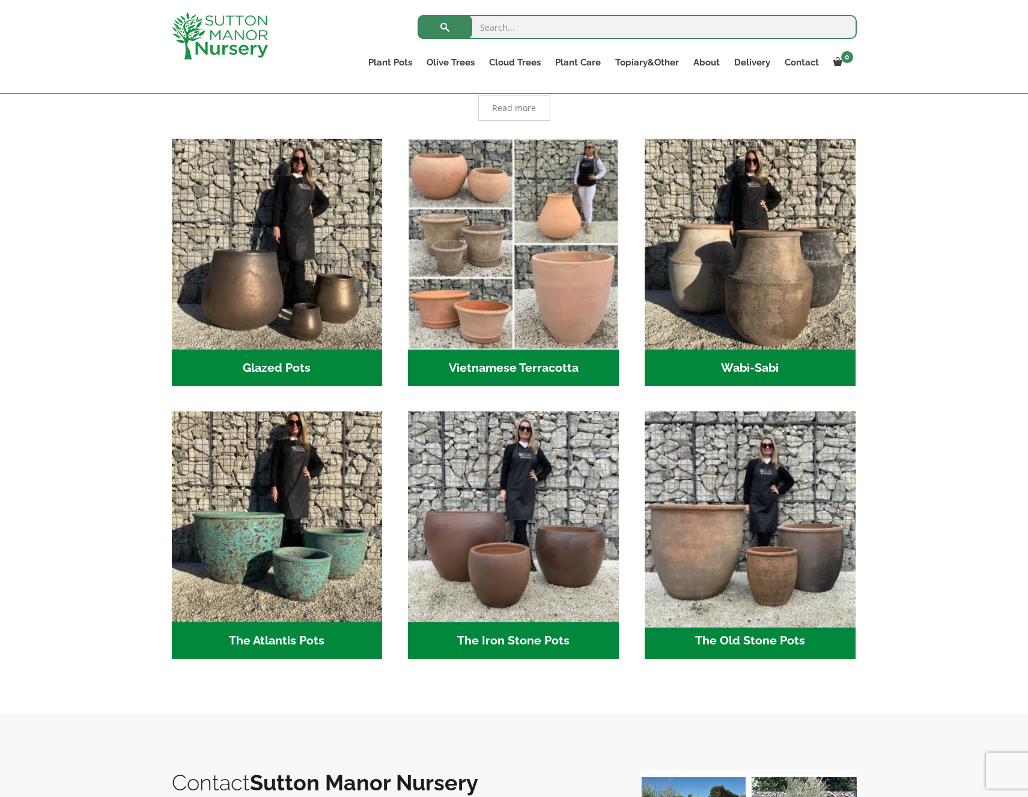
click at [719, 535] on img "Visit product category The Old Stone Pots" at bounding box center [749, 517] width 221 height 221
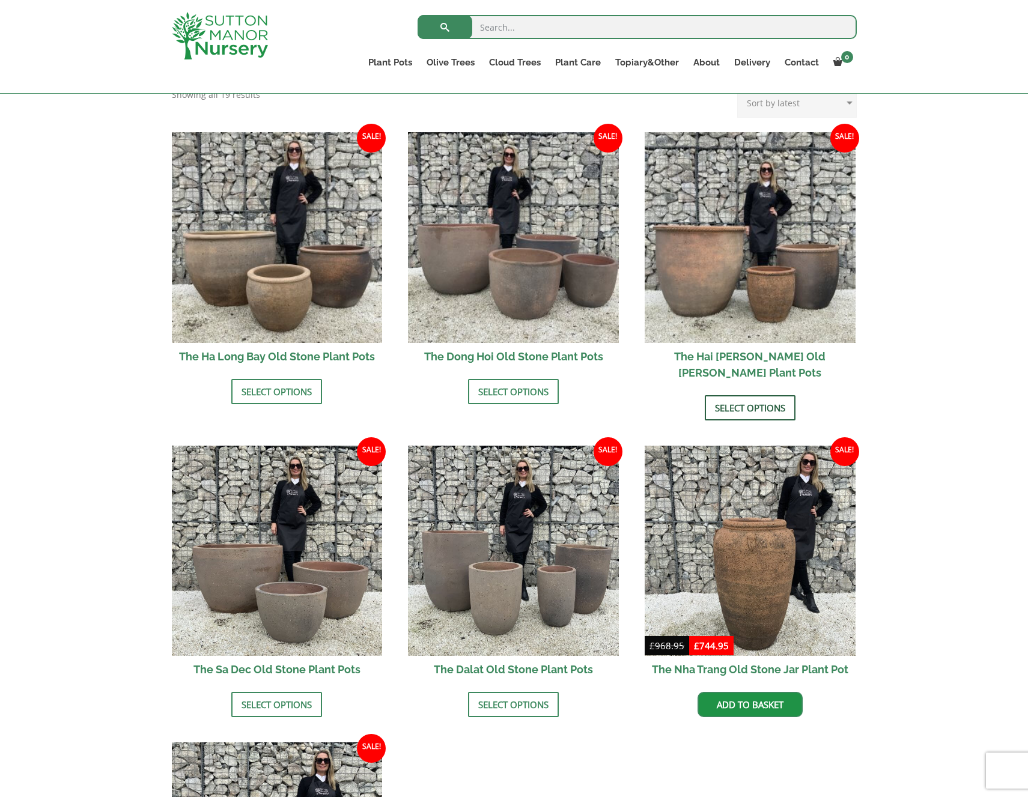
scroll to position [384, 0]
click at [743, 395] on link "Select options" at bounding box center [750, 407] width 91 height 25
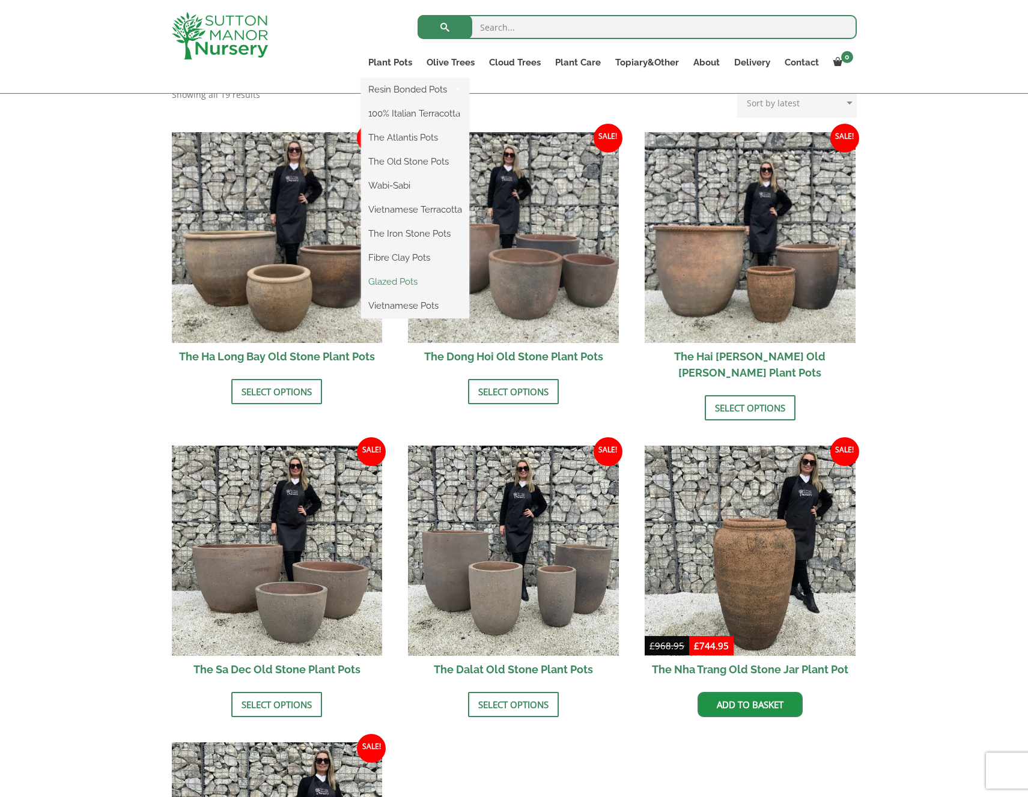
click at [411, 279] on link "Glazed Pots" at bounding box center [415, 282] width 108 height 18
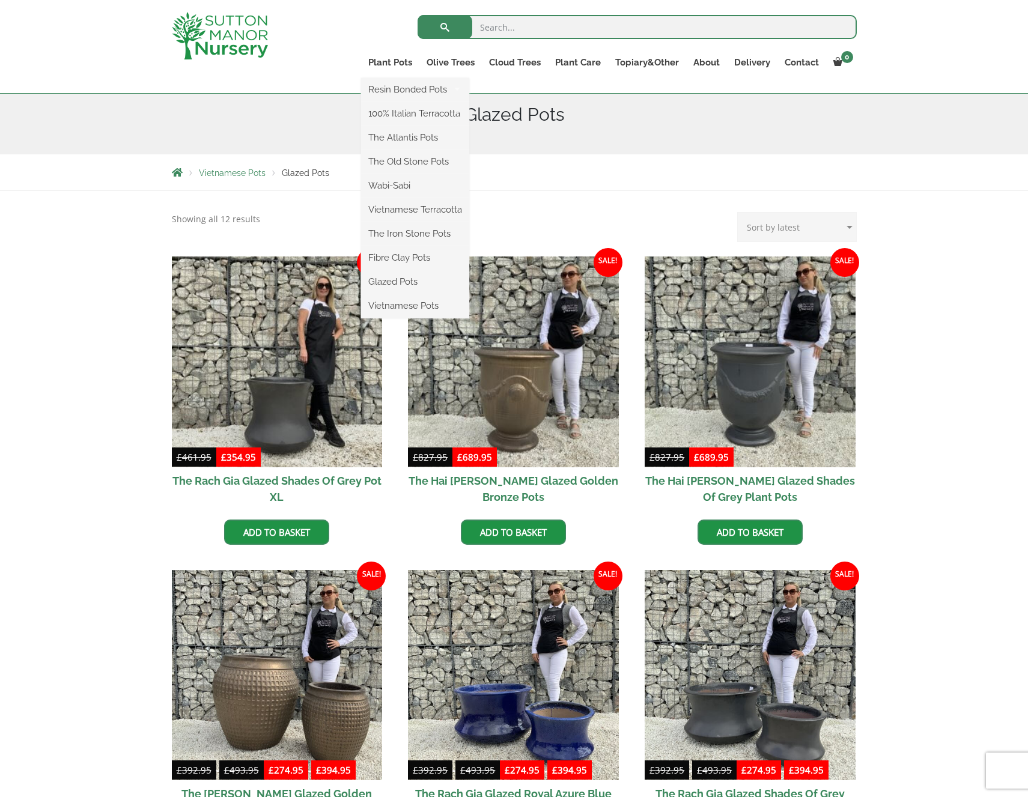
scroll to position [137, 0]
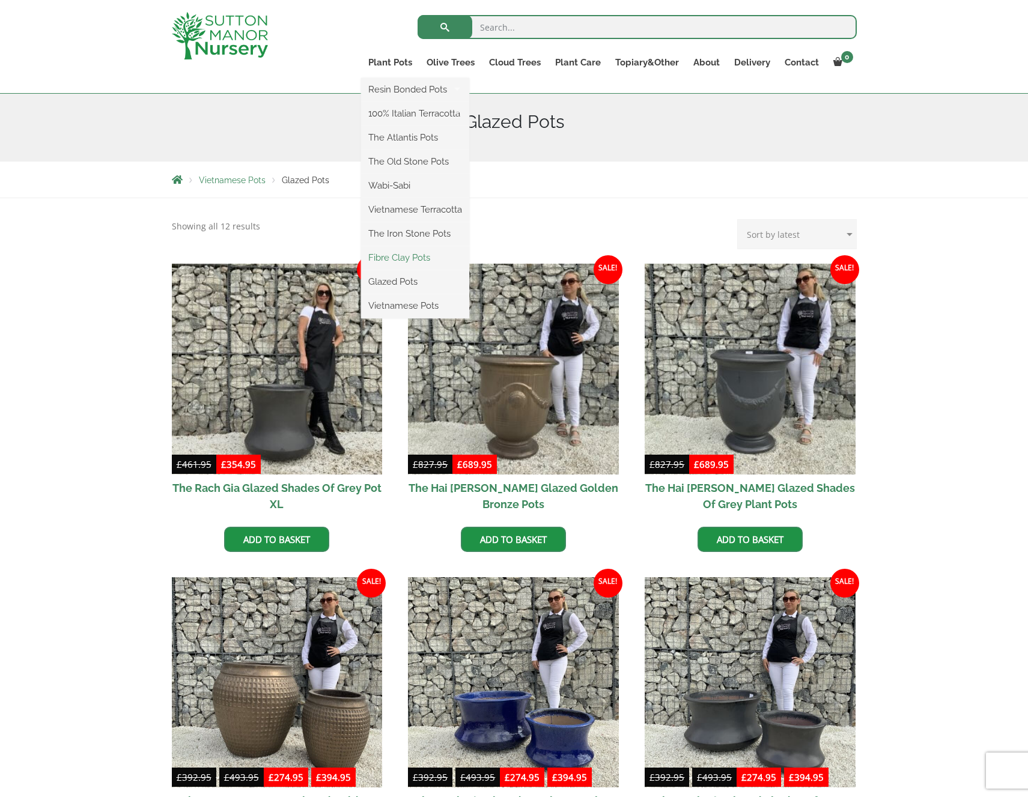
click at [397, 258] on link "Fibre Clay Pots" at bounding box center [415, 258] width 108 height 18
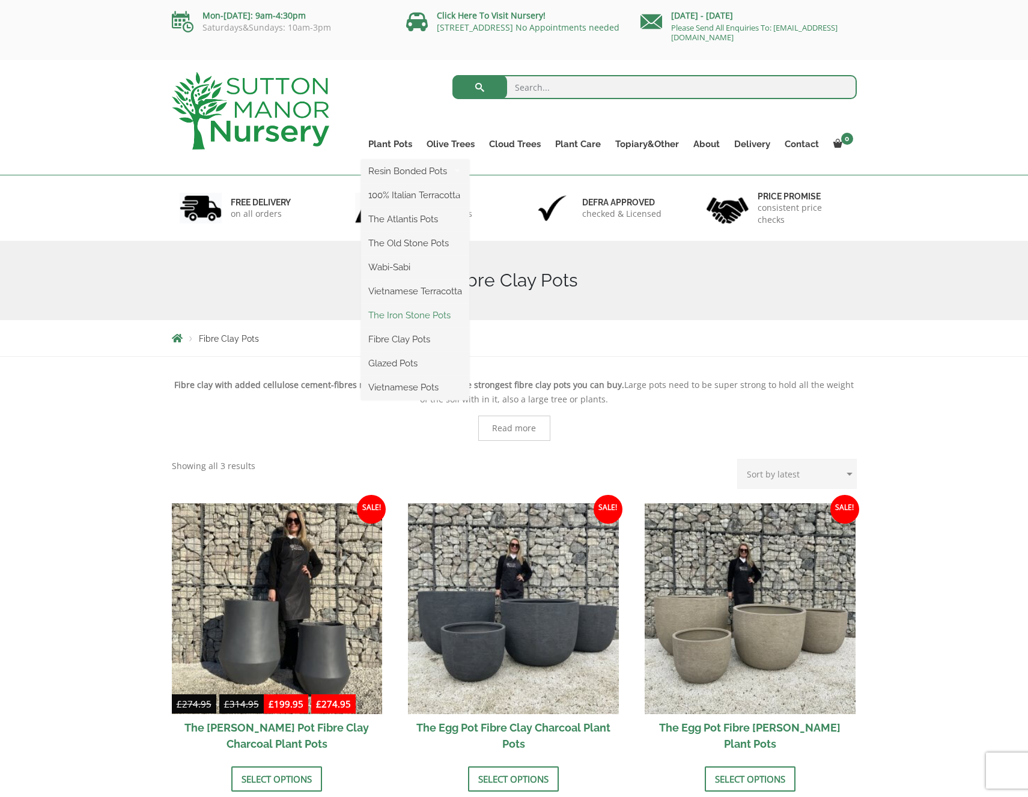
click at [423, 315] on link "The Iron Stone Pots" at bounding box center [415, 315] width 108 height 18
